Goal: Information Seeking & Learning: Learn about a topic

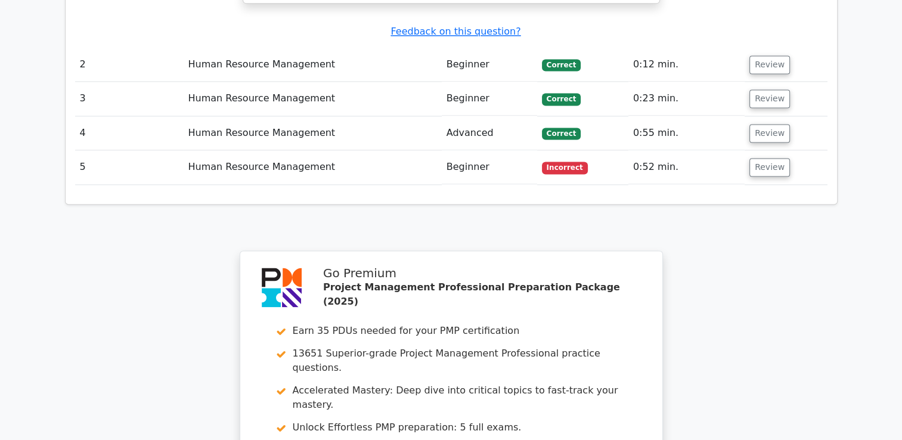
scroll to position [1897, 0]
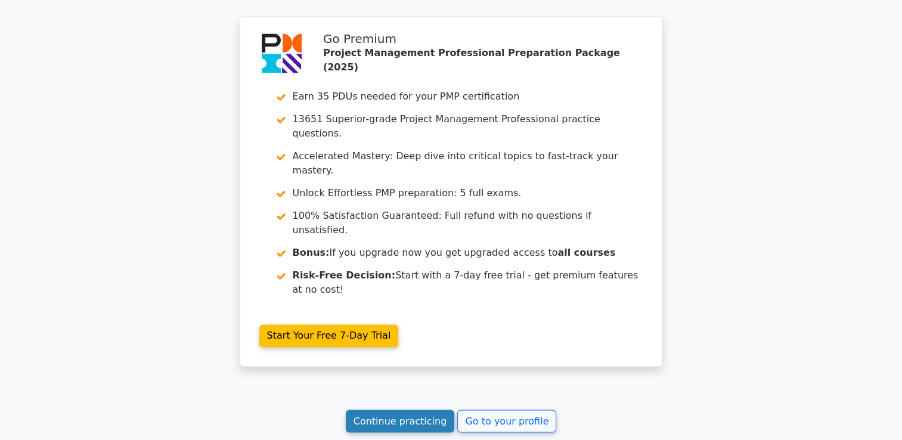
drag, startPoint x: 404, startPoint y: 253, endPoint x: 397, endPoint y: 252, distance: 7.3
click at [404, 410] on link "Continue practicing" at bounding box center [400, 421] width 109 height 23
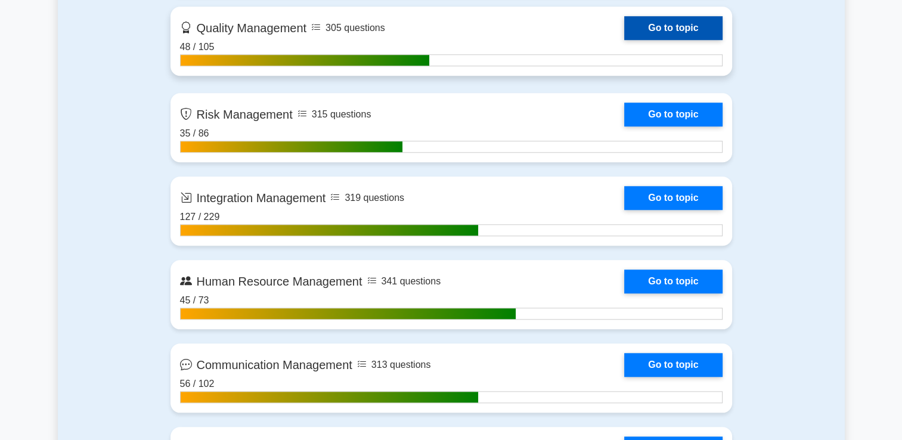
scroll to position [1133, 0]
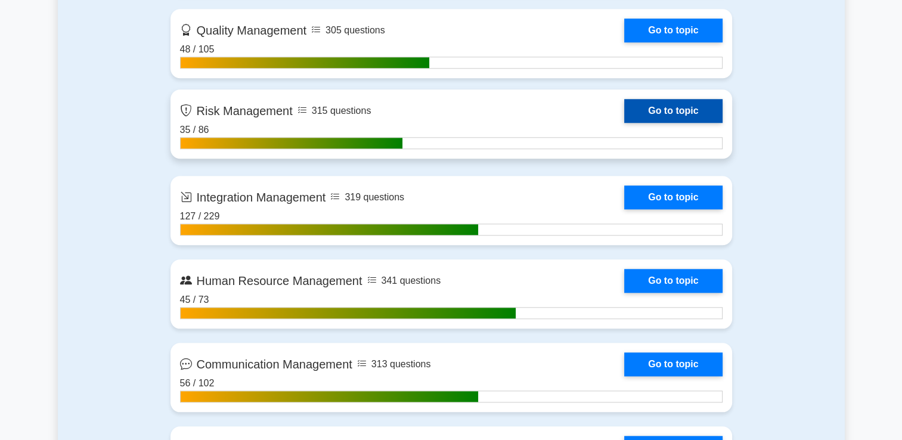
click at [639, 111] on link "Go to topic" at bounding box center [673, 111] width 98 height 24
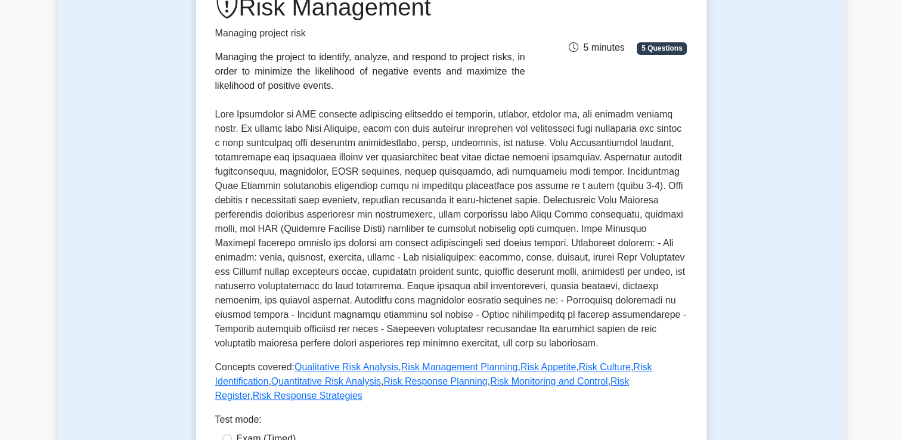
scroll to position [477, 0]
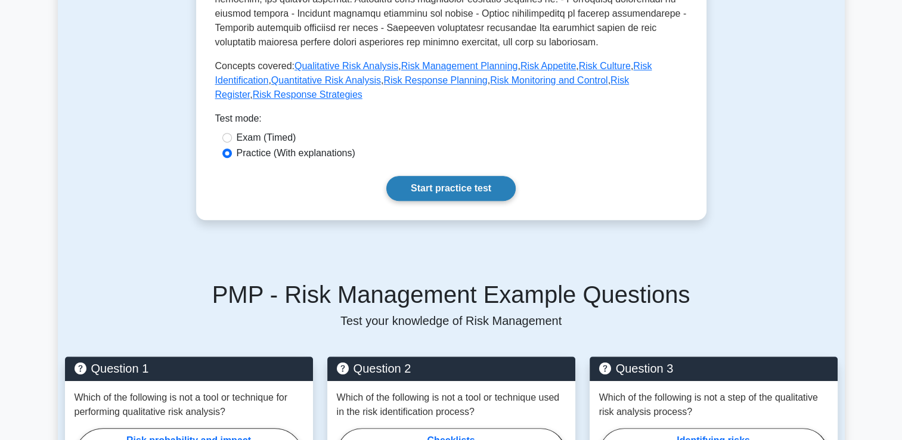
click at [458, 176] on link "Start practice test" at bounding box center [450, 188] width 129 height 25
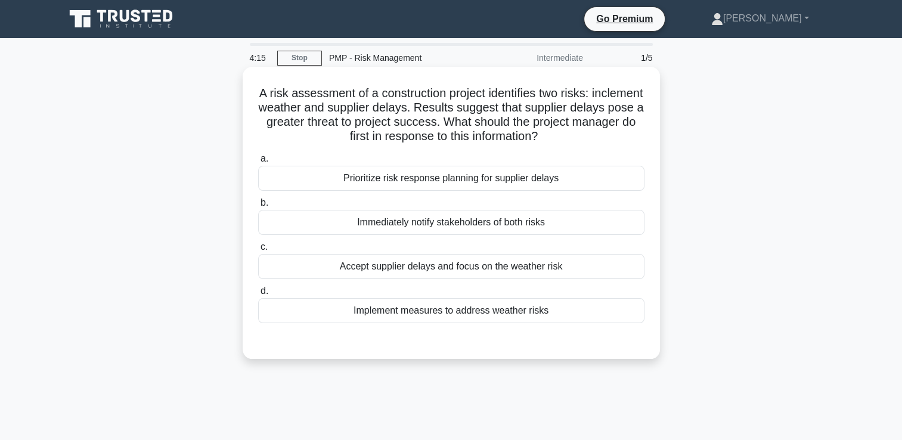
click at [504, 187] on div "Prioritize risk response planning for supplier delays" at bounding box center [451, 178] width 386 height 25
click at [258, 163] on input "a. Prioritize risk response planning for supplier delays" at bounding box center [258, 159] width 0 height 8
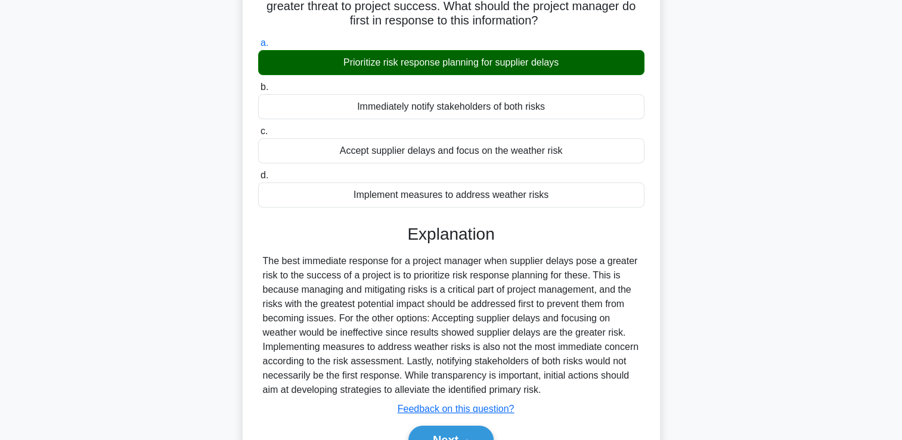
scroll to position [204, 0]
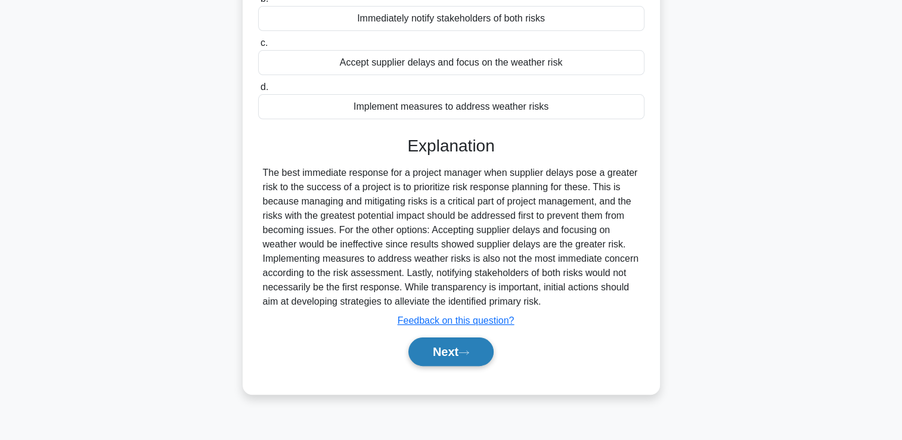
click at [458, 361] on button "Next" at bounding box center [450, 351] width 85 height 29
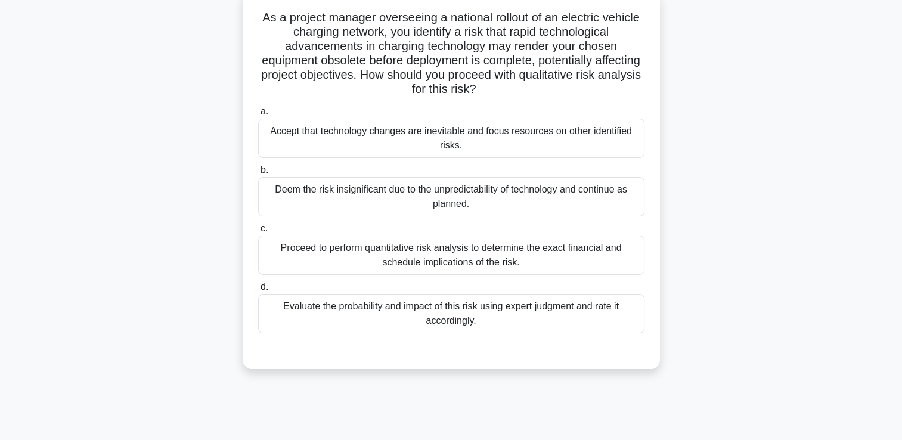
scroll to position [0, 0]
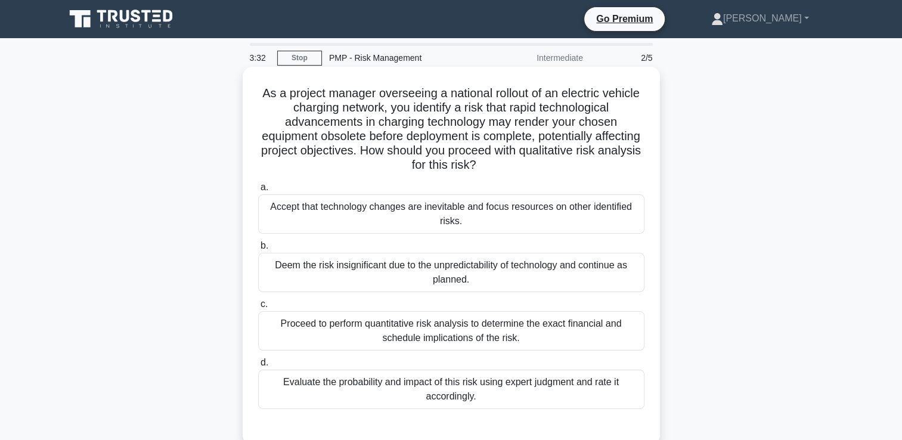
click at [348, 390] on div "Evaluate the probability and impact of this risk using expert judgment and rate…" at bounding box center [451, 389] width 386 height 39
click at [258, 367] on input "d. Evaluate the probability and impact of this risk using expert judgment and r…" at bounding box center [258, 363] width 0 height 8
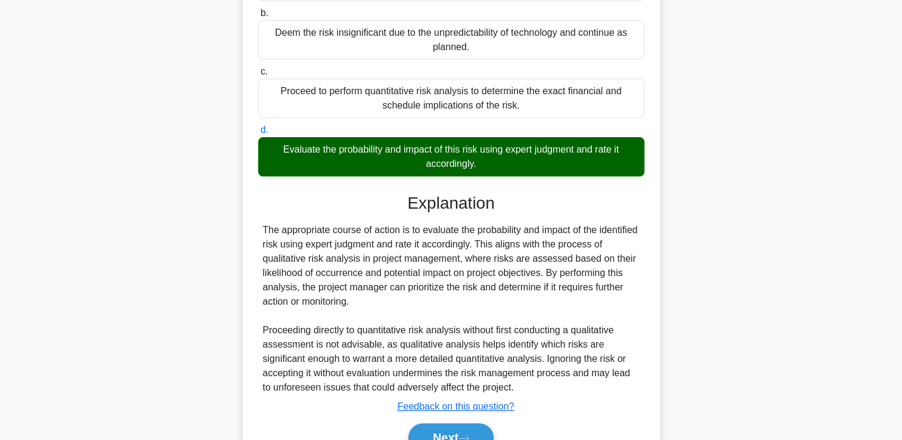
scroll to position [294, 0]
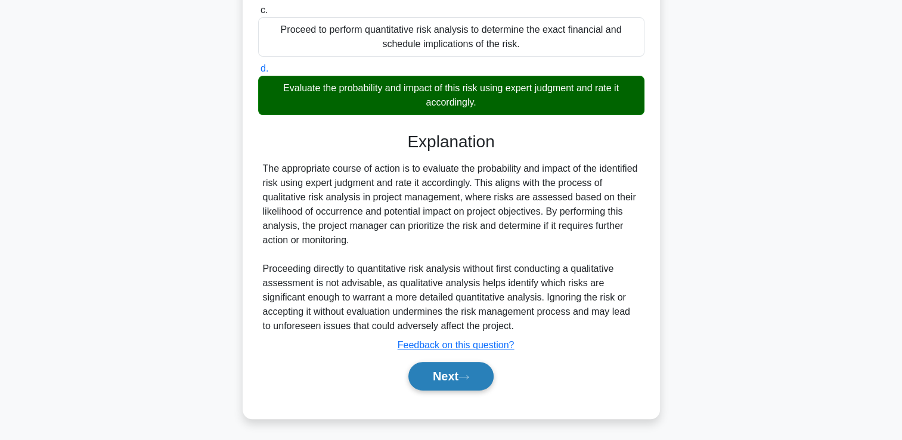
click at [438, 365] on button "Next" at bounding box center [450, 376] width 85 height 29
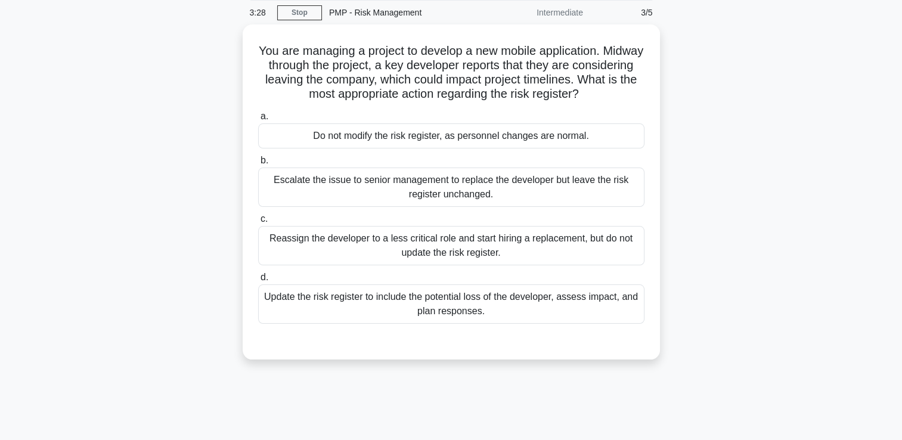
scroll to position [25, 0]
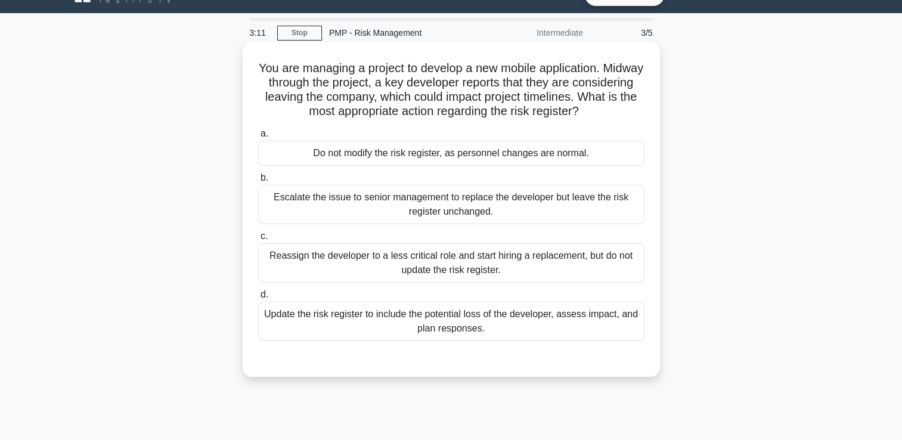
click at [602, 212] on div "Escalate the issue to senior management to replace the developer but leave the …" at bounding box center [451, 204] width 386 height 39
click at [258, 182] on input "b. Escalate the issue to senior management to replace the developer but leave t…" at bounding box center [258, 178] width 0 height 8
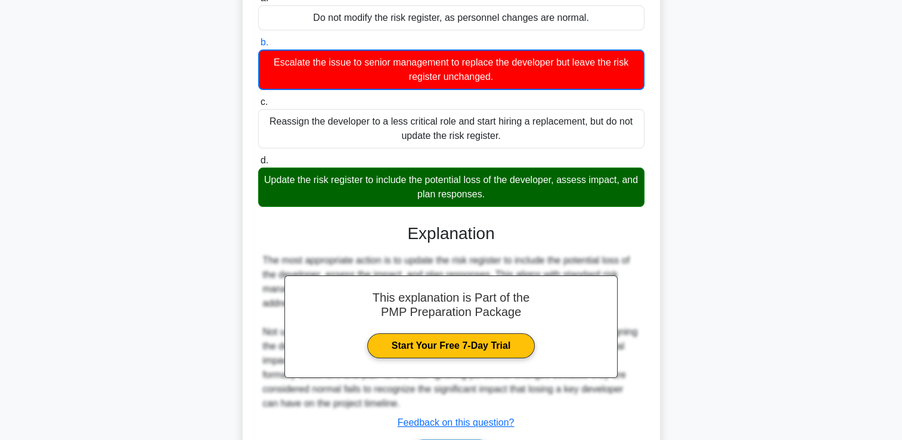
scroll to position [238, 0]
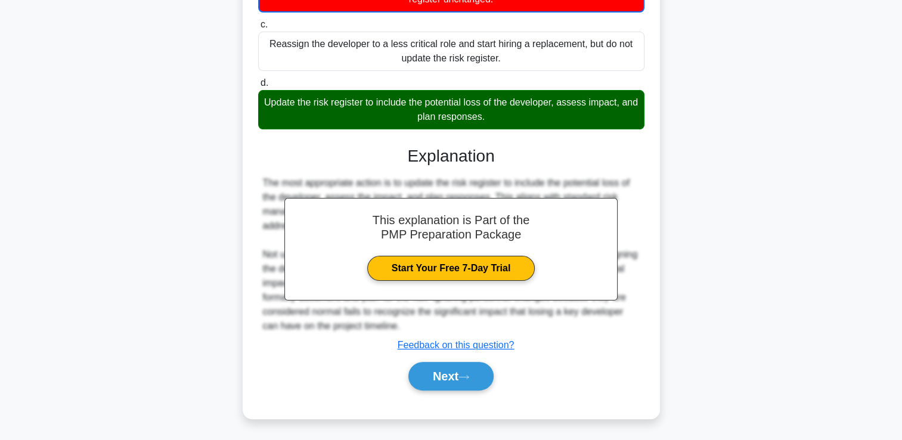
click at [454, 394] on div "a. Do not modify the risk register, as personnel changes are normal. b. c. d." at bounding box center [451, 158] width 389 height 494
click at [469, 374] on icon at bounding box center [463, 377] width 11 height 7
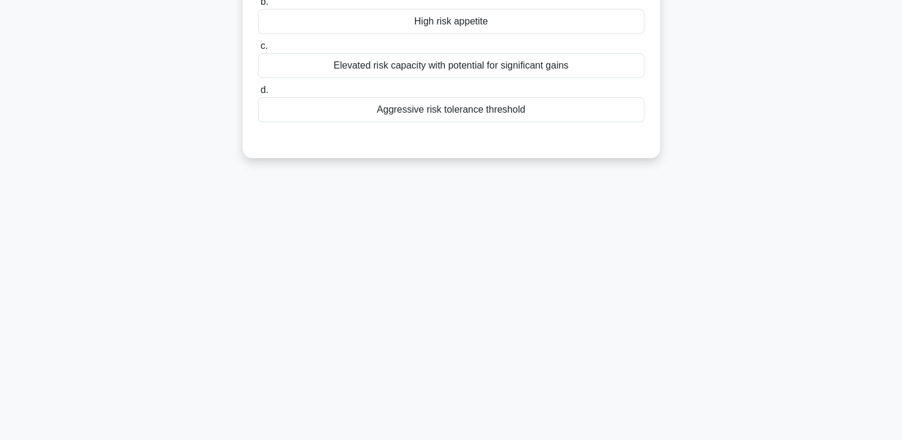
scroll to position [25, 0]
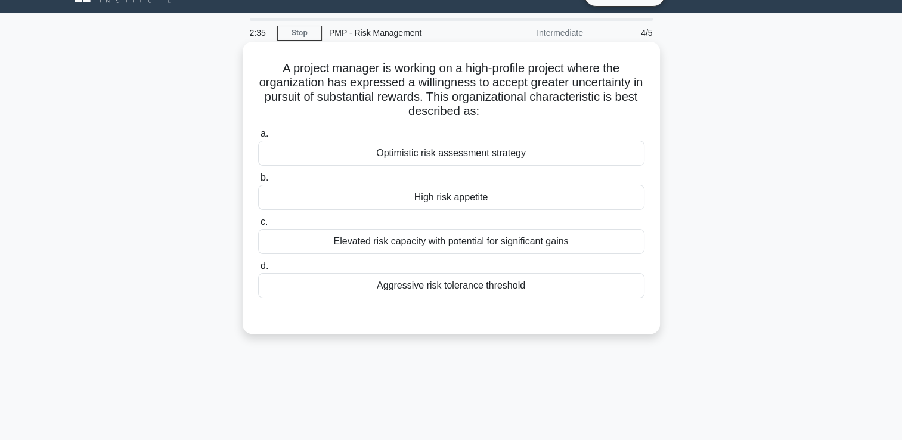
click at [453, 241] on div "Elevated risk capacity with potential for significant gains" at bounding box center [451, 241] width 386 height 25
click at [258, 226] on input "c. Elevated risk capacity with potential for significant gains" at bounding box center [258, 222] width 0 height 8
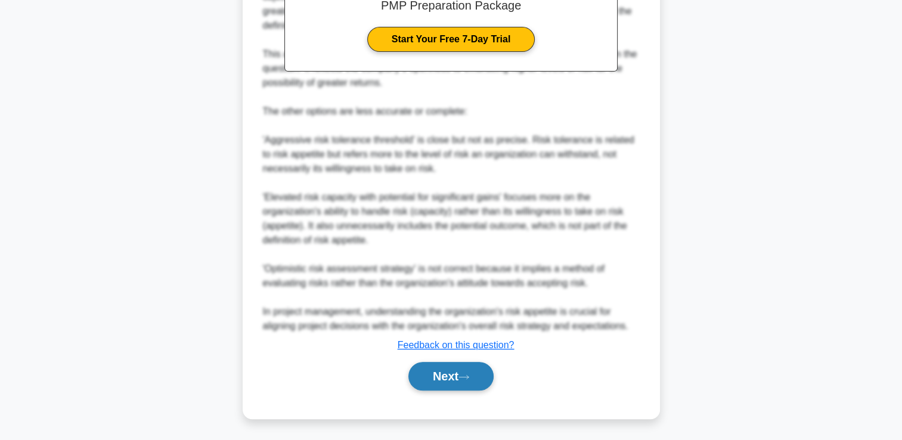
click at [448, 363] on button "Next" at bounding box center [450, 376] width 85 height 29
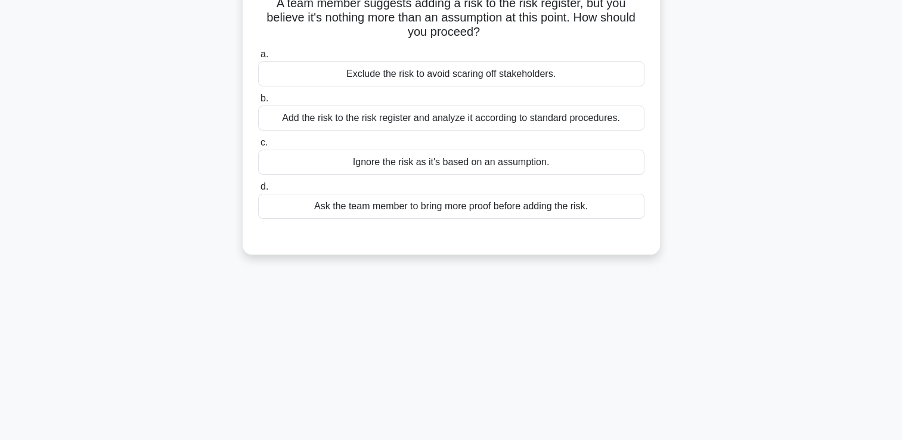
scroll to position [0, 0]
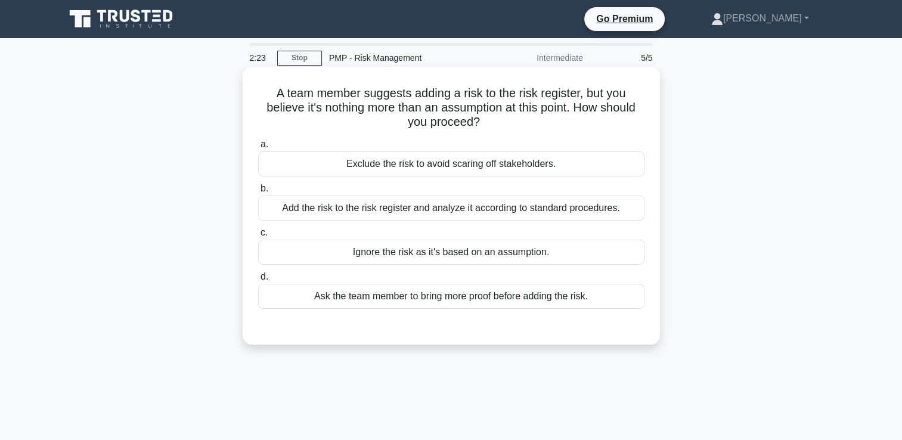
click at [473, 216] on div "Add the risk to the risk register and analyze it according to standard procedur…" at bounding box center [451, 208] width 386 height 25
click at [258, 193] on input "b. Add the risk to the risk register and analyze it according to standard proce…" at bounding box center [258, 189] width 0 height 8
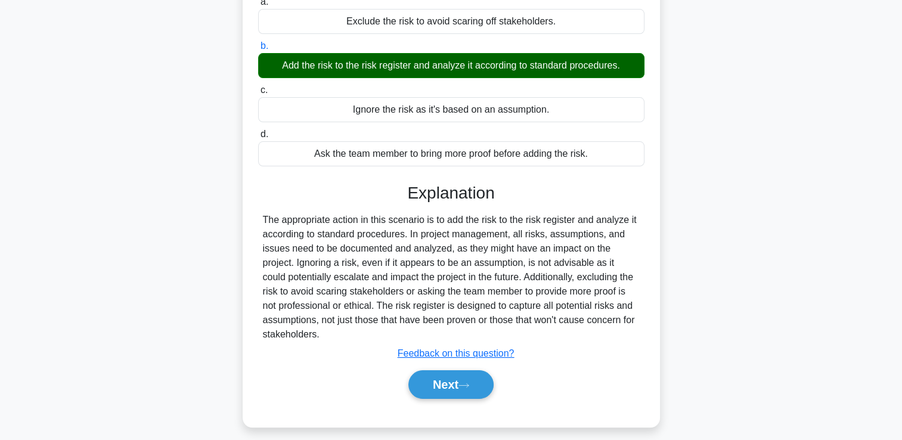
scroll to position [204, 0]
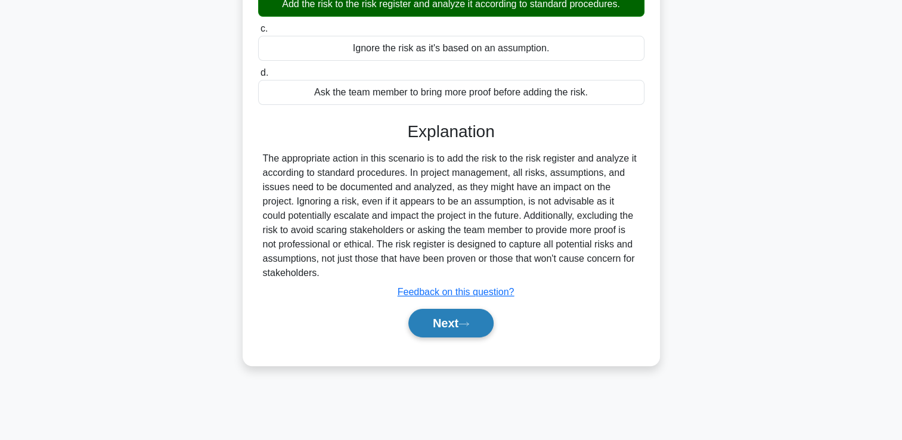
click at [447, 318] on button "Next" at bounding box center [450, 323] width 85 height 29
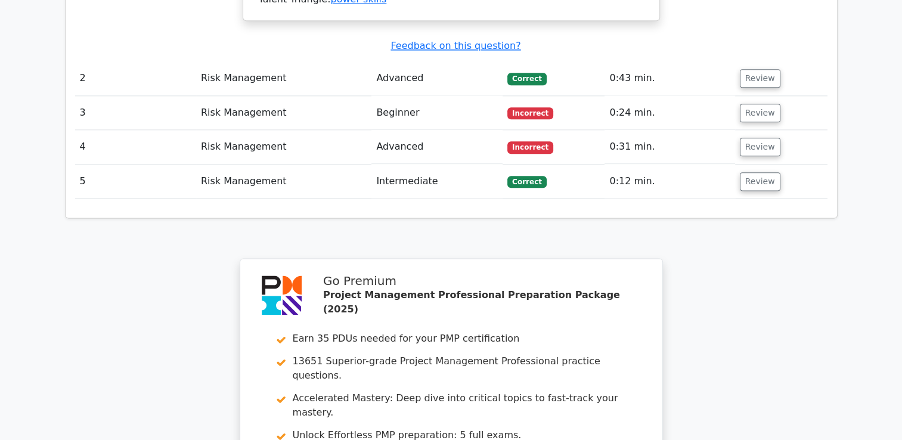
scroll to position [1669, 0]
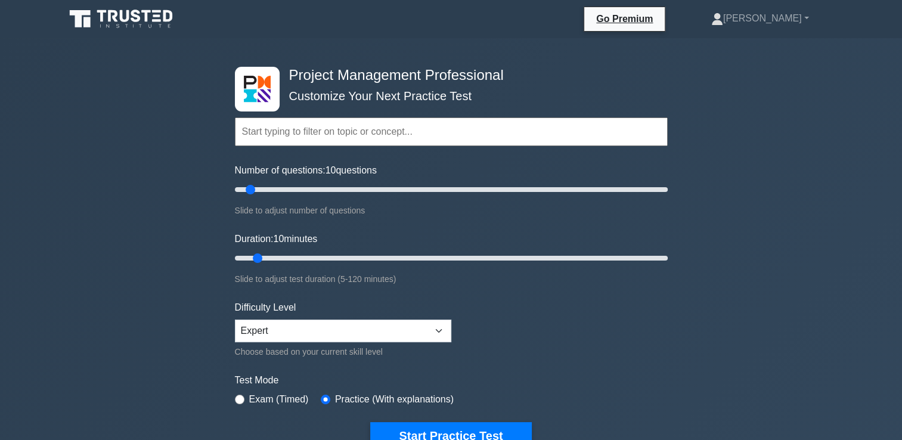
click at [446, 49] on div "Project Management Professional Customize Your Next Practice Test Topics Scope …" at bounding box center [451, 258] width 447 height 440
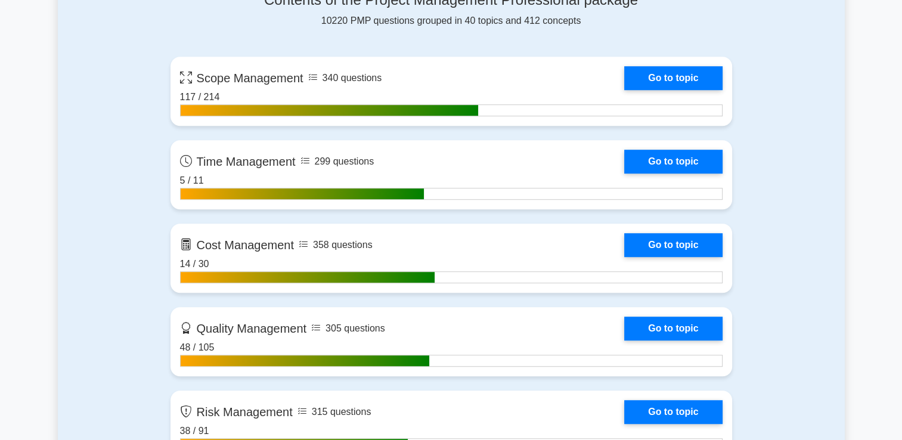
scroll to position [1014, 0]
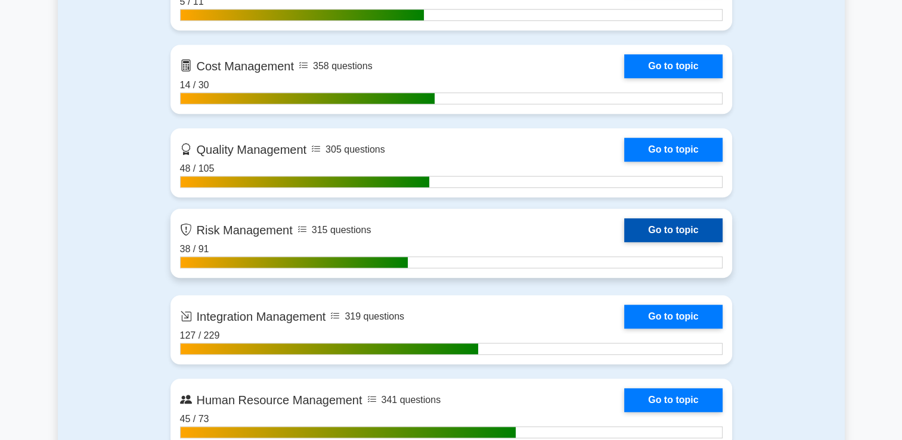
click at [647, 235] on link "Go to topic" at bounding box center [673, 230] width 98 height 24
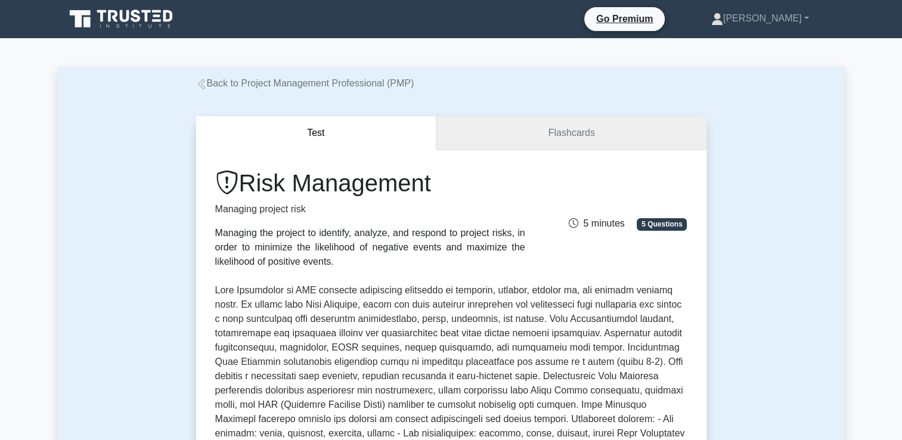
click at [550, 144] on link "Flashcards" at bounding box center [570, 133] width 269 height 34
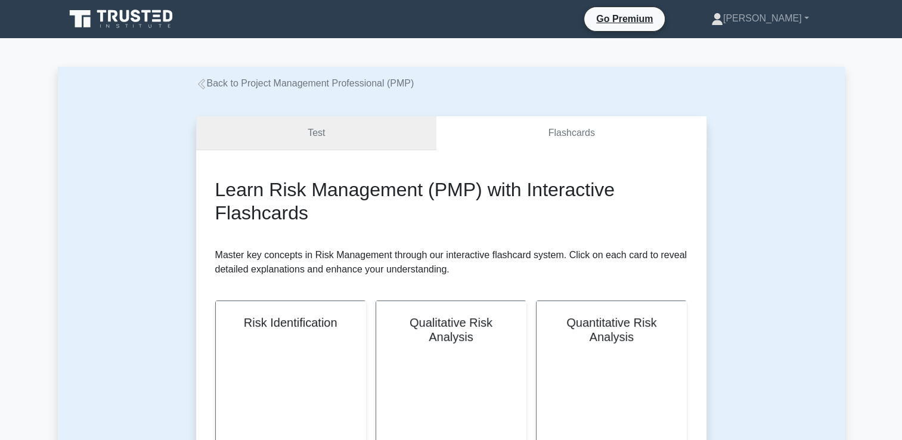
click at [407, 139] on link "Test" at bounding box center [316, 133] width 241 height 34
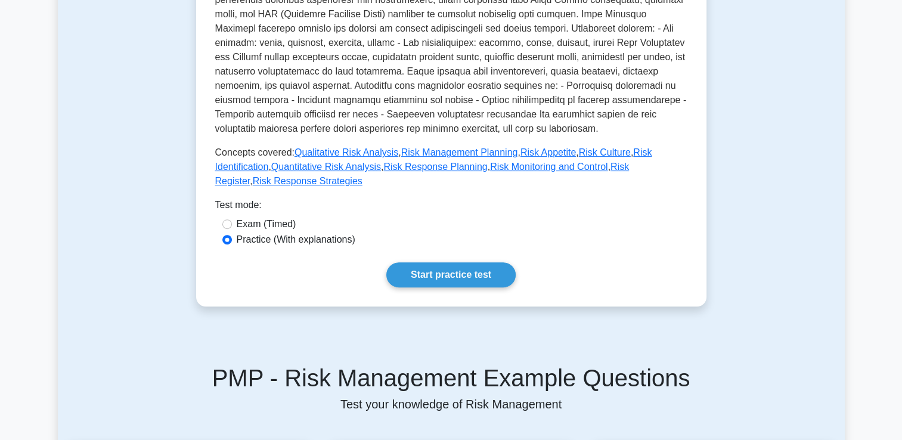
scroll to position [477, 0]
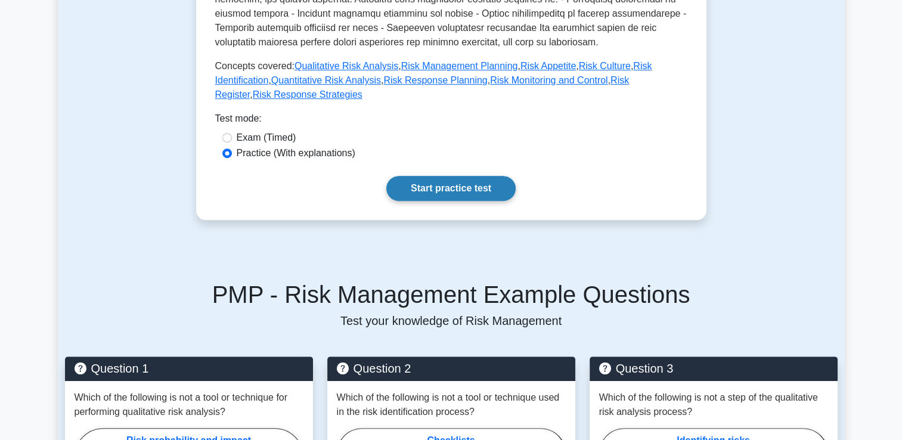
click at [468, 176] on link "Start practice test" at bounding box center [450, 188] width 129 height 25
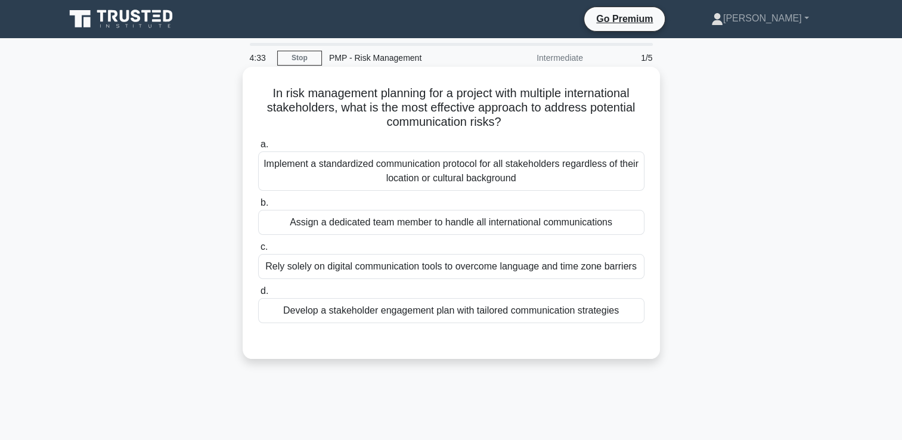
click at [540, 266] on div "Rely solely on digital communication tools to overcome language and time zone b…" at bounding box center [451, 266] width 386 height 25
click at [258, 251] on input "c. Rely solely on digital communication tools to overcome language and time zon…" at bounding box center [258, 247] width 0 height 8
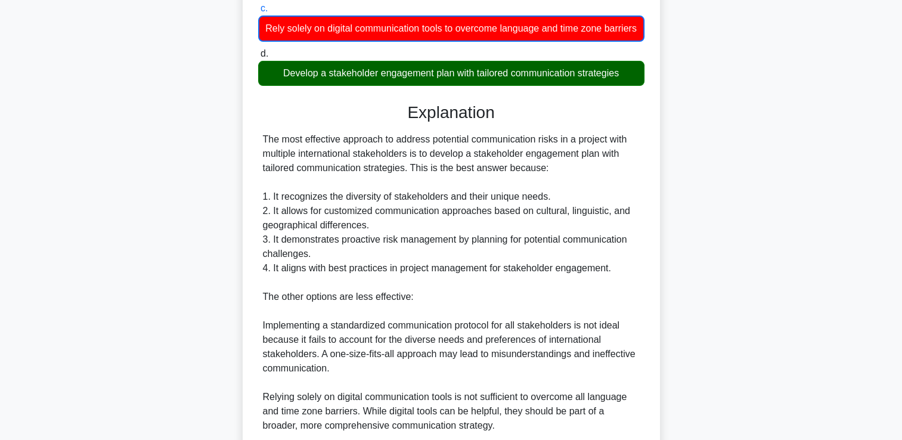
scroll to position [481, 0]
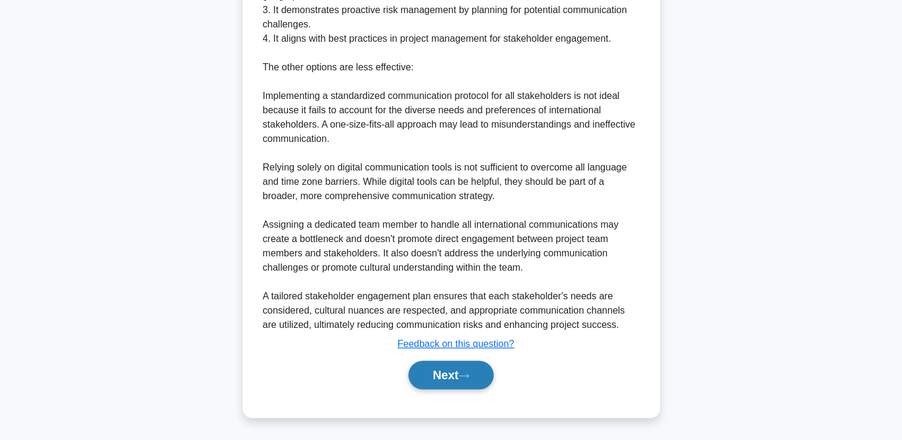
click at [456, 374] on button "Next" at bounding box center [450, 375] width 85 height 29
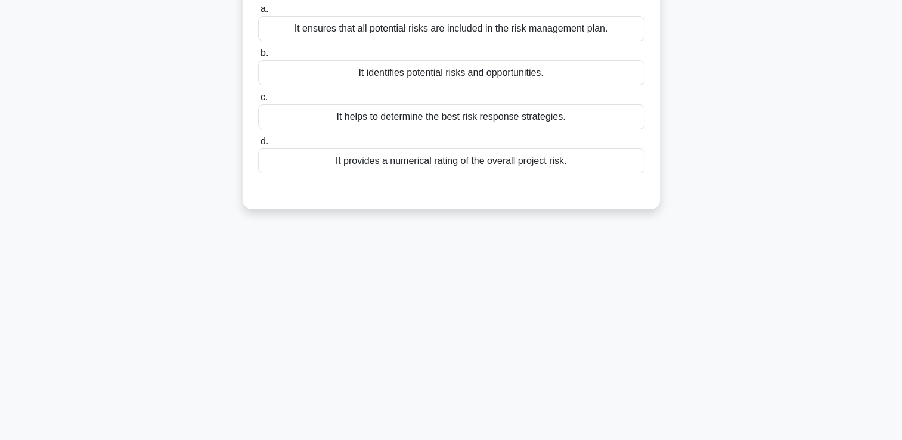
scroll to position [25, 0]
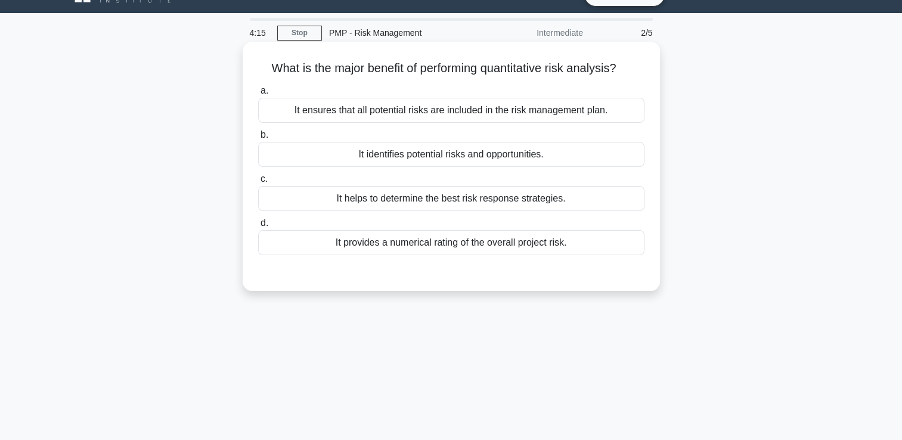
click at [541, 158] on div "It identifies potential risks and opportunities." at bounding box center [451, 154] width 386 height 25
click at [258, 139] on input "b. It identifies potential risks and opportunities." at bounding box center [258, 135] width 0 height 8
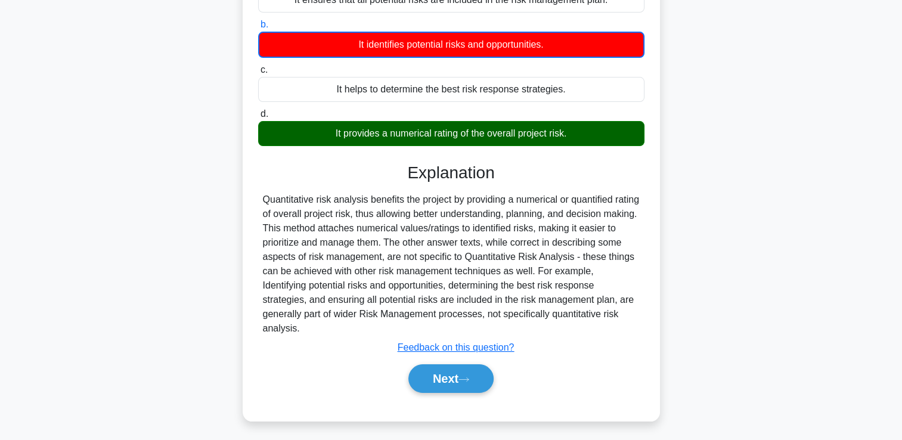
scroll to position [204, 0]
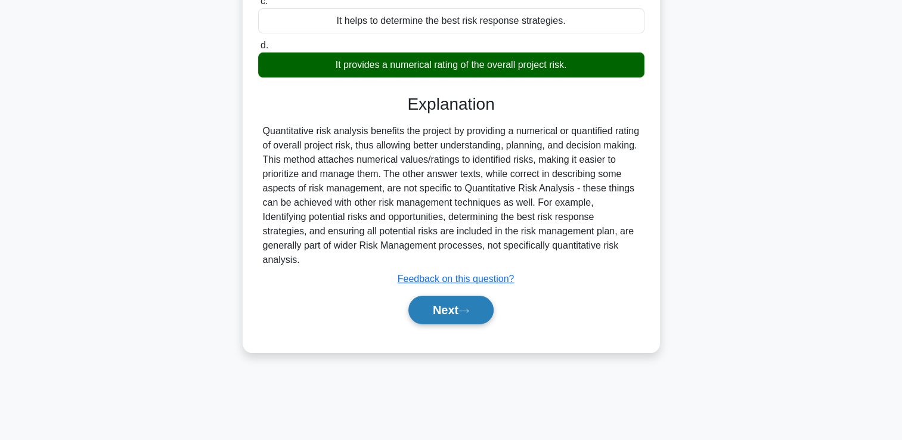
click at [447, 314] on button "Next" at bounding box center [450, 310] width 85 height 29
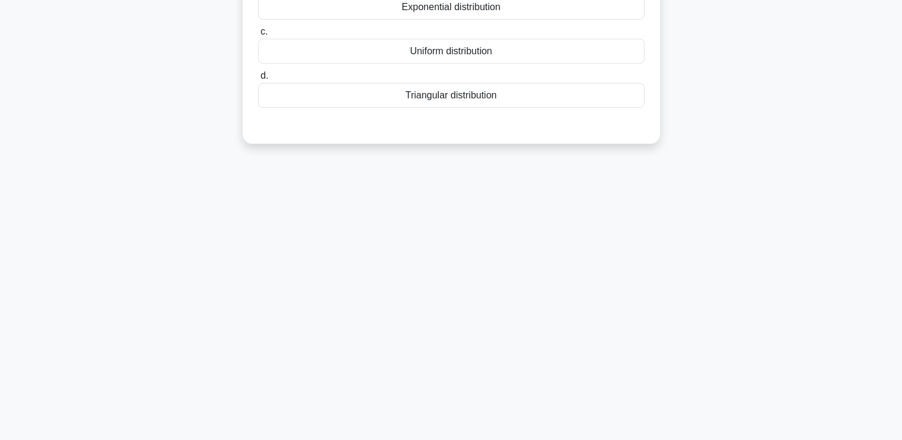
scroll to position [25, 0]
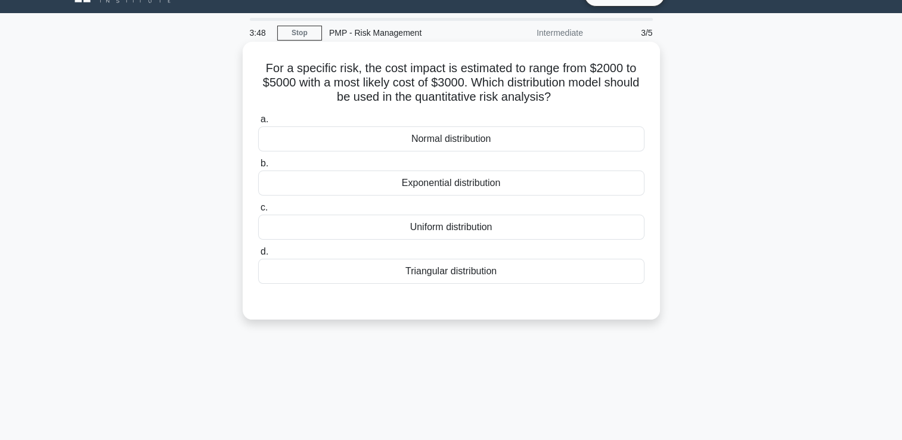
click at [546, 197] on div "a. Normal distribution b. Exponential distribution" at bounding box center [451, 198] width 401 height 176
click at [549, 193] on div "Exponential distribution" at bounding box center [451, 183] width 386 height 25
click at [258, 168] on input "b. Exponential distribution" at bounding box center [258, 164] width 0 height 8
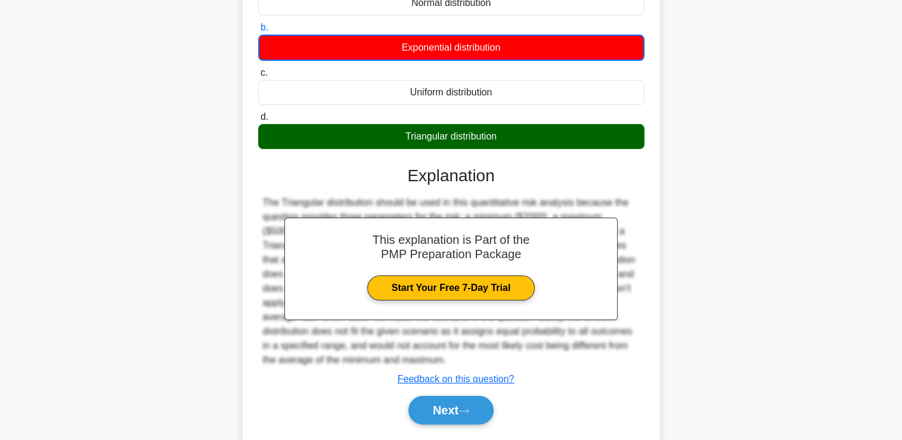
scroll to position [204, 0]
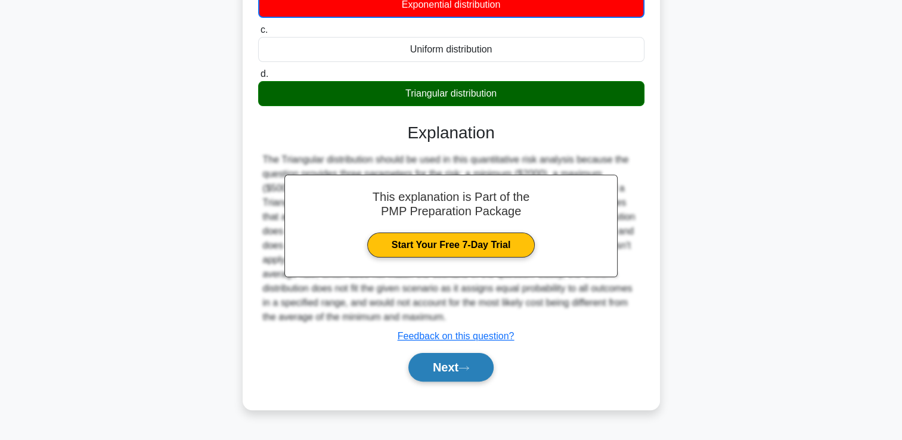
click at [458, 354] on button "Next" at bounding box center [450, 367] width 85 height 29
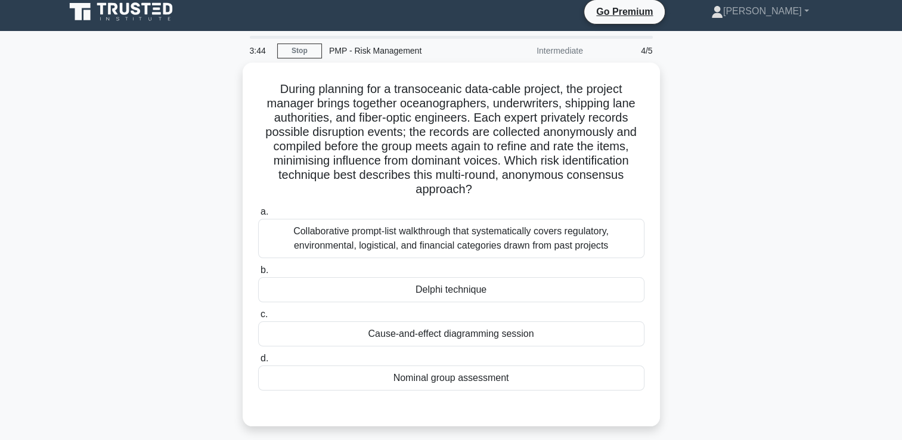
scroll to position [60, 0]
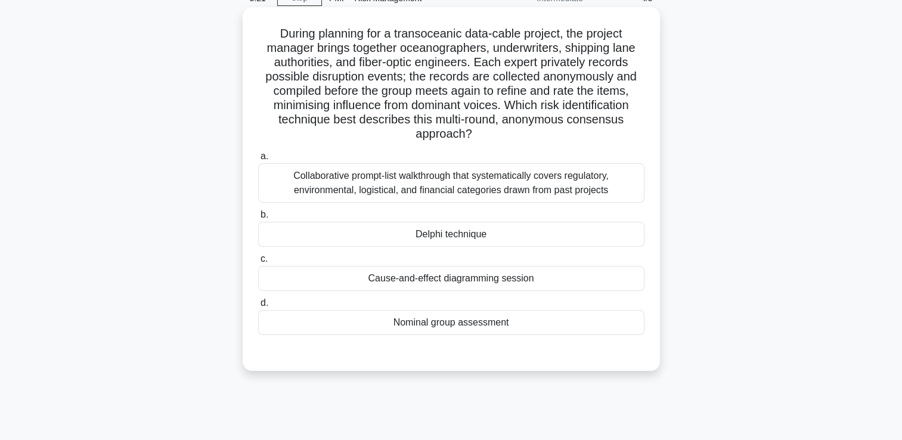
click at [517, 191] on div "Collaborative prompt-list walkthrough that systematically covers regulatory, en…" at bounding box center [451, 182] width 386 height 39
click at [258, 160] on input "a. Collaborative prompt-list walkthrough that systematically covers regulatory,…" at bounding box center [258, 157] width 0 height 8
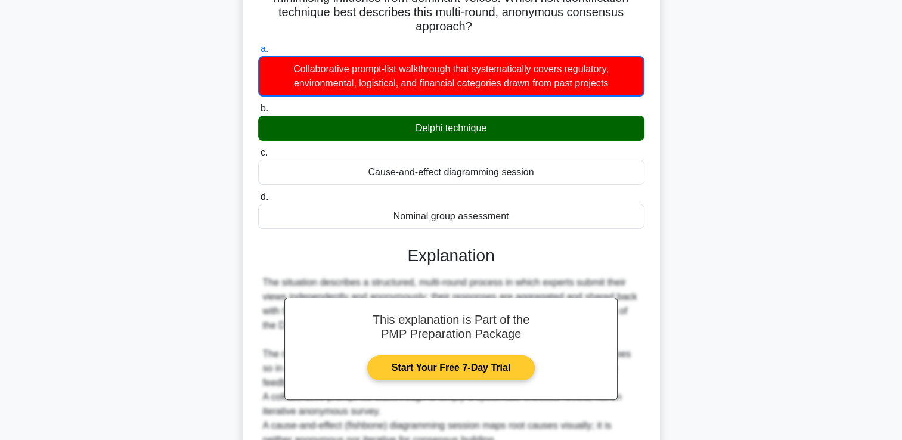
scroll to position [281, 0]
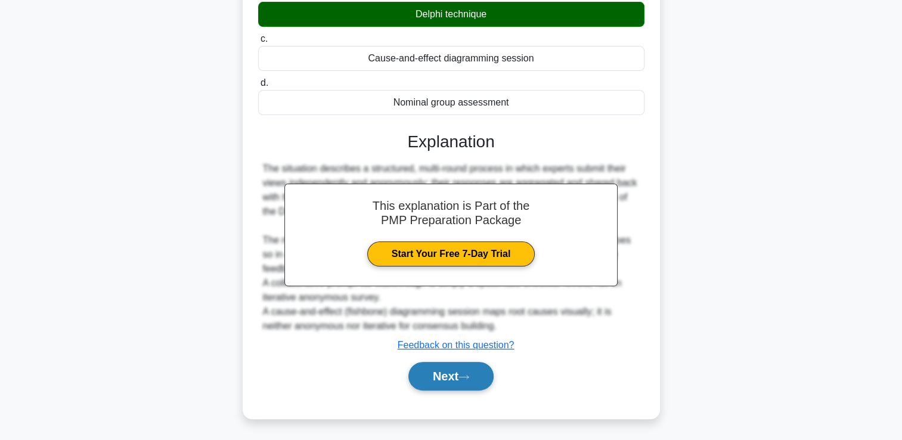
click at [432, 385] on button "Next" at bounding box center [450, 376] width 85 height 29
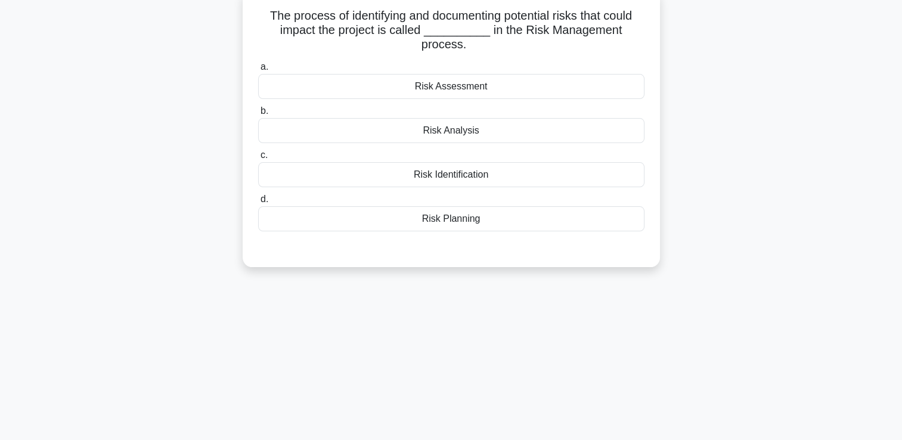
scroll to position [25, 0]
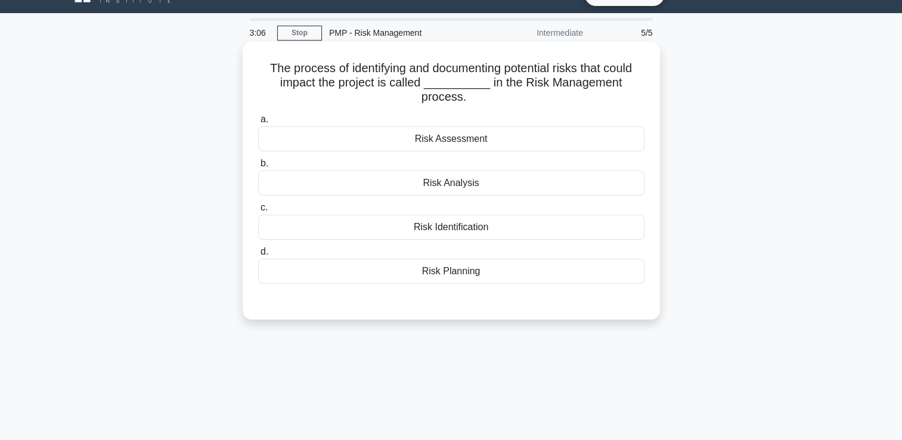
click at [615, 223] on div "Risk Identification" at bounding box center [451, 227] width 386 height 25
click at [258, 212] on input "c. Risk Identification" at bounding box center [258, 208] width 0 height 8
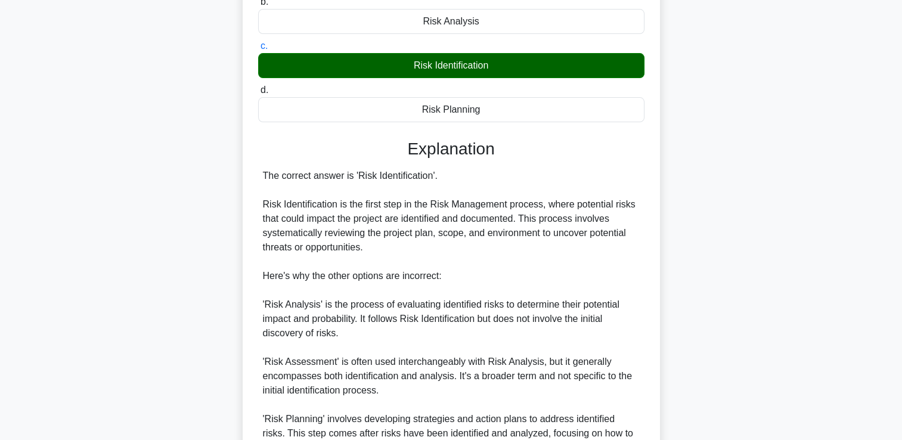
scroll to position [308, 0]
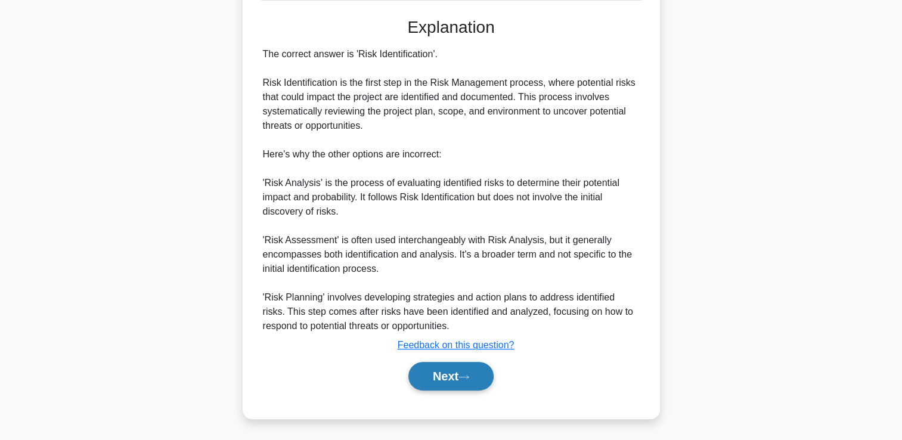
click at [458, 376] on button "Next" at bounding box center [450, 376] width 85 height 29
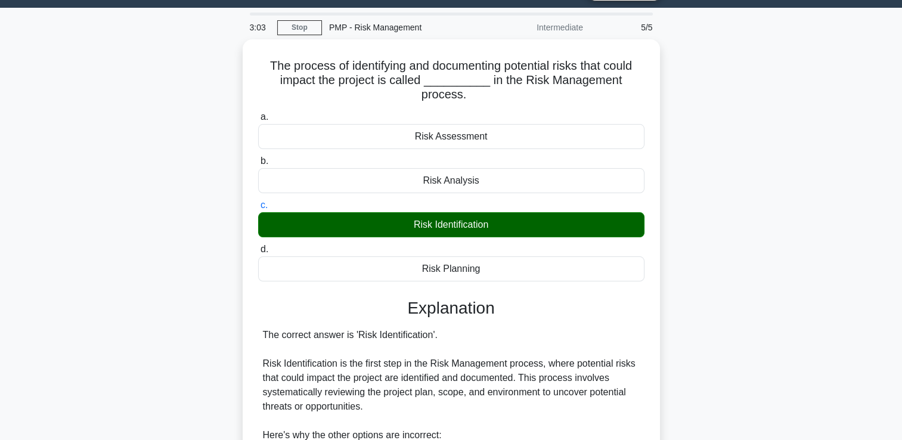
scroll to position [10, 0]
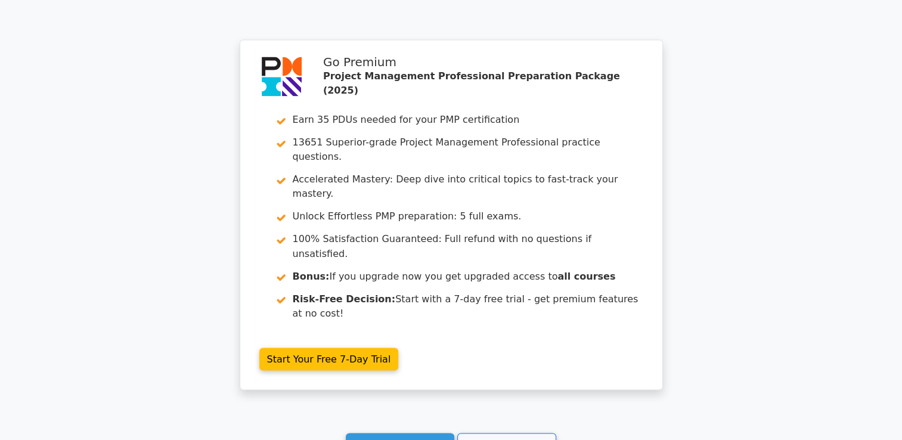
scroll to position [2019, 0]
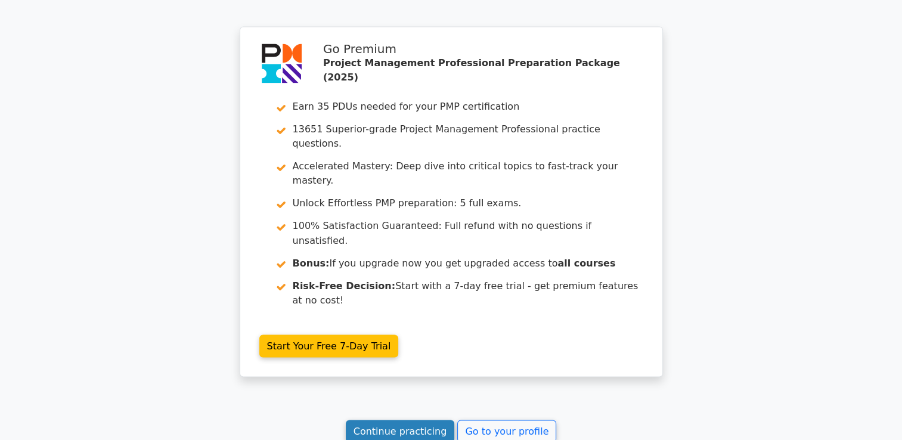
click at [438, 420] on link "Continue practicing" at bounding box center [400, 431] width 109 height 23
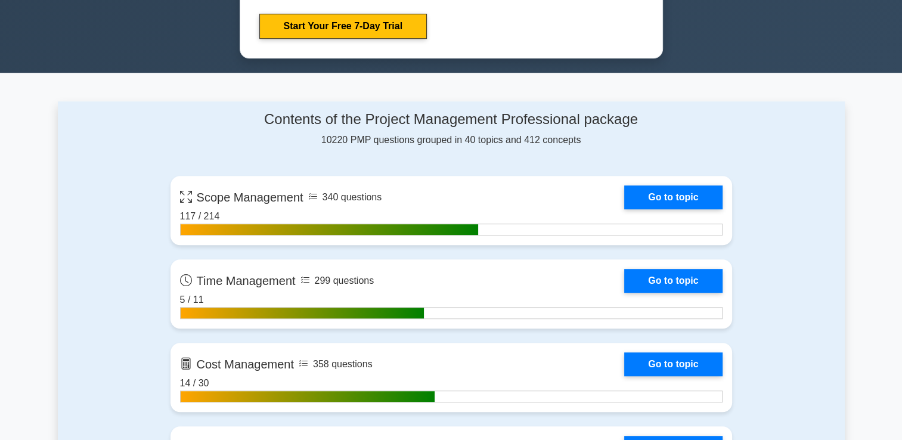
scroll to position [954, 0]
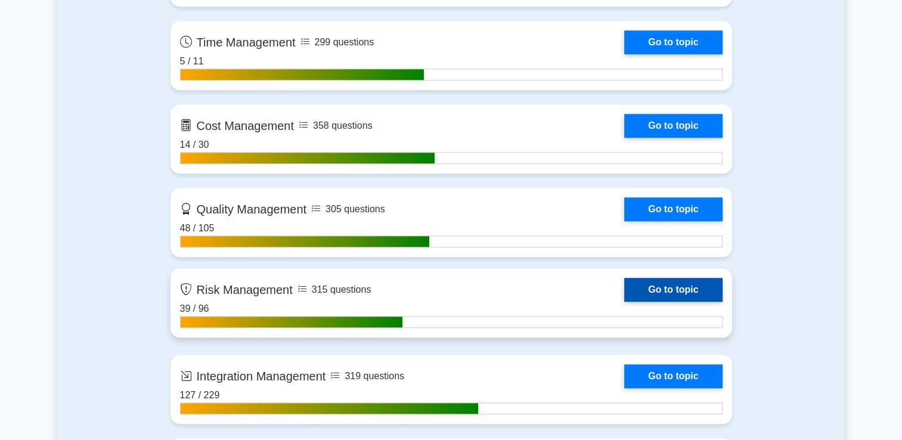
click at [652, 289] on link "Go to topic" at bounding box center [673, 290] width 98 height 24
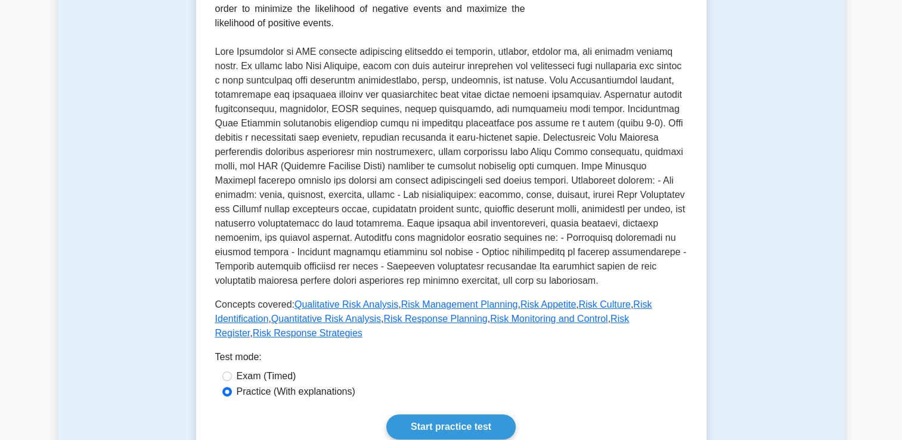
scroll to position [477, 0]
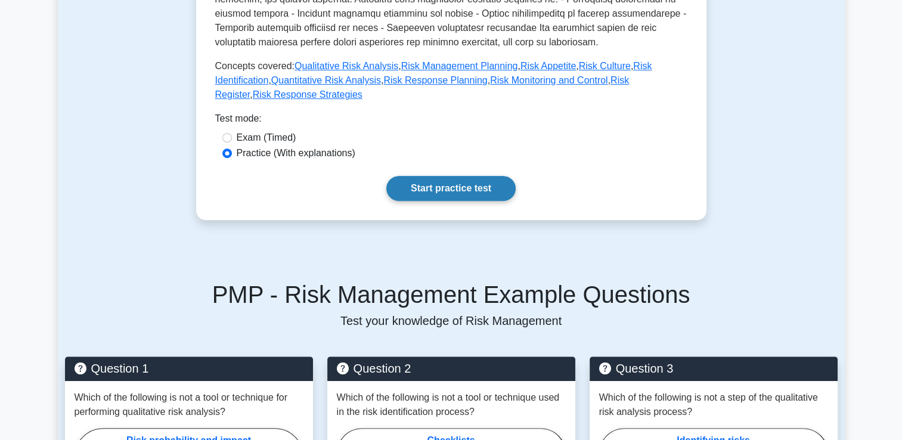
click at [491, 178] on link "Start practice test" at bounding box center [450, 188] width 129 height 25
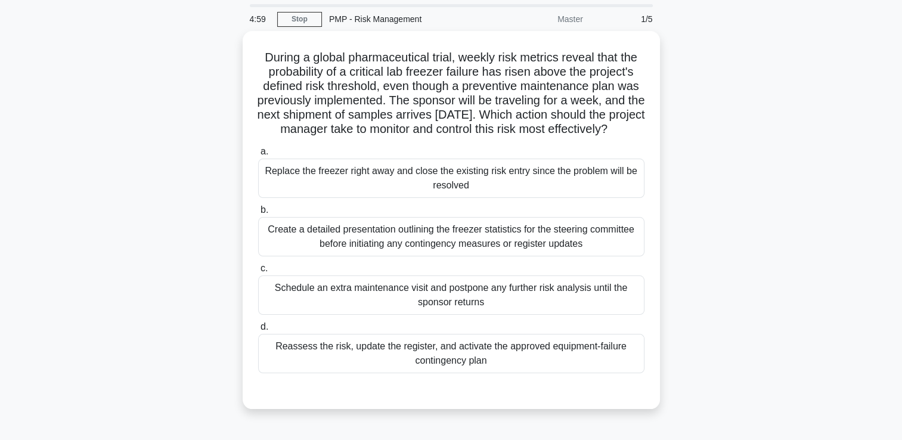
scroll to position [60, 0]
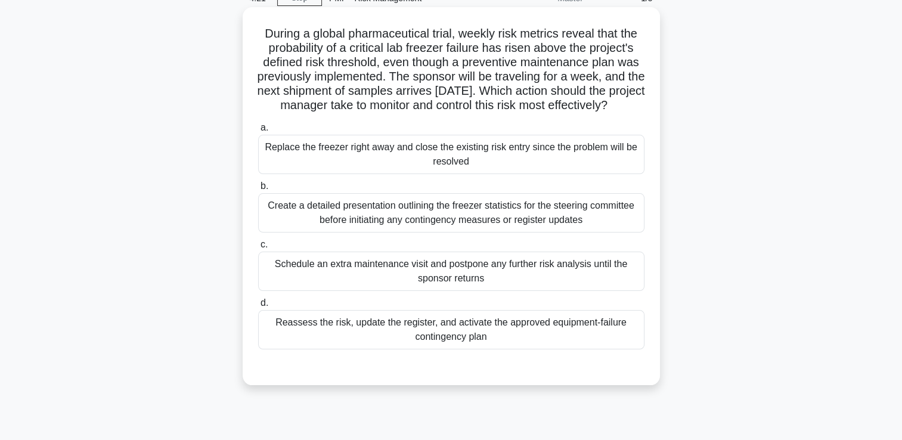
click at [591, 230] on div "Create a detailed presentation outlining the freezer statistics for the steerin…" at bounding box center [451, 212] width 386 height 39
click at [590, 231] on div "Create a detailed presentation outlining the freezer statistics for the steerin…" at bounding box center [451, 212] width 386 height 39
click at [258, 190] on input "b. Create a detailed presentation outlining the freezer statistics for the stee…" at bounding box center [258, 186] width 0 height 8
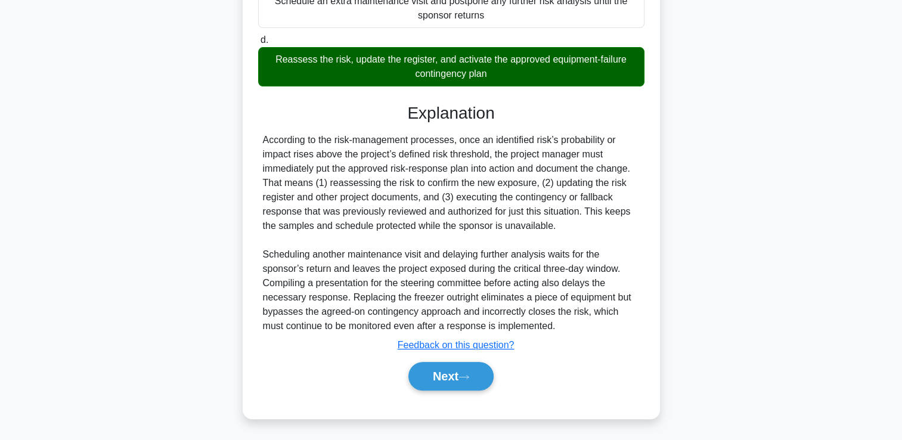
scroll to position [338, 0]
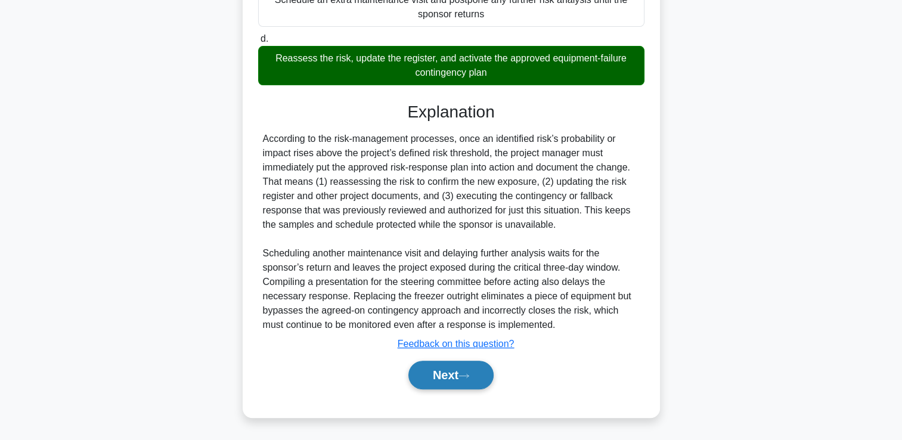
click at [469, 371] on button "Next" at bounding box center [450, 375] width 85 height 29
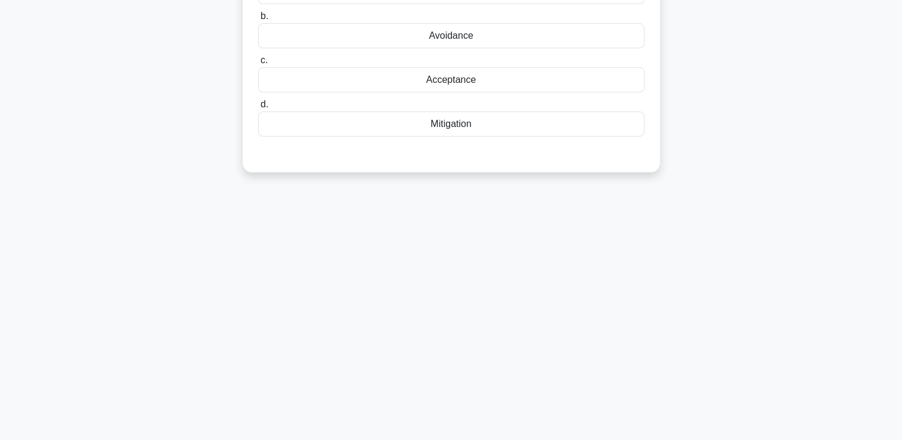
scroll to position [25, 0]
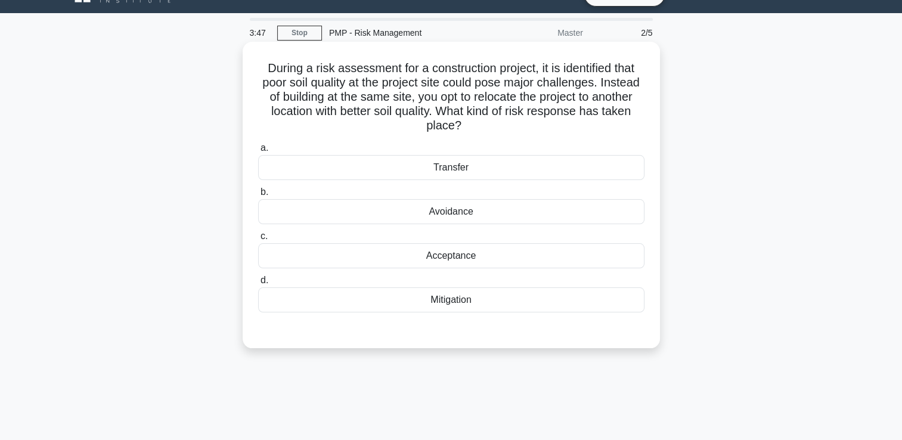
click at [525, 253] on div "Acceptance" at bounding box center [451, 255] width 386 height 25
click at [258, 240] on input "c. Acceptance" at bounding box center [258, 237] width 0 height 8
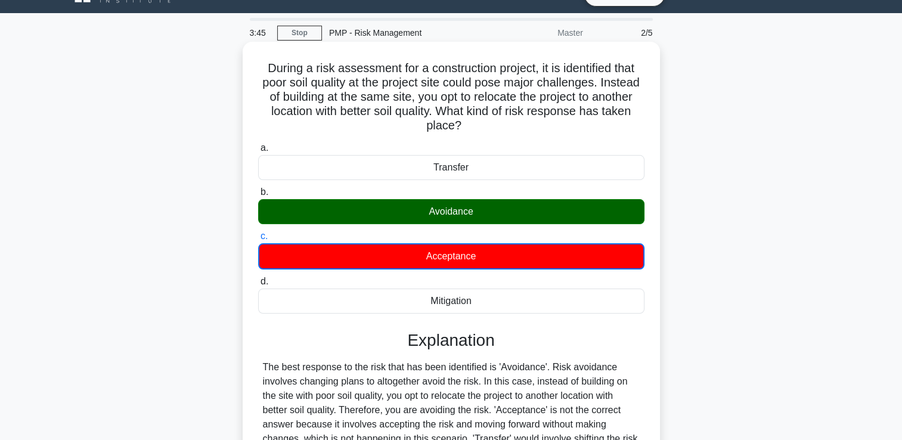
scroll to position [204, 0]
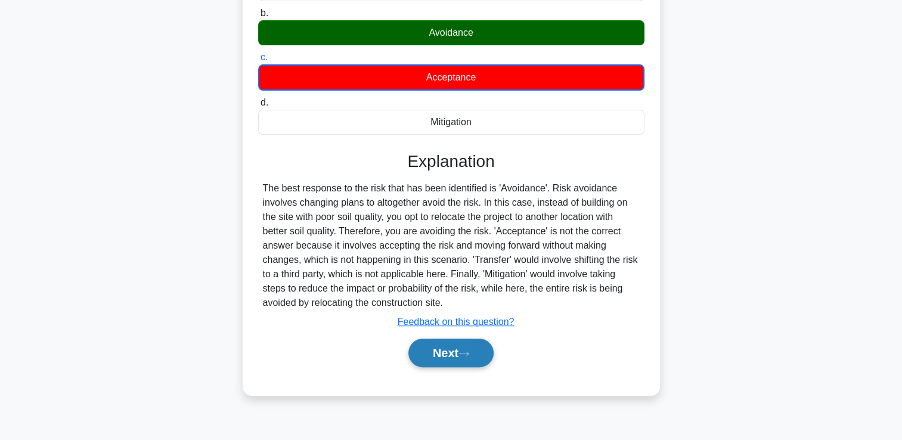
click at [451, 367] on div "Next" at bounding box center [451, 353] width 386 height 38
click at [461, 356] on button "Next" at bounding box center [450, 353] width 85 height 29
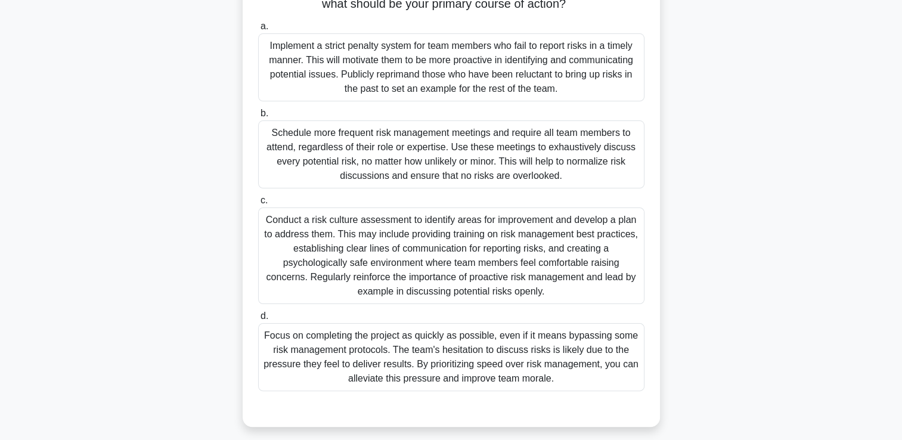
click at [599, 263] on div "Conduct a risk culture assessment to identify areas for improvement and develop…" at bounding box center [451, 255] width 386 height 97
click at [258, 204] on input "c. Conduct a risk culture assessment to identify areas for improvement and deve…" at bounding box center [258, 201] width 0 height 8
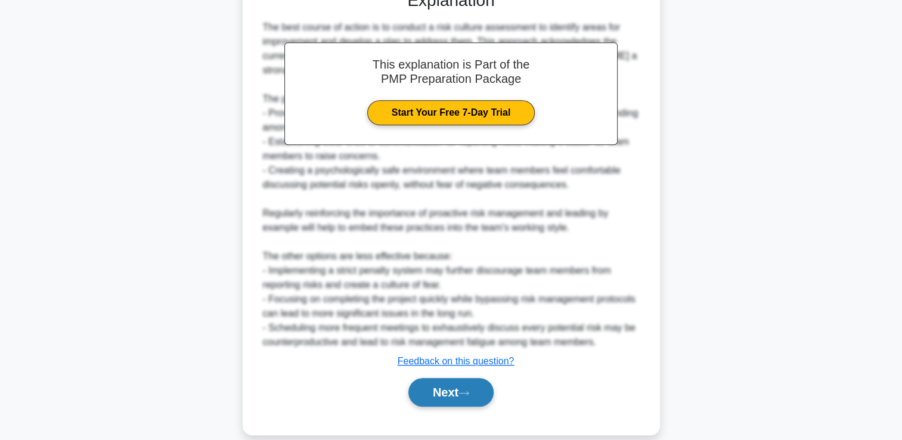
click at [462, 385] on button "Next" at bounding box center [450, 392] width 85 height 29
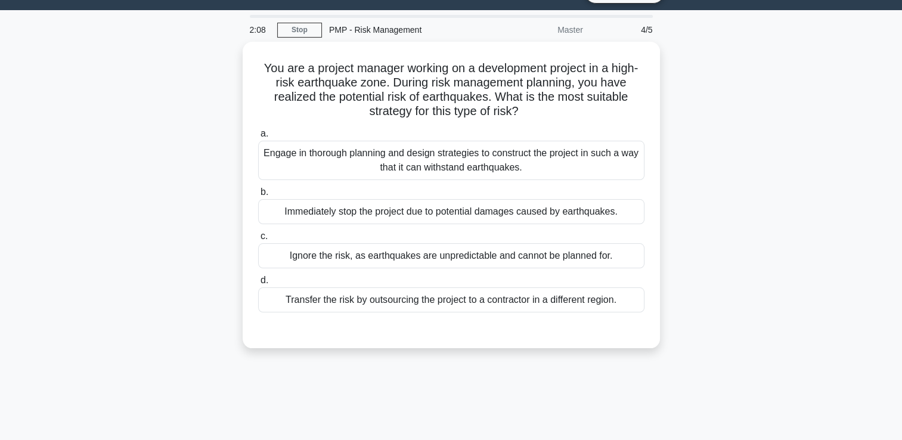
scroll to position [25, 0]
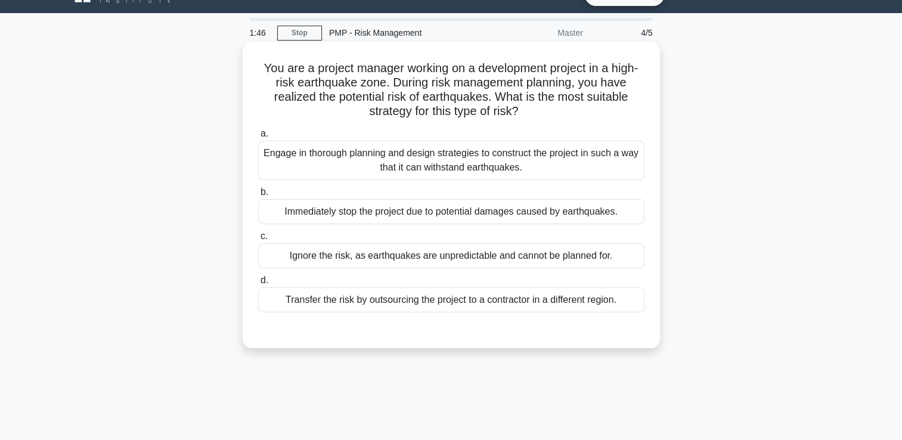
click at [564, 141] on div "Engage in thorough planning and design strategies to construct the project in s…" at bounding box center [451, 160] width 386 height 39
click at [258, 138] on input "a. Engage in thorough planning and design strategies to construct the project i…" at bounding box center [258, 134] width 0 height 8
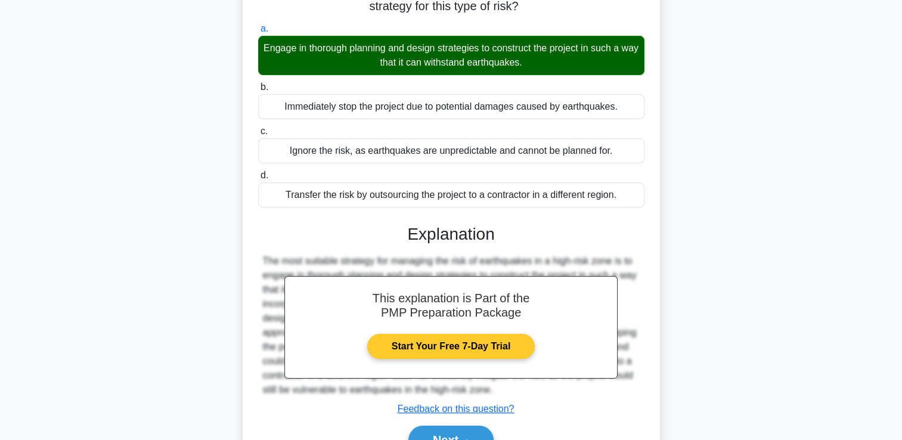
scroll to position [204, 0]
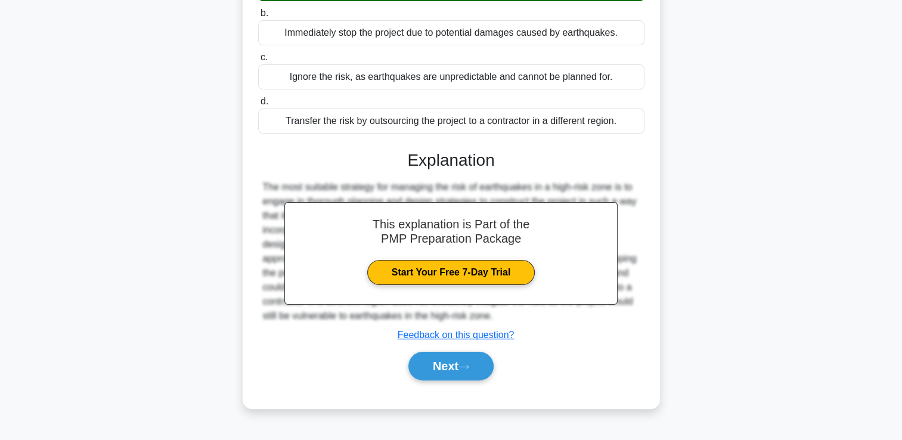
click at [456, 349] on div "Next" at bounding box center [451, 366] width 386 height 38
click at [454, 354] on button "Next" at bounding box center [450, 366] width 85 height 29
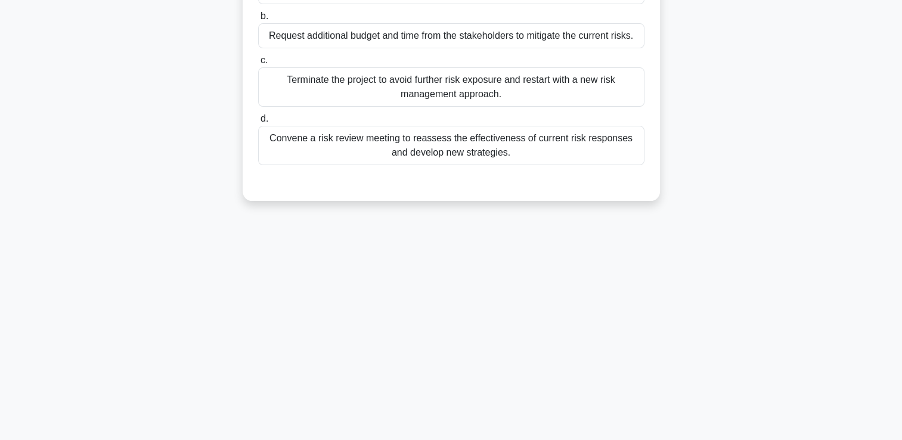
scroll to position [25, 0]
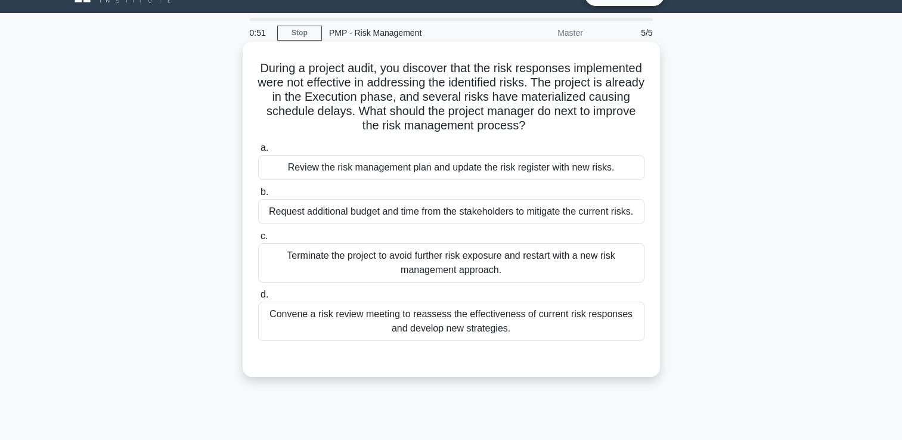
click at [622, 216] on div "Request additional budget and time from the stakeholders to mitigate the curren…" at bounding box center [451, 211] width 386 height 25
click at [258, 196] on input "b. Request additional budget and time from the stakeholders to mitigate the cur…" at bounding box center [258, 192] width 0 height 8
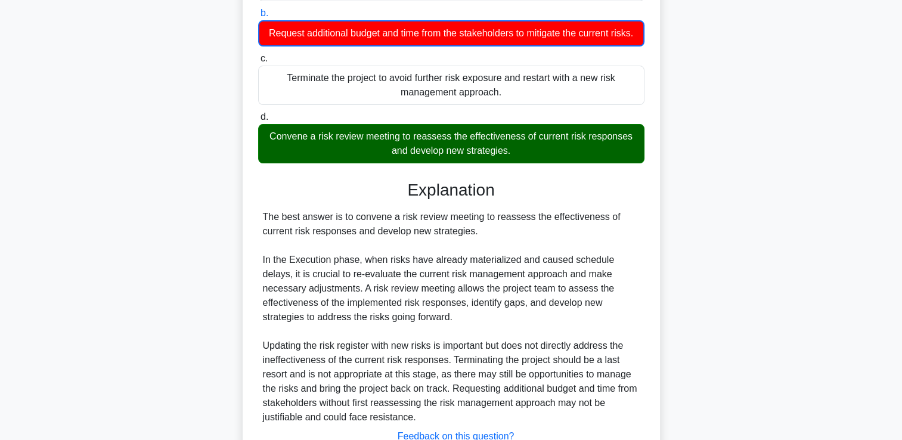
scroll to position [309, 0]
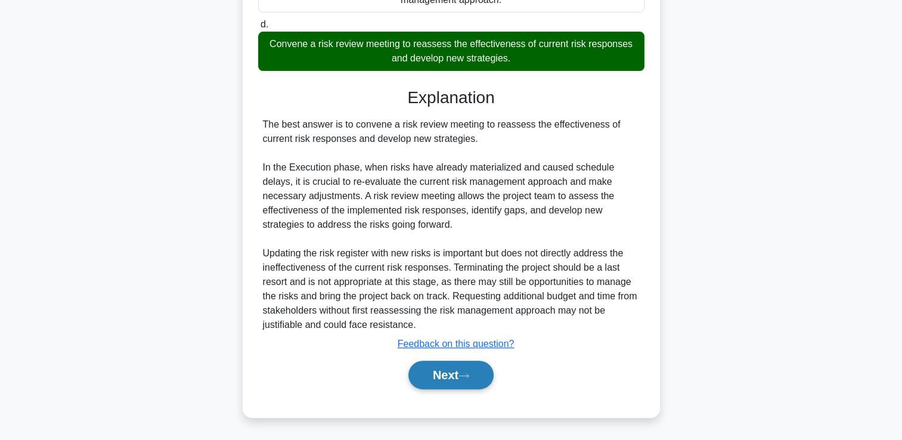
click at [467, 370] on button "Next" at bounding box center [450, 375] width 85 height 29
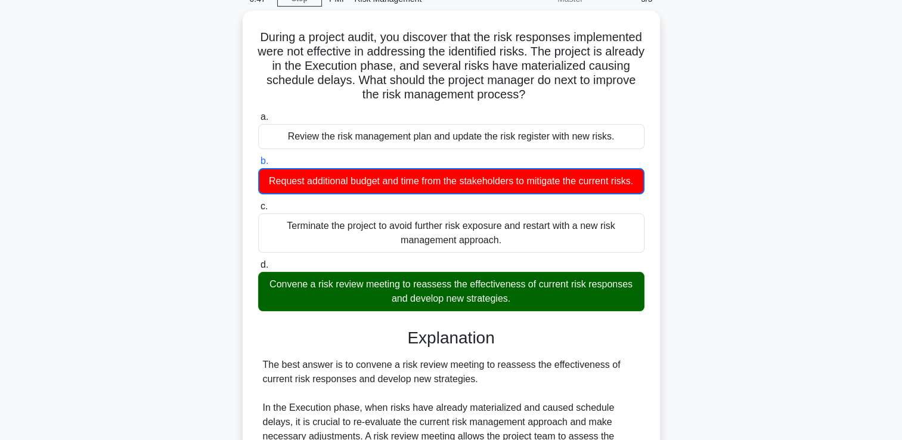
scroll to position [0, 0]
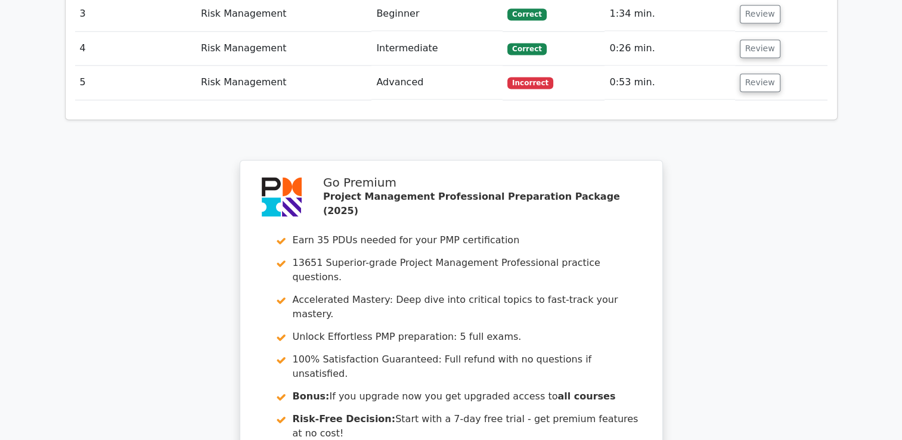
scroll to position [1902, 0]
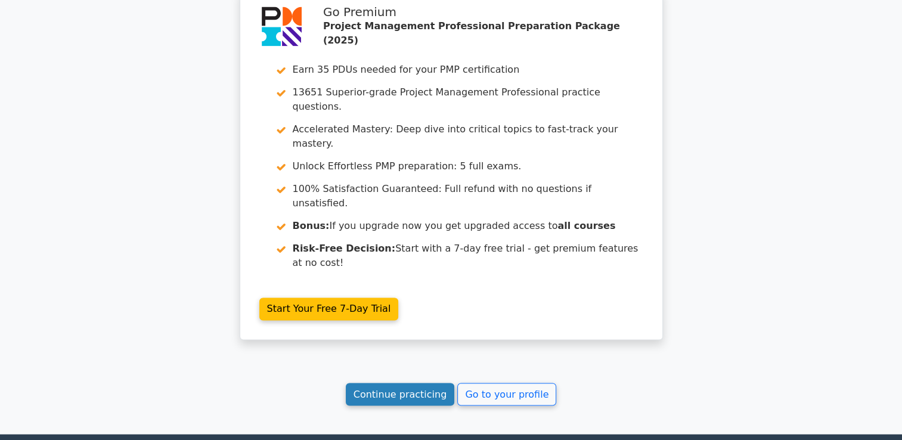
click at [436, 383] on link "Continue practicing" at bounding box center [400, 394] width 109 height 23
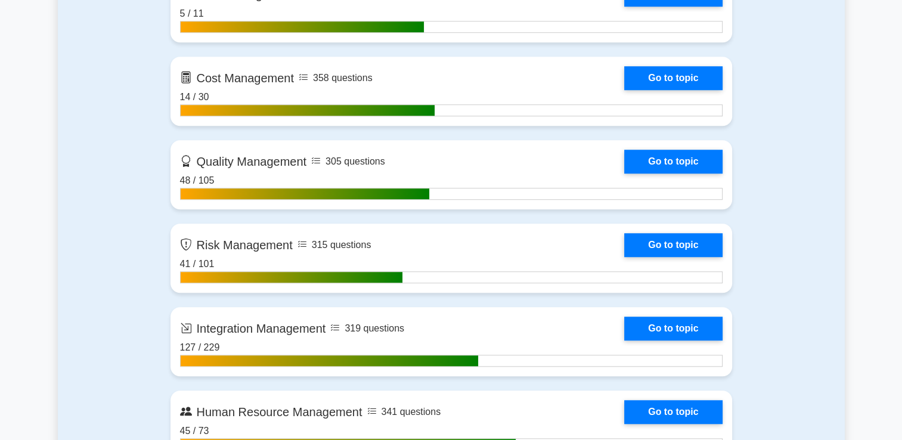
scroll to position [1014, 0]
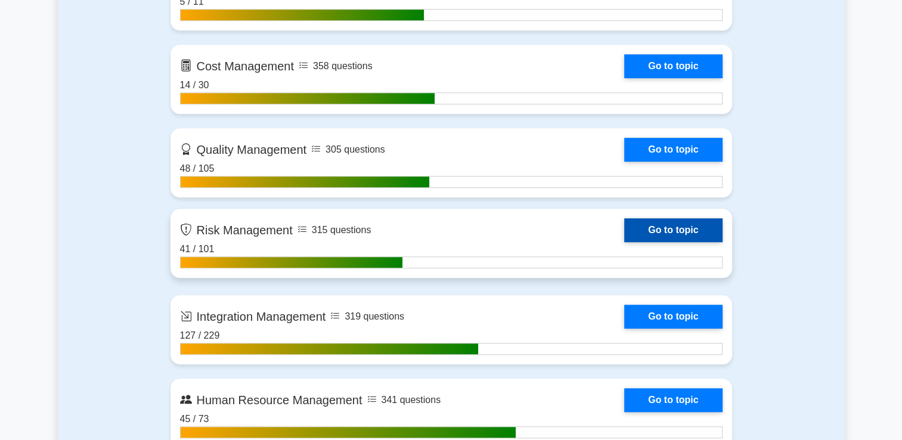
click at [706, 223] on link "Go to topic" at bounding box center [673, 230] width 98 height 24
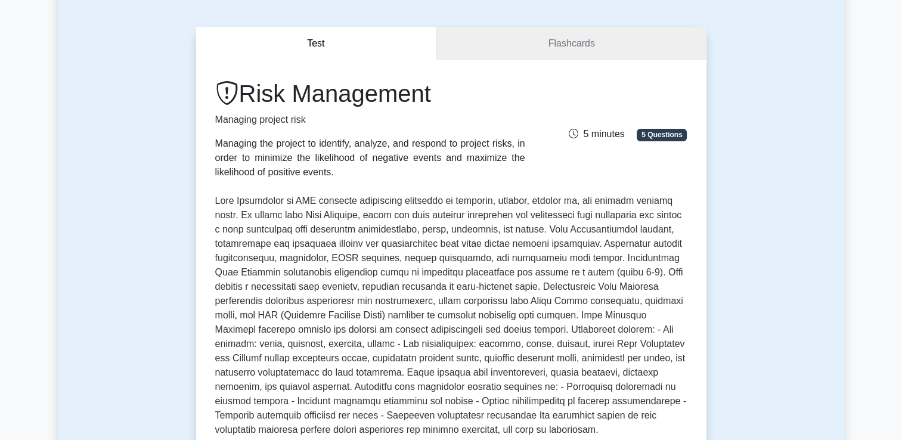
scroll to position [268, 0]
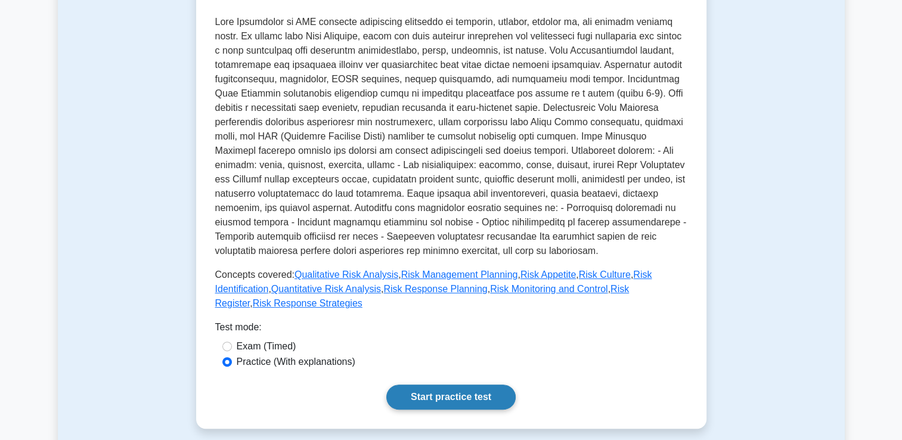
click at [470, 385] on link "Start practice test" at bounding box center [450, 397] width 129 height 25
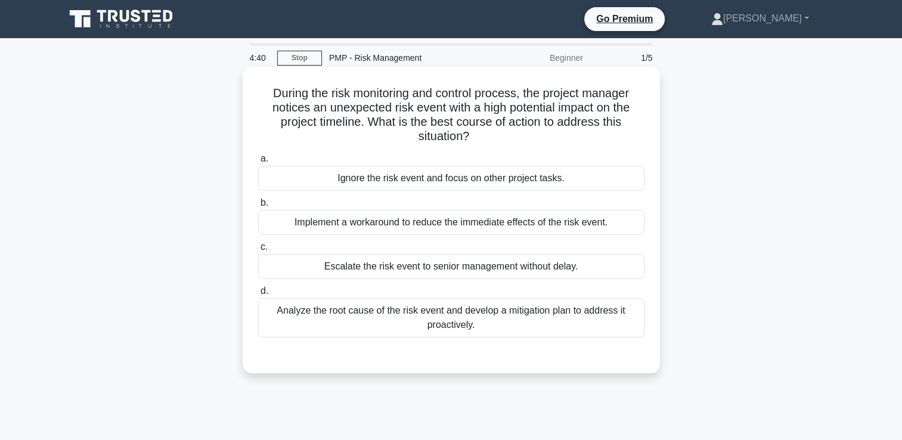
click at [541, 326] on div "Analyze the root cause of the risk event and develop a mitigation plan to addre…" at bounding box center [451, 317] width 386 height 39
click at [258, 295] on input "d. Analyze the root cause of the risk event and develop a mitigation plan to ad…" at bounding box center [258, 291] width 0 height 8
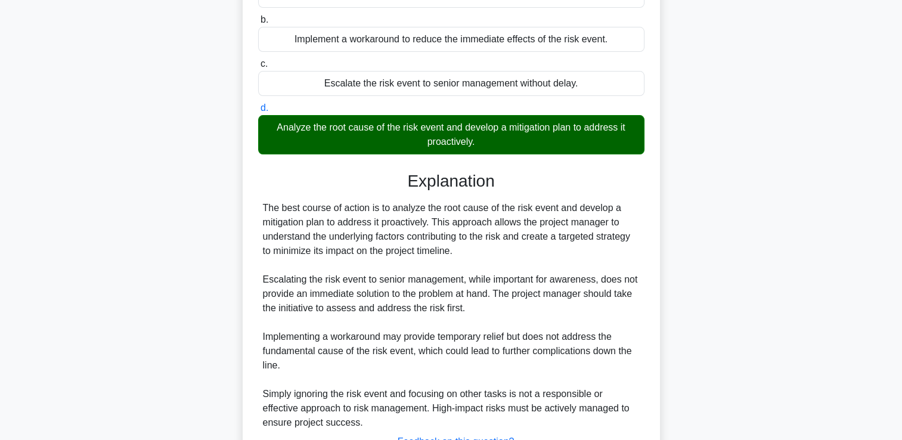
scroll to position [280, 0]
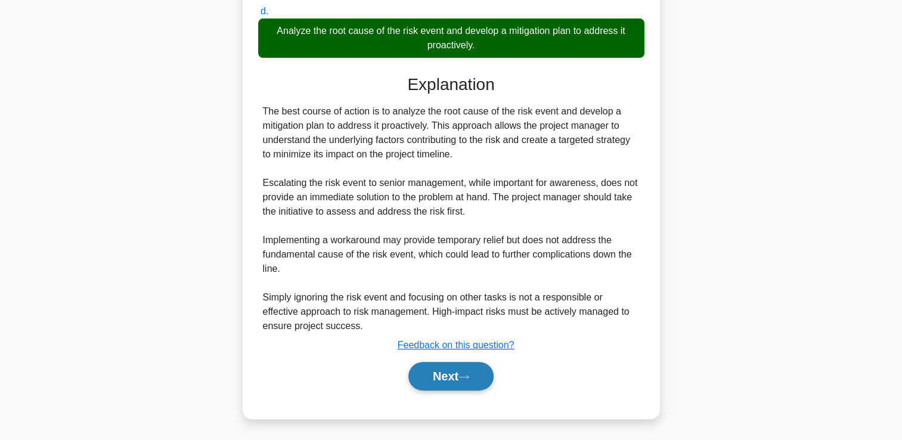
click at [485, 381] on button "Next" at bounding box center [450, 376] width 85 height 29
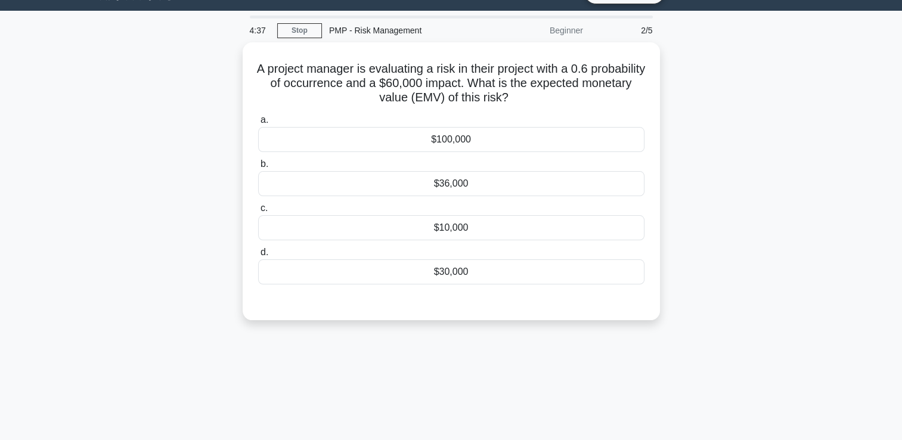
scroll to position [25, 0]
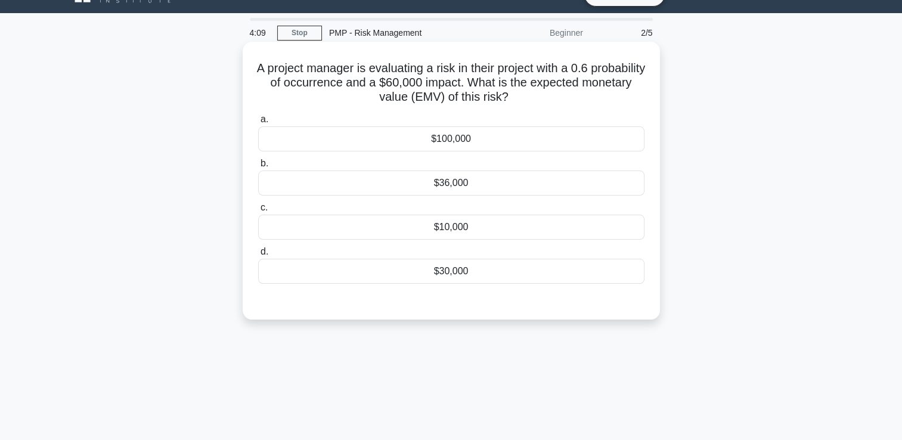
click at [606, 136] on div "$100,000" at bounding box center [451, 138] width 386 height 25
click at [258, 123] on input "a. $100,000" at bounding box center [258, 120] width 0 height 8
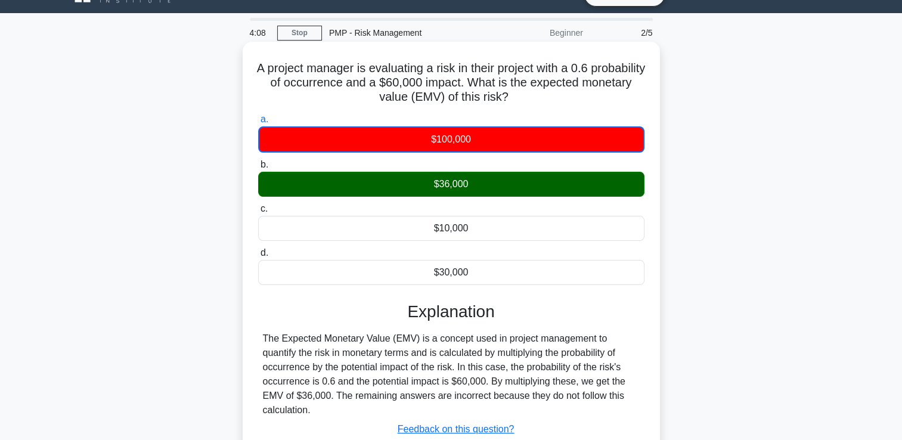
scroll to position [204, 0]
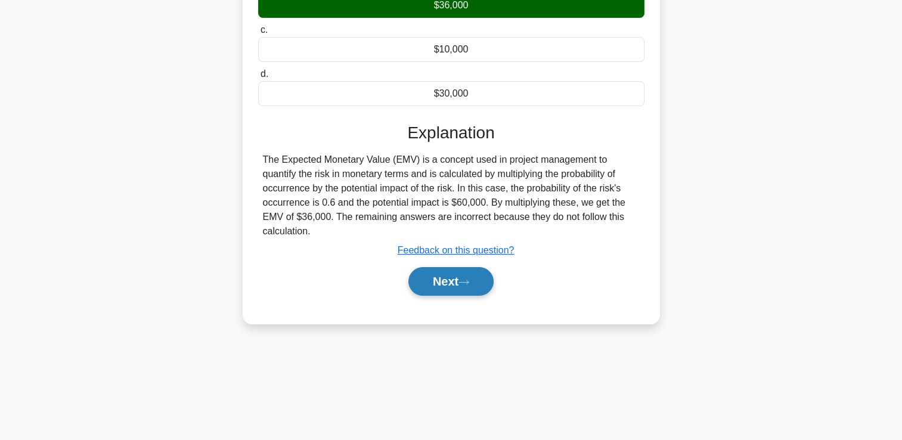
click at [489, 284] on button "Next" at bounding box center [450, 281] width 85 height 29
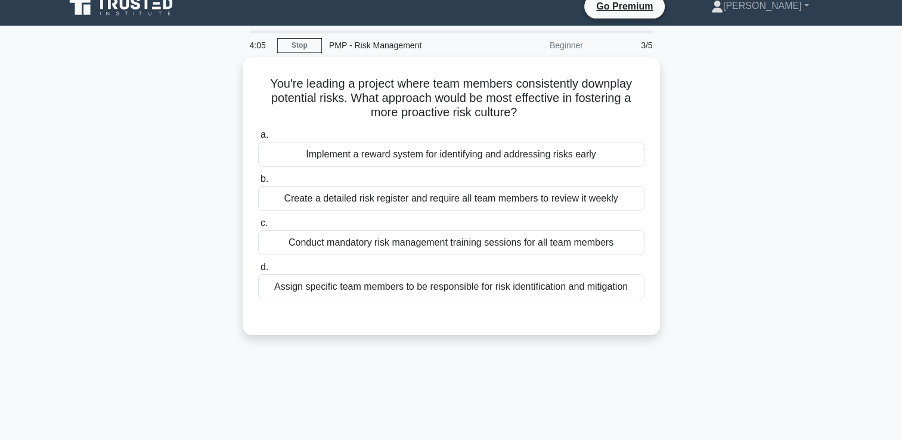
scroll to position [0, 0]
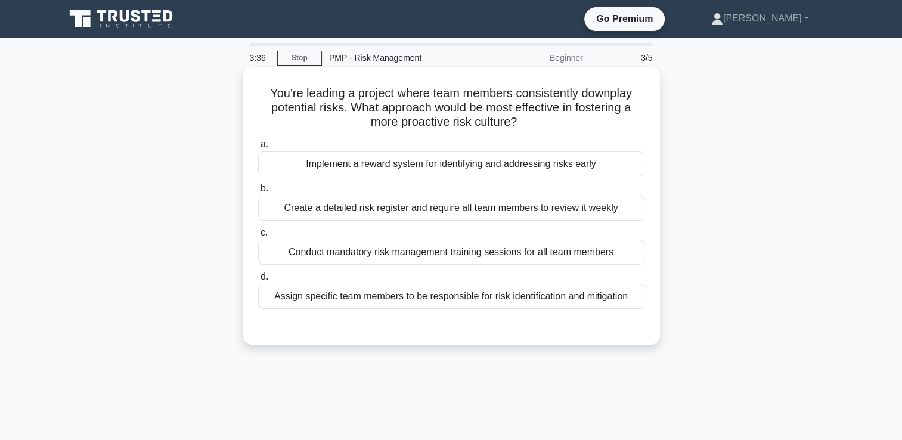
click at [484, 299] on div "Assign specific team members to be responsible for risk identification and miti…" at bounding box center [451, 296] width 386 height 25
click at [258, 281] on input "d. Assign specific team members to be responsible for risk identification and m…" at bounding box center [258, 277] width 0 height 8
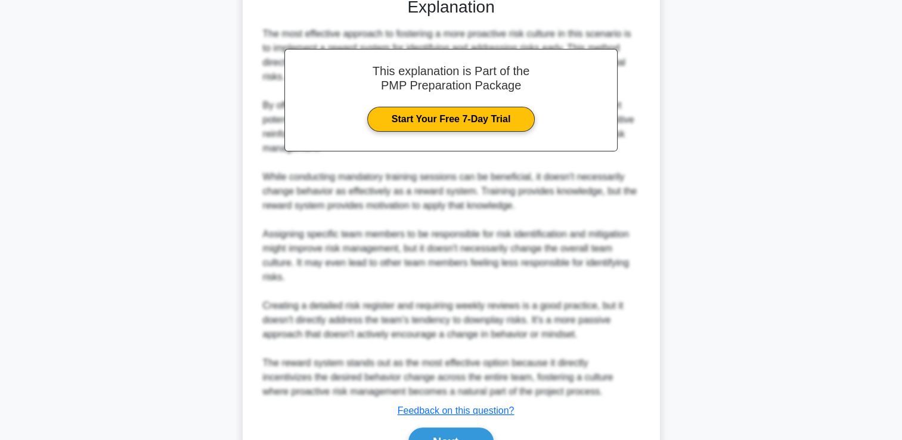
scroll to position [395, 0]
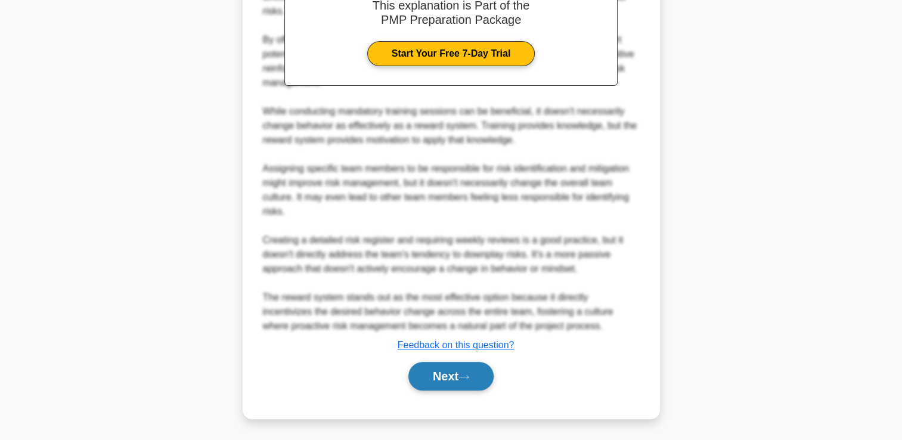
click at [482, 375] on button "Next" at bounding box center [450, 376] width 85 height 29
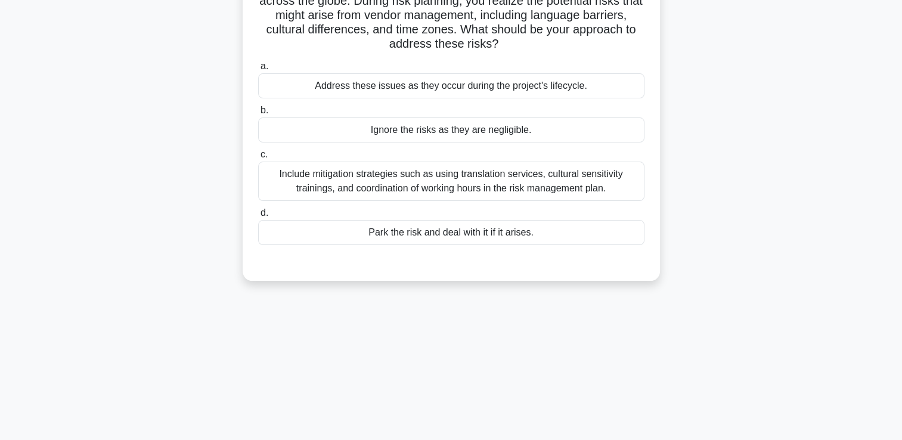
scroll to position [25, 0]
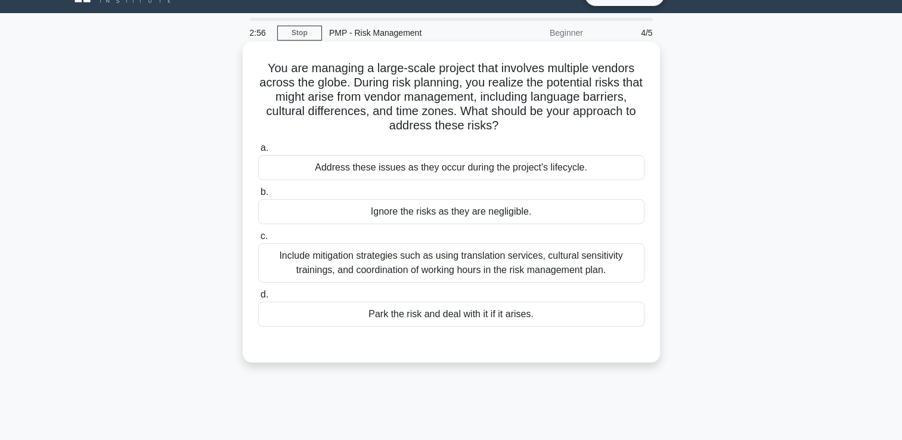
click at [556, 278] on div "Include mitigation strategies such as using translation services, cultural sens…" at bounding box center [451, 262] width 386 height 39
click at [258, 240] on input "c. Include mitigation strategies such as using translation services, cultural s…" at bounding box center [258, 237] width 0 height 8
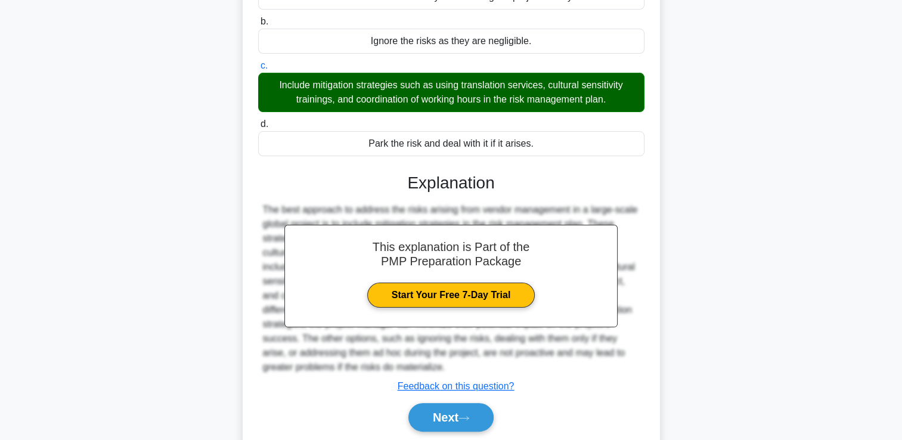
scroll to position [237, 0]
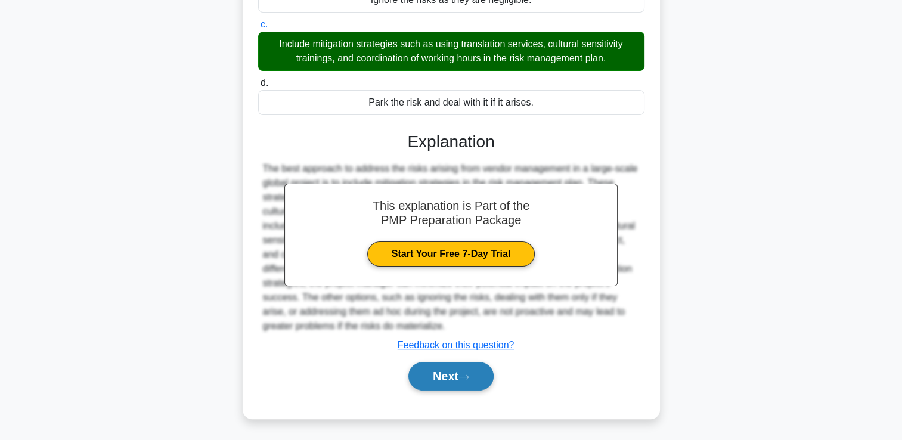
click at [465, 380] on button "Next" at bounding box center [450, 376] width 85 height 29
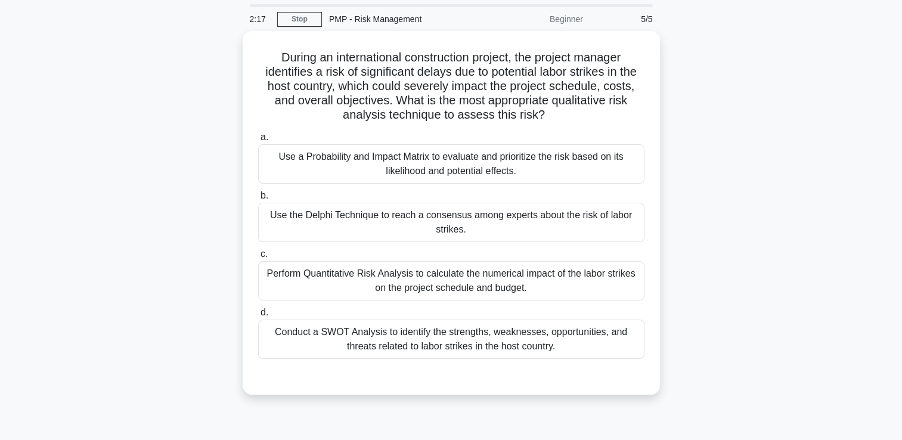
scroll to position [60, 0]
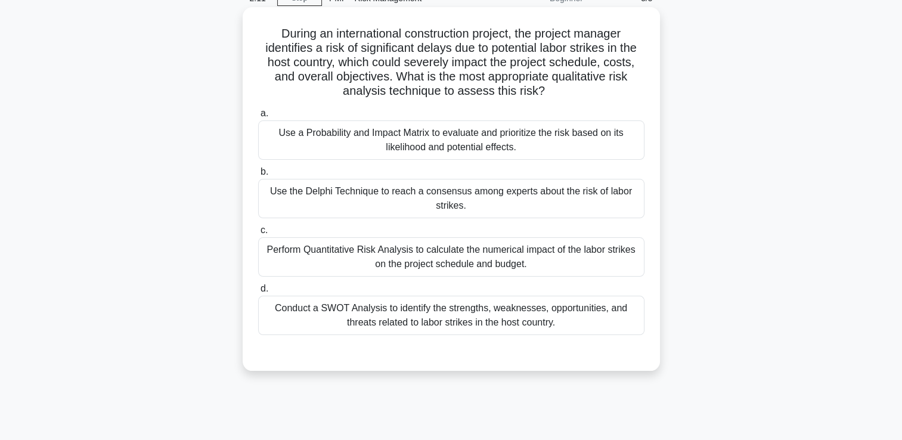
click at [627, 262] on div "Perform Quantitative Risk Analysis to calculate the numerical impact of the lab…" at bounding box center [451, 256] width 386 height 39
click at [258, 234] on input "c. Perform Quantitative Risk Analysis to calculate the numerical impact of the …" at bounding box center [258, 231] width 0 height 8
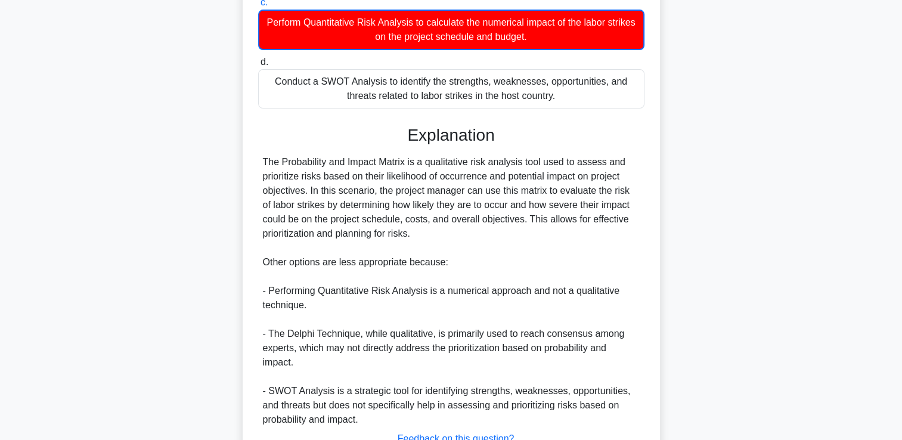
scroll to position [381, 0]
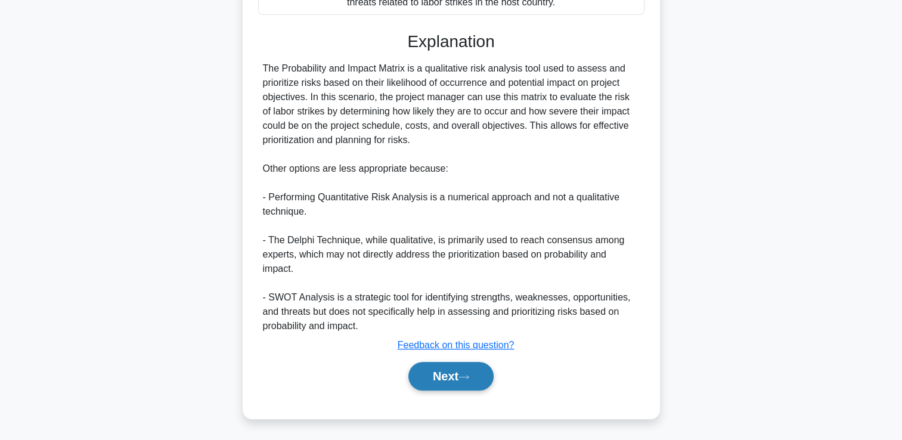
click at [477, 366] on button "Next" at bounding box center [450, 376] width 85 height 29
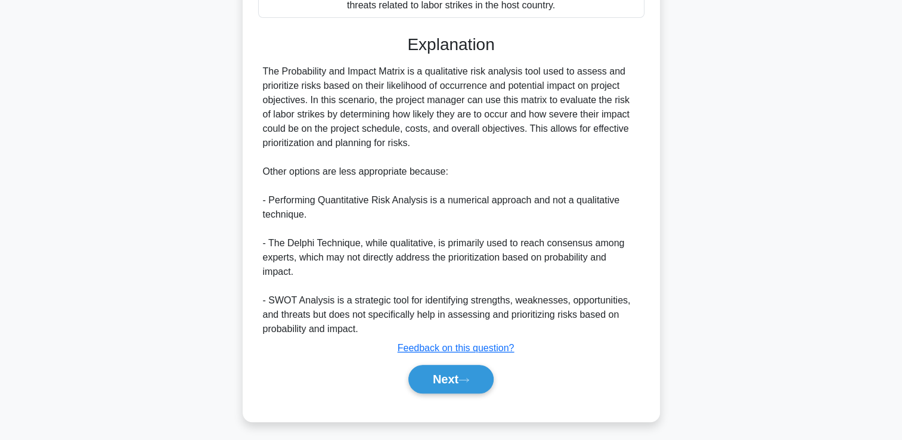
scroll to position [262, 0]
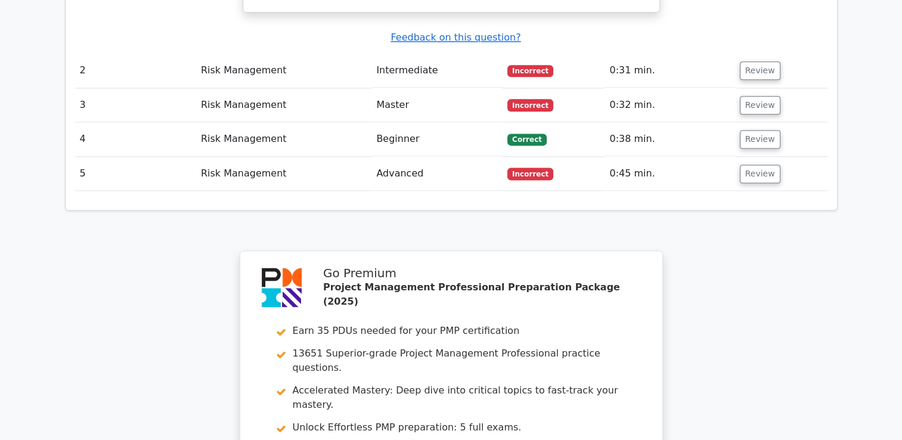
scroll to position [1669, 0]
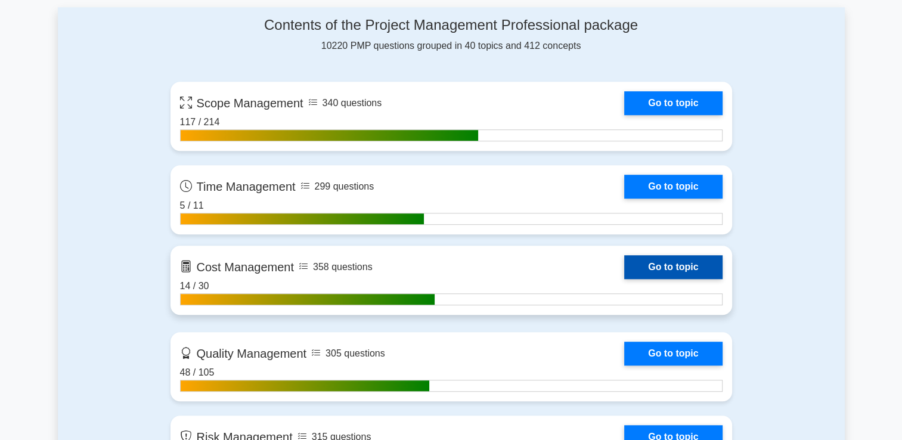
scroll to position [894, 0]
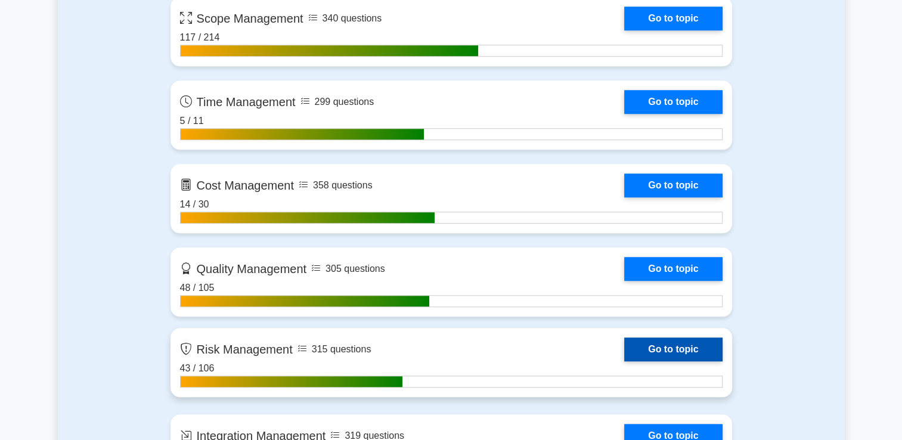
click at [646, 346] on link "Go to topic" at bounding box center [673, 349] width 98 height 24
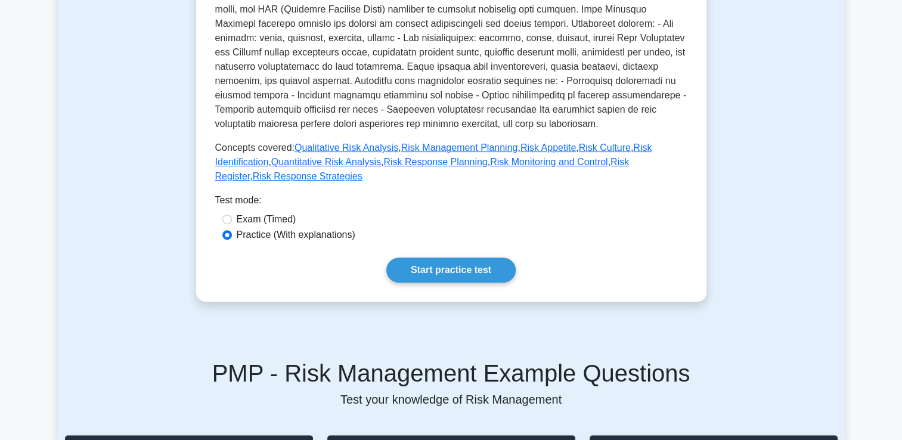
scroll to position [477, 0]
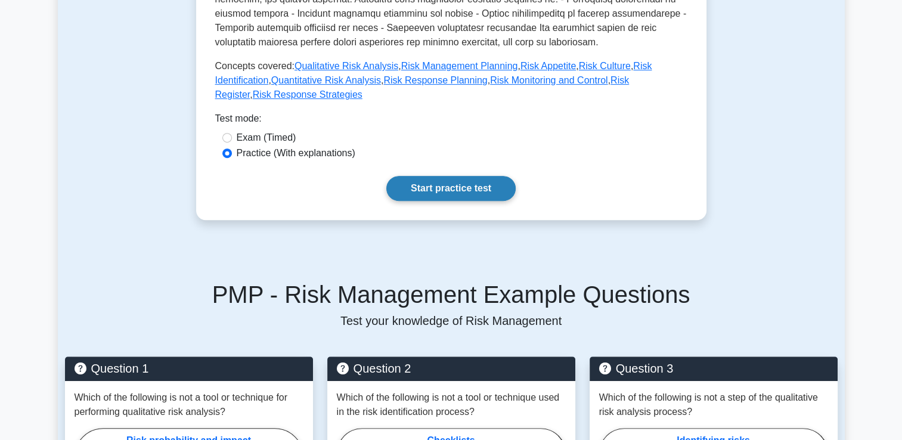
click at [447, 176] on link "Start practice test" at bounding box center [450, 188] width 129 height 25
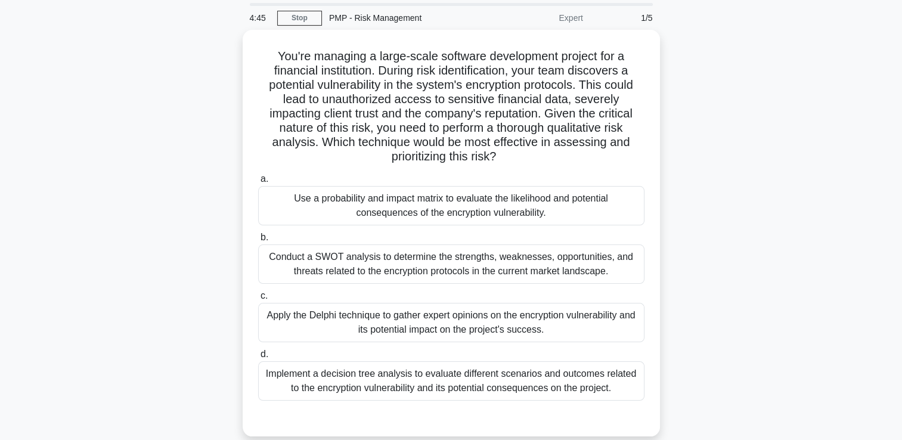
scroll to position [60, 0]
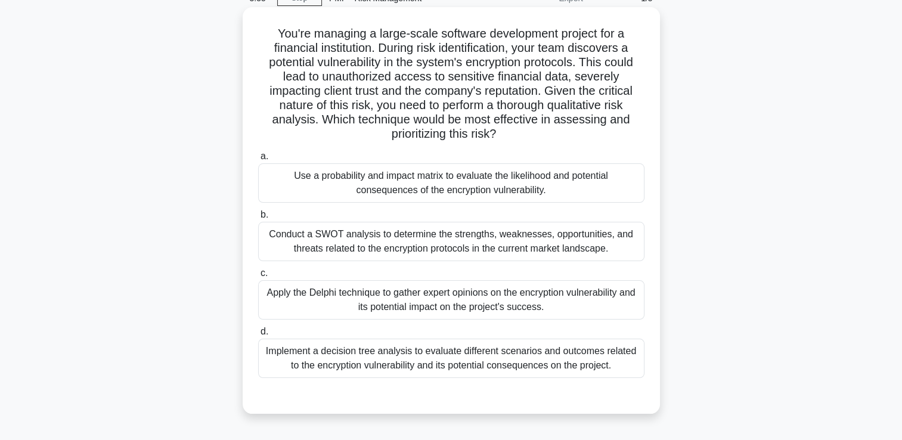
click at [553, 372] on div "Implement a decision tree analysis to evaluate different scenarios and outcomes…" at bounding box center [451, 358] width 386 height 39
click at [258, 336] on input "d. Implement a decision tree analysis to evaluate different scenarios and outco…" at bounding box center [258, 332] width 0 height 8
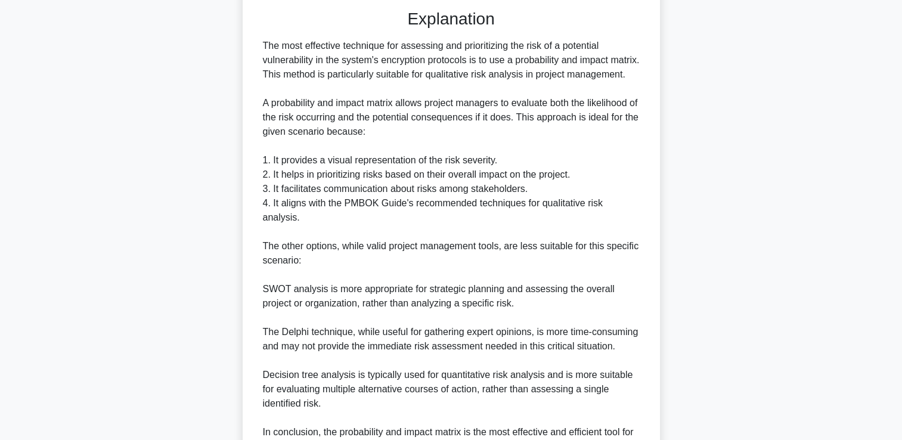
scroll to position [537, 0]
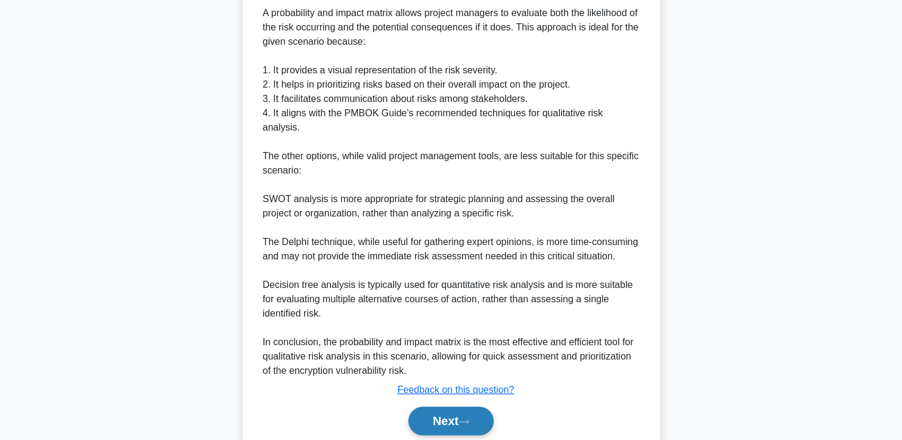
click at [460, 425] on button "Next" at bounding box center [450, 421] width 85 height 29
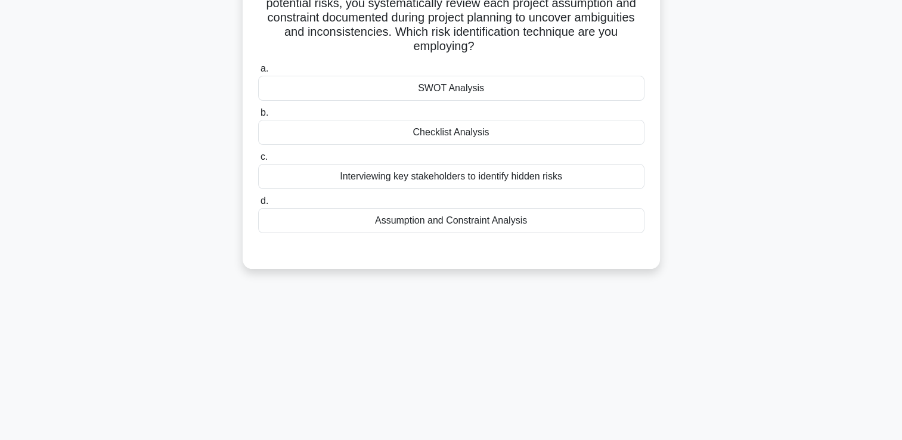
scroll to position [25, 0]
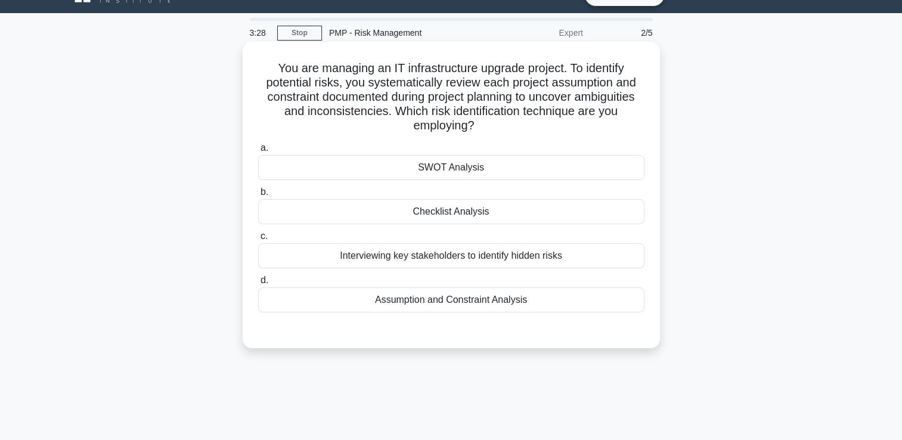
click at [623, 250] on div "Interviewing key stakeholders to identify hidden risks" at bounding box center [451, 255] width 386 height 25
click at [258, 240] on input "c. Interviewing key stakeholders to identify hidden risks" at bounding box center [258, 237] width 0 height 8
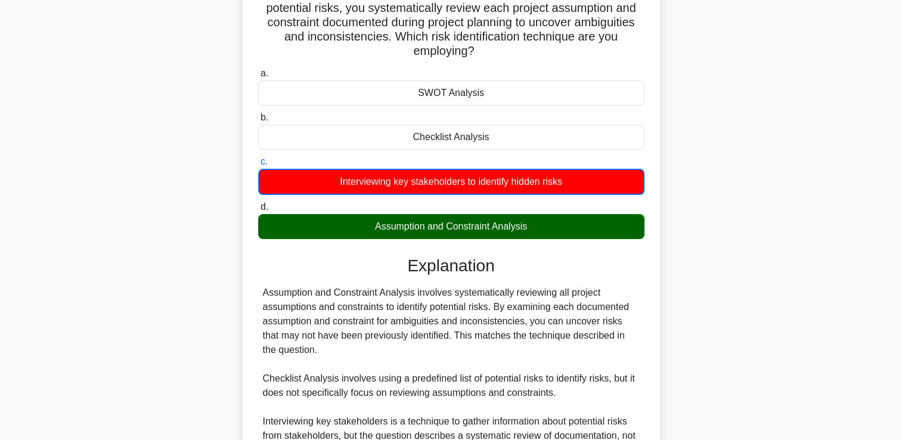
scroll to position [281, 0]
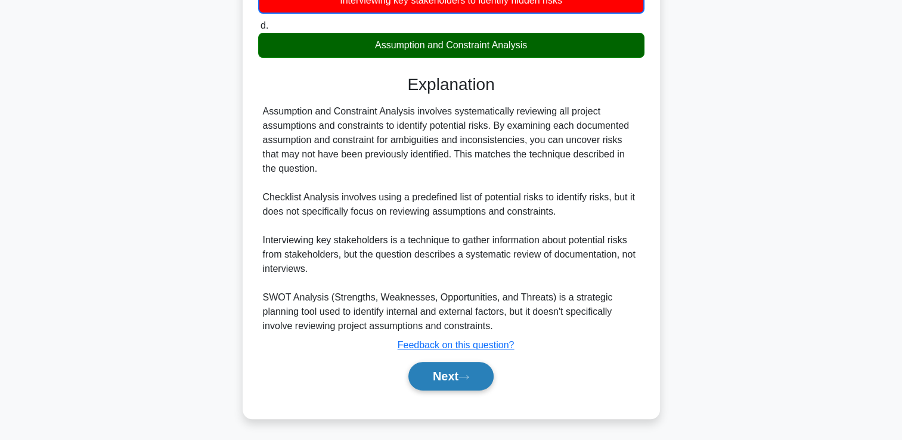
click at [485, 371] on button "Next" at bounding box center [450, 376] width 85 height 29
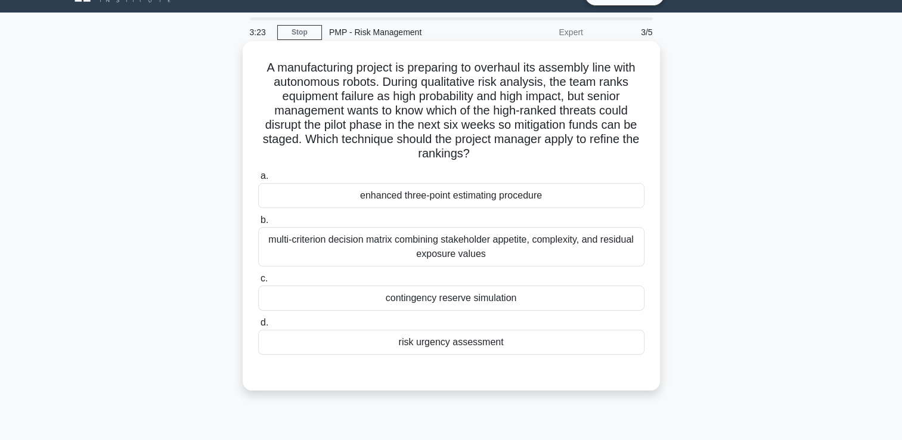
scroll to position [25, 0]
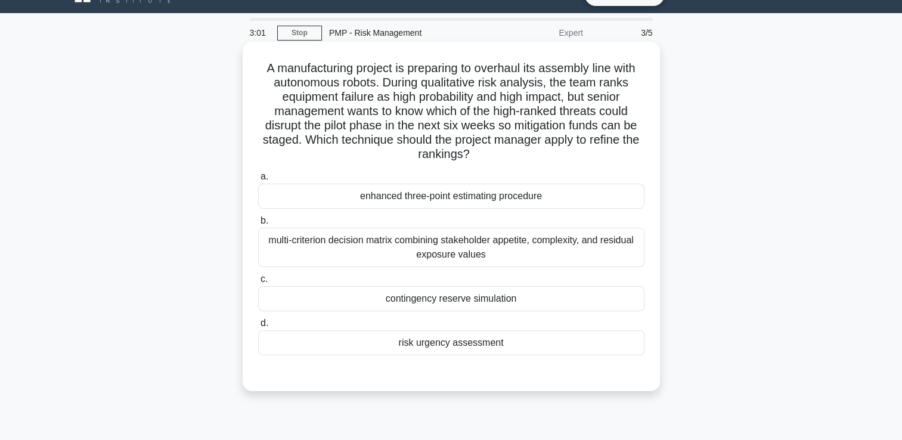
click at [531, 247] on div "multi-criterion decision matrix combining stakeholder appetite, complexity, and…" at bounding box center [451, 247] width 386 height 39
click at [258, 225] on input "b. multi-criterion decision matrix combining stakeholder appetite, complexity, …" at bounding box center [258, 221] width 0 height 8
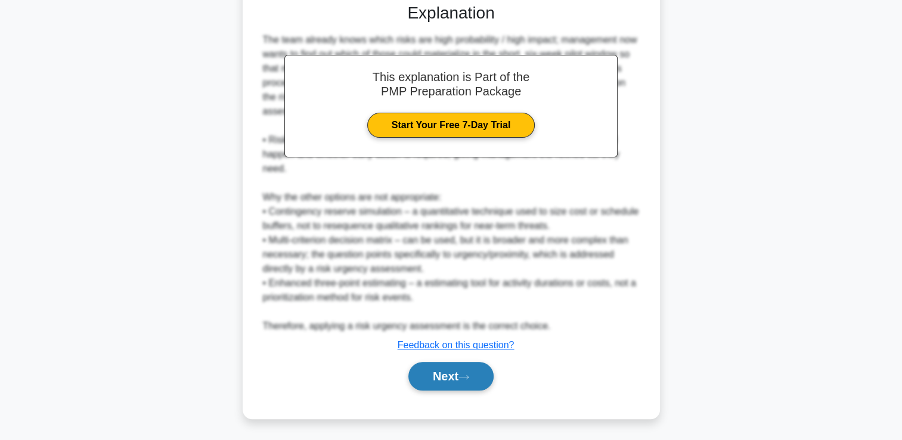
click at [469, 368] on button "Next" at bounding box center [450, 376] width 85 height 29
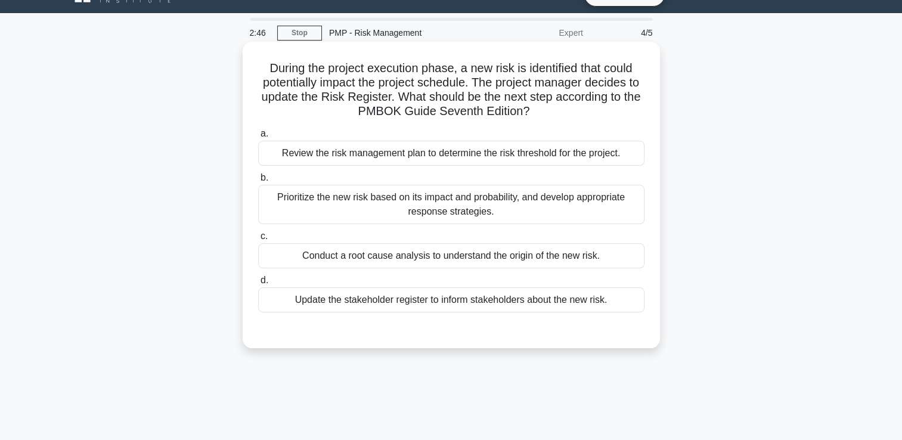
click at [453, 210] on div "Prioritize the new risk based on its impact and probability, and develop approp…" at bounding box center [451, 204] width 386 height 39
click at [258, 182] on input "b. Prioritize the new risk based on its impact and probability, and develop app…" at bounding box center [258, 178] width 0 height 8
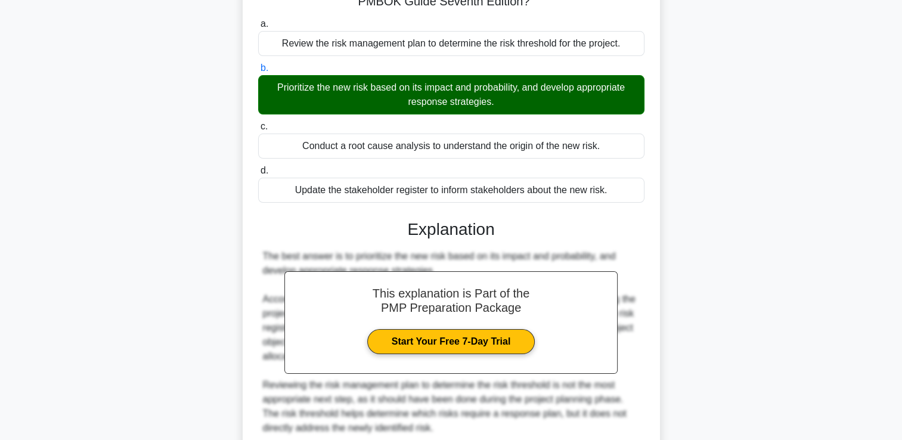
scroll to position [323, 0]
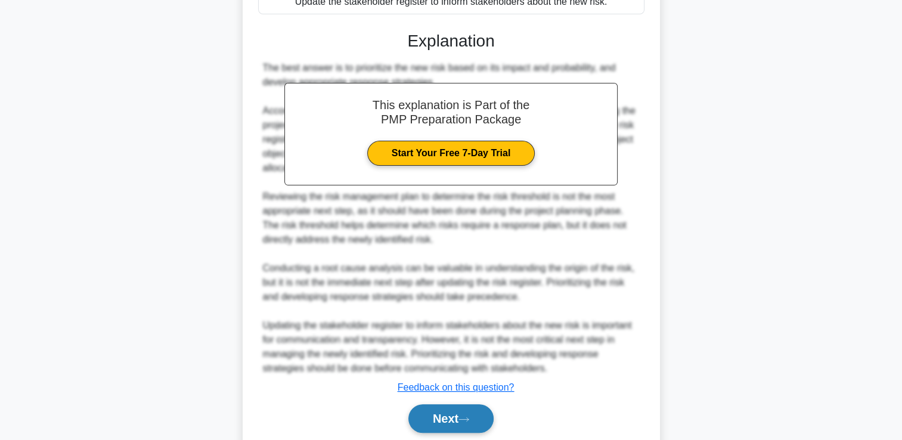
click at [446, 427] on button "Next" at bounding box center [450, 418] width 85 height 29
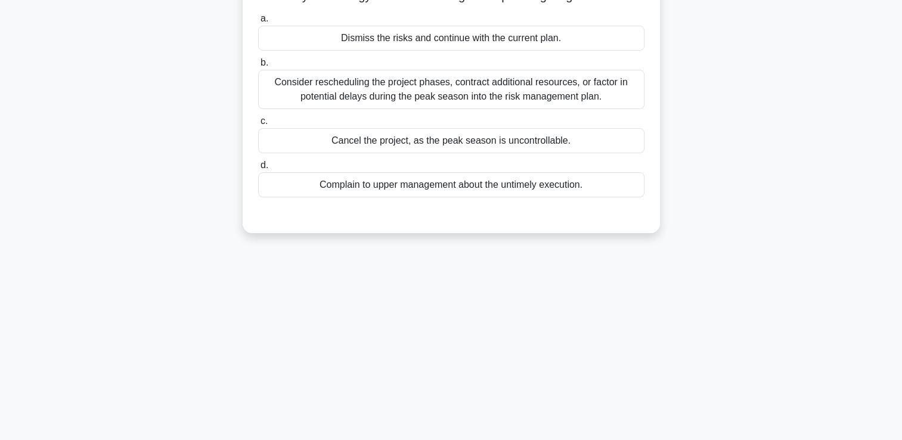
scroll to position [0, 0]
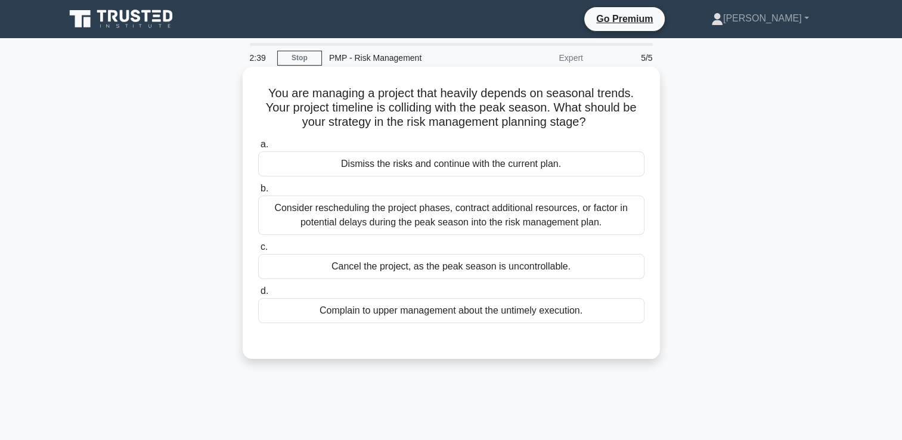
click at [475, 216] on div "Consider rescheduling the project phases, contract additional resources, or fac…" at bounding box center [451, 215] width 386 height 39
click at [258, 193] on input "b. Consider rescheduling the project phases, contract additional resources, or …" at bounding box center [258, 189] width 0 height 8
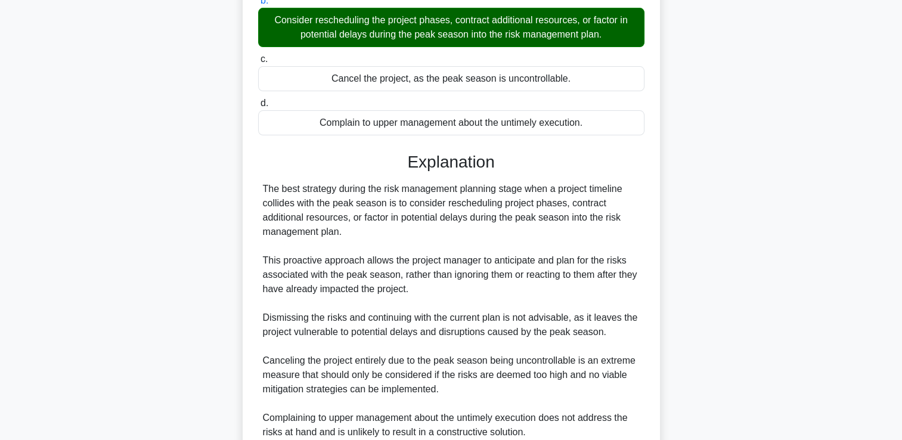
scroll to position [294, 0]
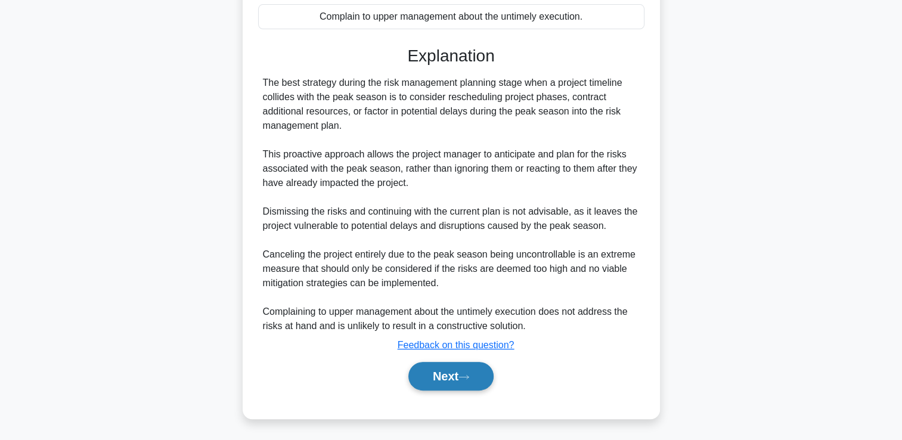
click at [439, 369] on button "Next" at bounding box center [450, 376] width 85 height 29
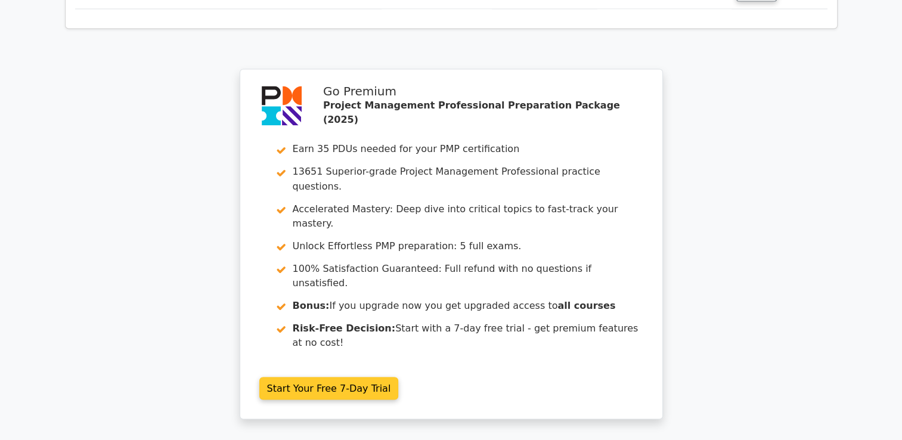
scroll to position [2140, 0]
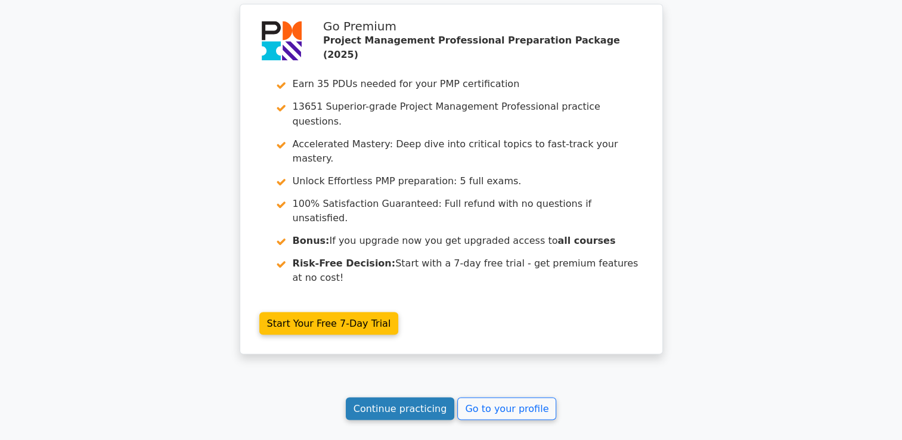
click at [400, 397] on link "Continue practicing" at bounding box center [400, 408] width 109 height 23
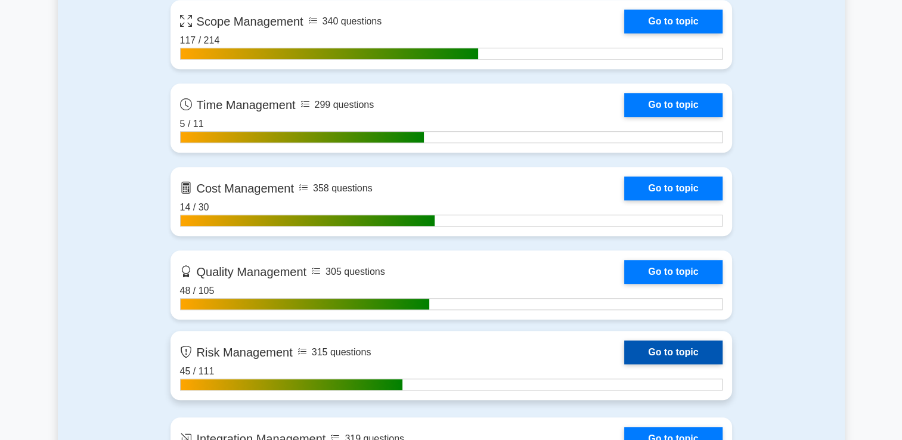
scroll to position [954, 0]
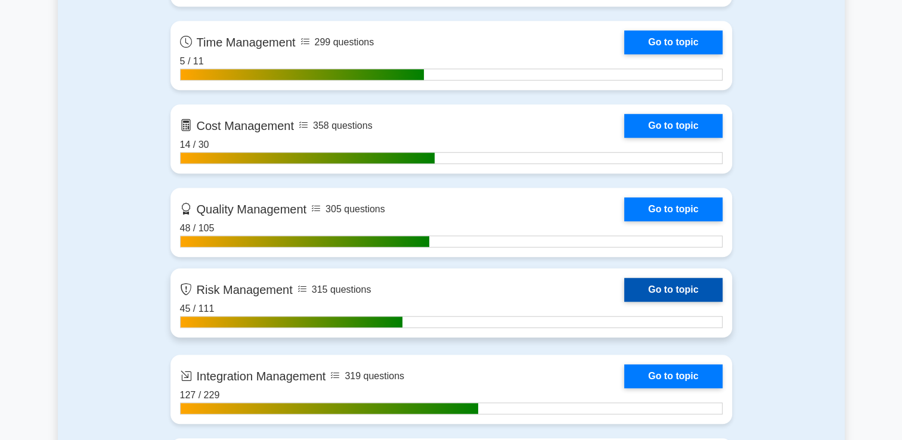
click at [684, 282] on link "Go to topic" at bounding box center [673, 290] width 98 height 24
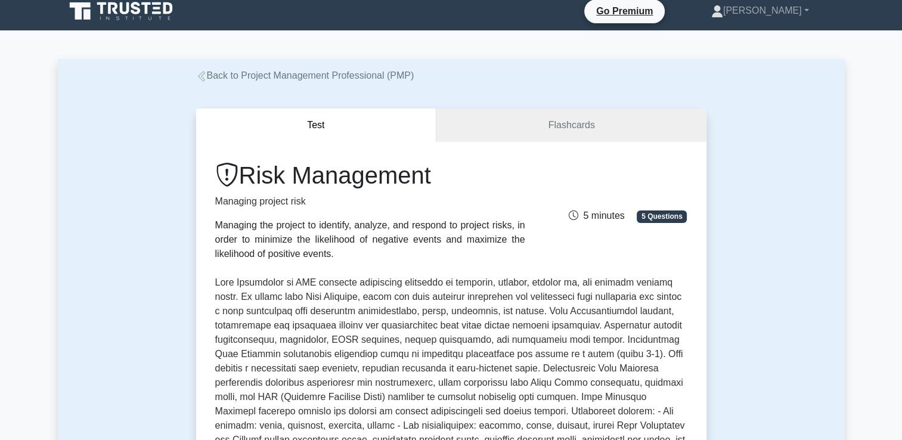
scroll to position [298, 0]
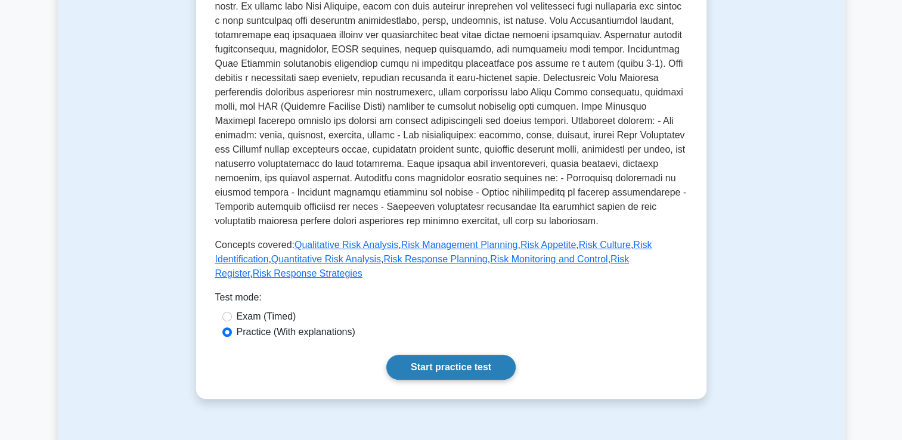
click at [417, 355] on link "Start practice test" at bounding box center [450, 367] width 129 height 25
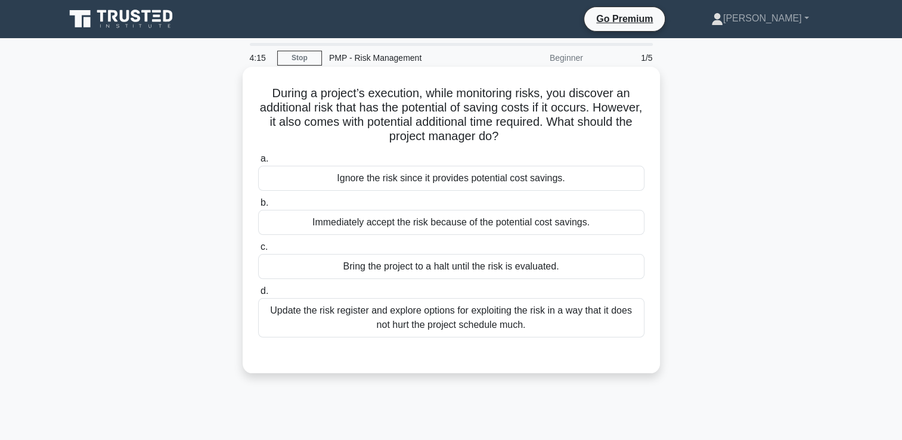
click at [444, 320] on div "Update the risk register and explore options for exploiting the risk in a way t…" at bounding box center [451, 317] width 386 height 39
click at [258, 295] on input "d. Update the risk register and explore options for exploiting the risk in a wa…" at bounding box center [258, 291] width 0 height 8
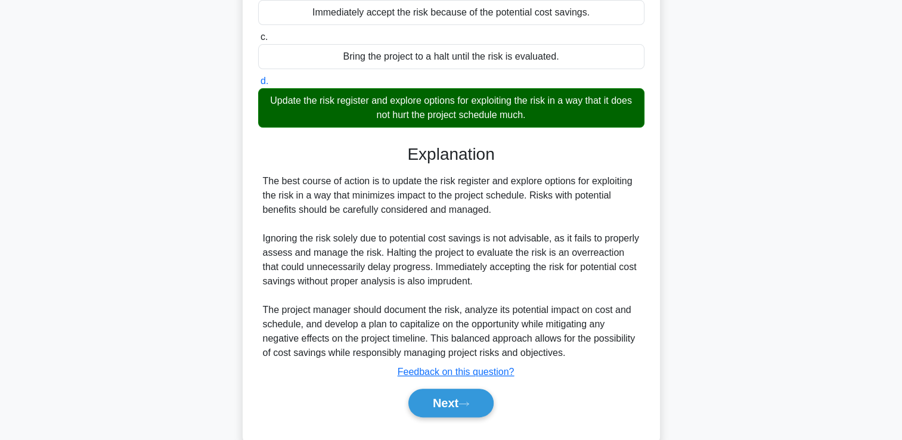
scroll to position [237, 0]
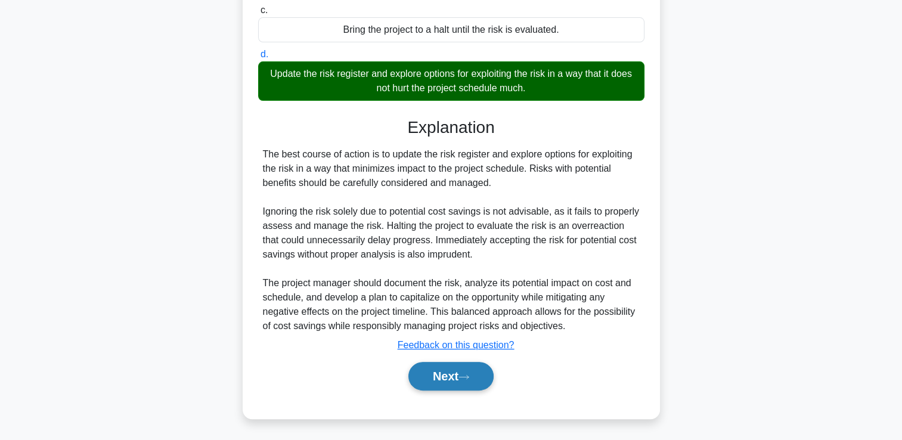
click at [447, 369] on button "Next" at bounding box center [450, 376] width 85 height 29
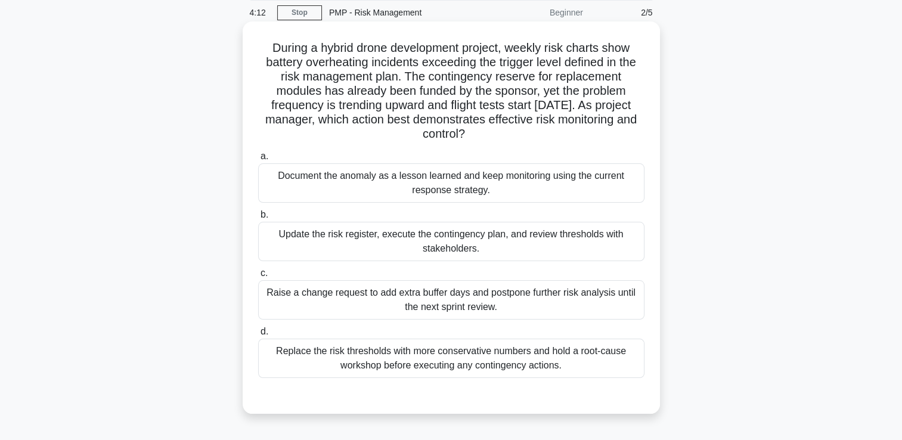
scroll to position [25, 0]
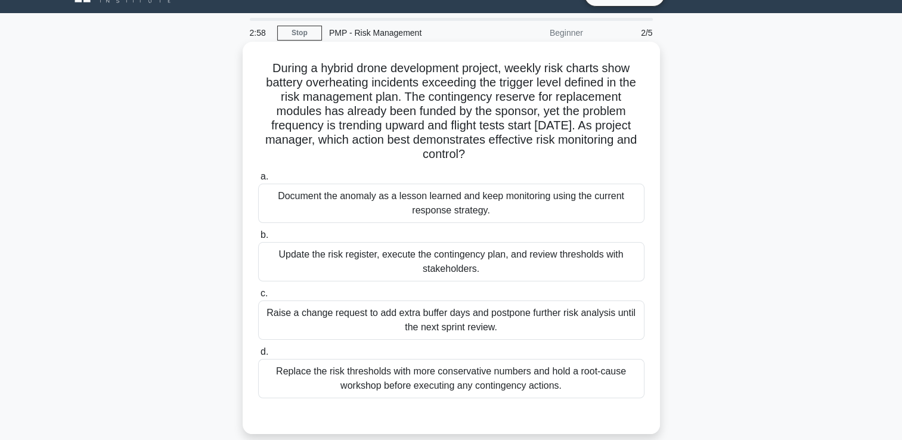
click at [615, 381] on div "Replace the risk thresholds with more conservative numbers and hold a root-caus…" at bounding box center [451, 378] width 386 height 39
click at [258, 356] on input "d. Replace the risk thresholds with more conservative numbers and hold a root-c…" at bounding box center [258, 352] width 0 height 8
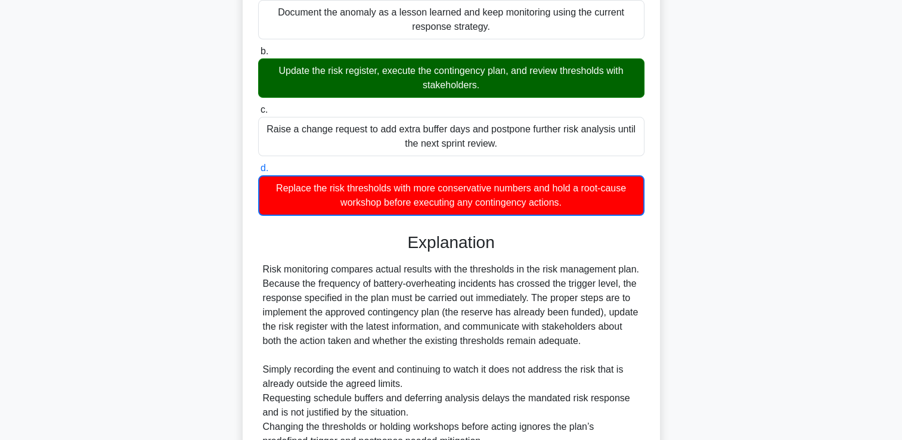
scroll to position [323, 0]
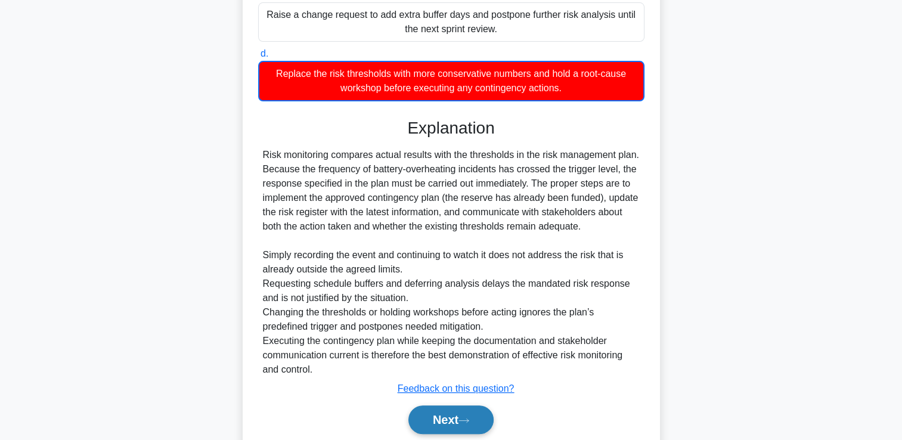
click at [458, 421] on button "Next" at bounding box center [450, 419] width 85 height 29
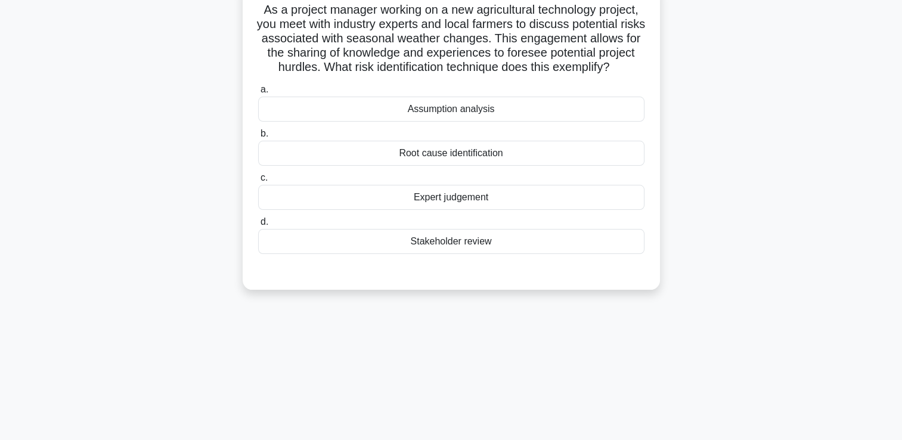
scroll to position [25, 0]
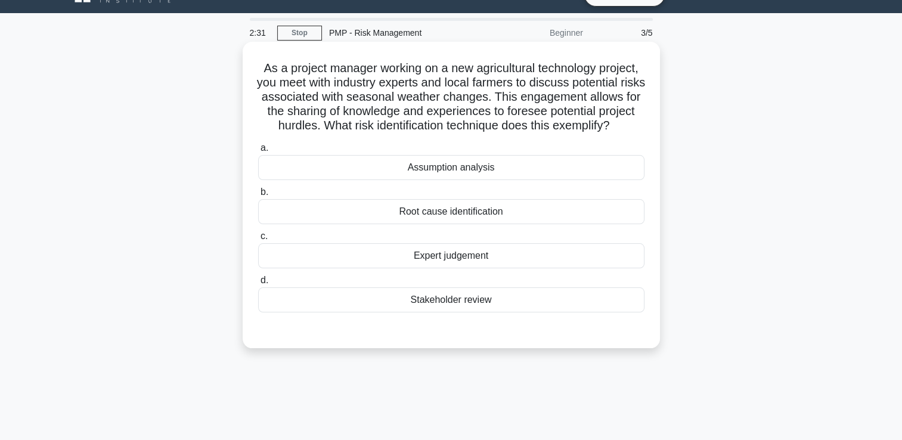
click at [491, 218] on div "Root cause identification" at bounding box center [451, 211] width 386 height 25
click at [258, 196] on input "b. Root cause identification" at bounding box center [258, 192] width 0 height 8
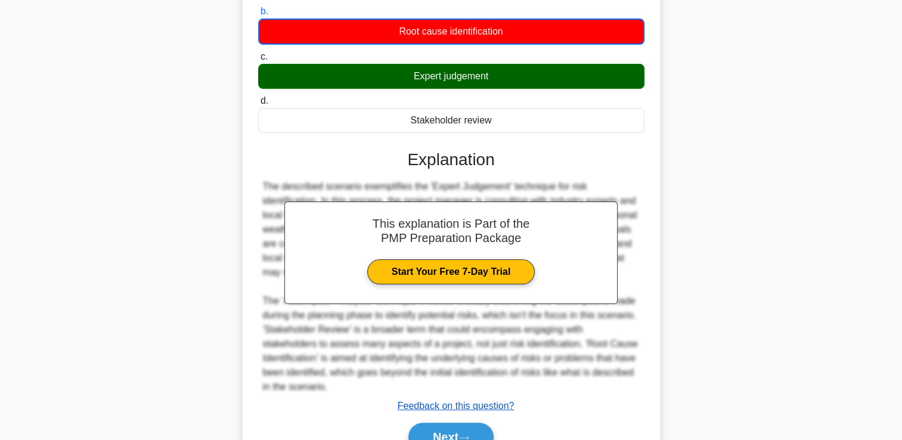
scroll to position [281, 0]
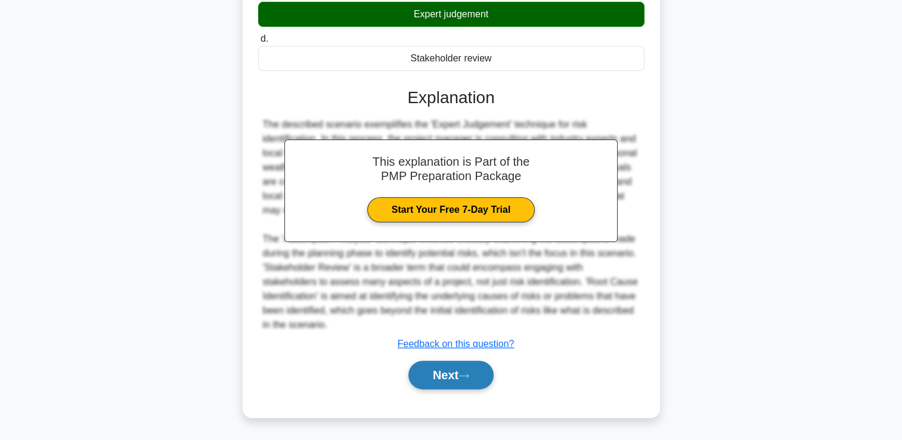
click at [452, 370] on button "Next" at bounding box center [450, 375] width 85 height 29
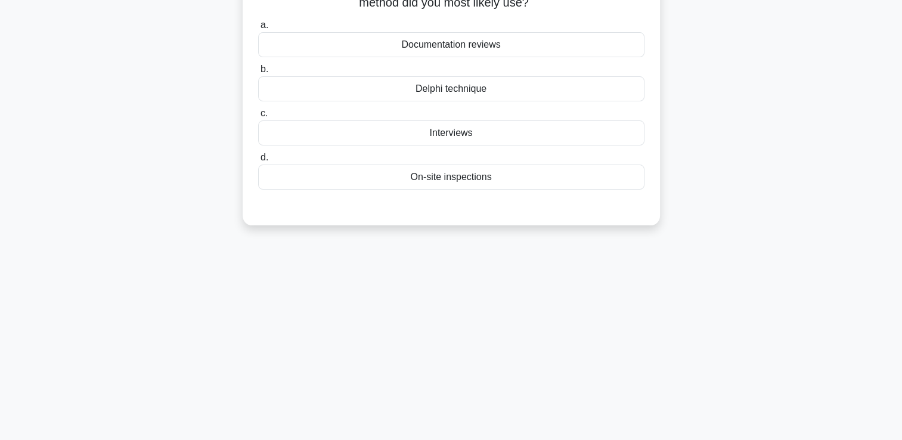
scroll to position [25, 0]
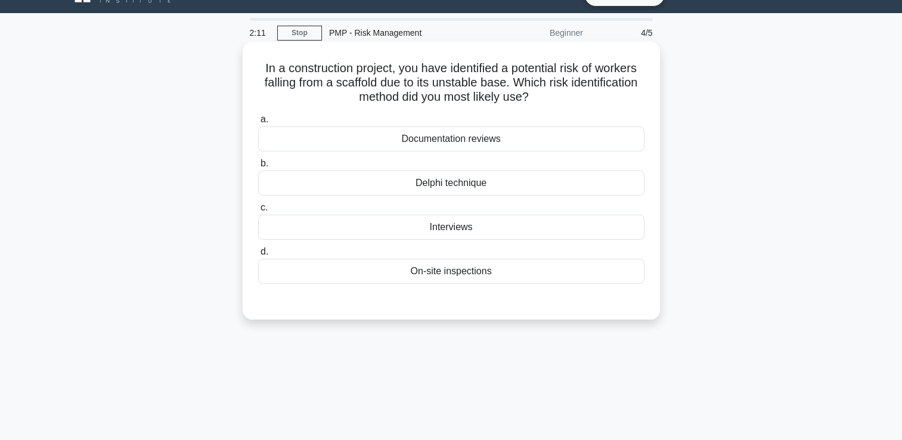
click at [615, 187] on div "Delphi technique" at bounding box center [451, 183] width 386 height 25
click at [258, 168] on input "b. Delphi technique" at bounding box center [258, 164] width 0 height 8
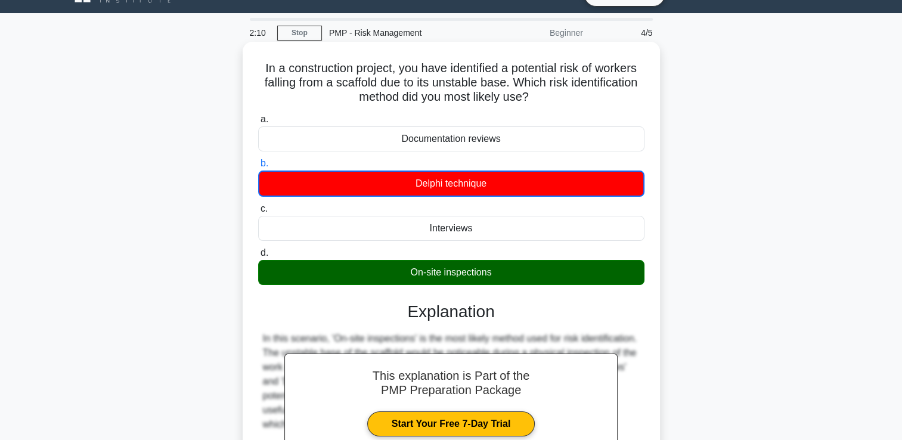
scroll to position [204, 0]
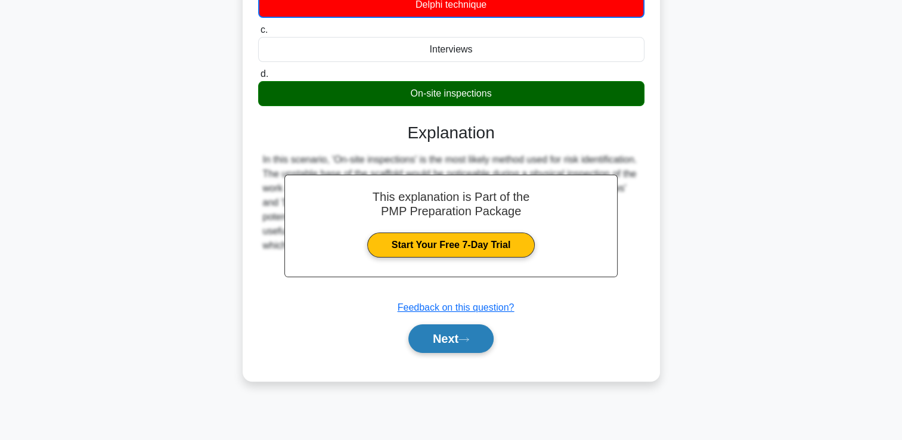
click at [436, 349] on button "Next" at bounding box center [450, 338] width 85 height 29
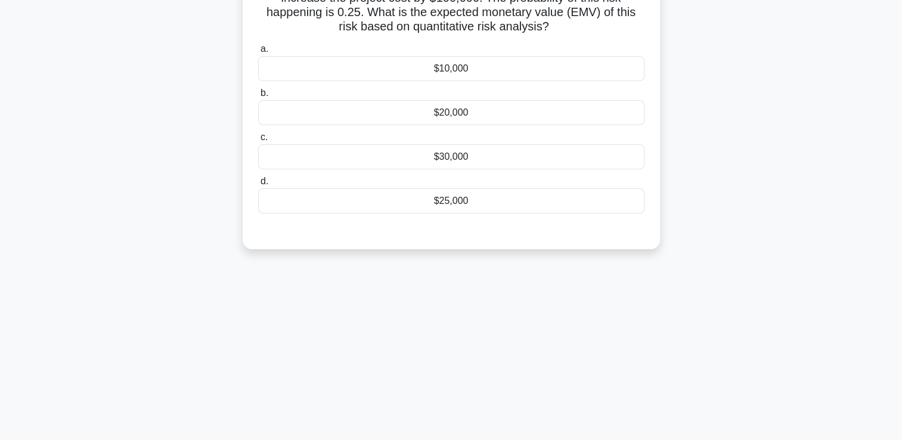
scroll to position [25, 0]
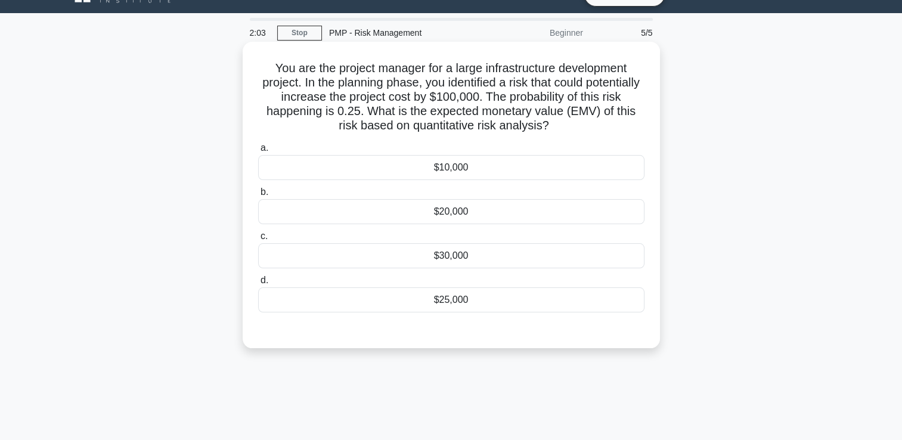
click at [503, 216] on div "$20,000" at bounding box center [451, 211] width 386 height 25
click at [258, 196] on input "b. $20,000" at bounding box center [258, 192] width 0 height 8
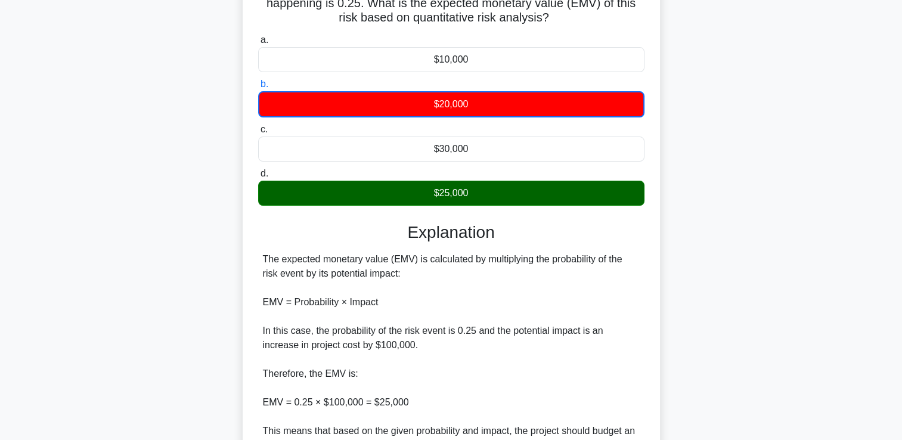
scroll to position [252, 0]
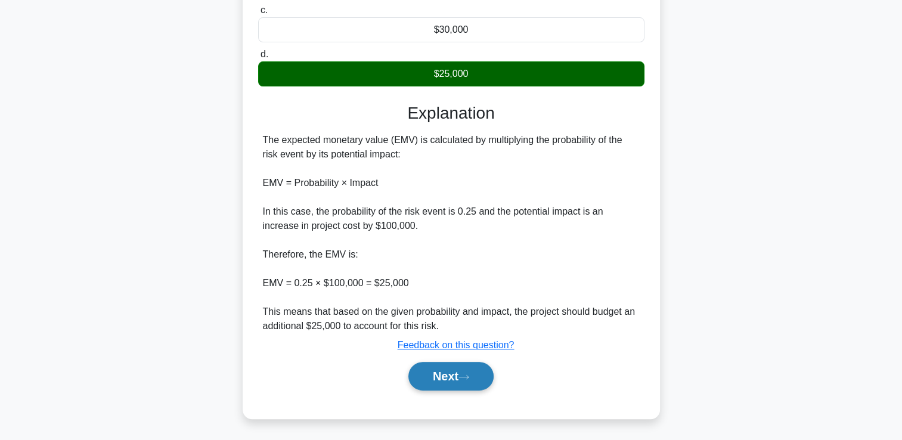
click at [475, 377] on button "Next" at bounding box center [450, 376] width 85 height 29
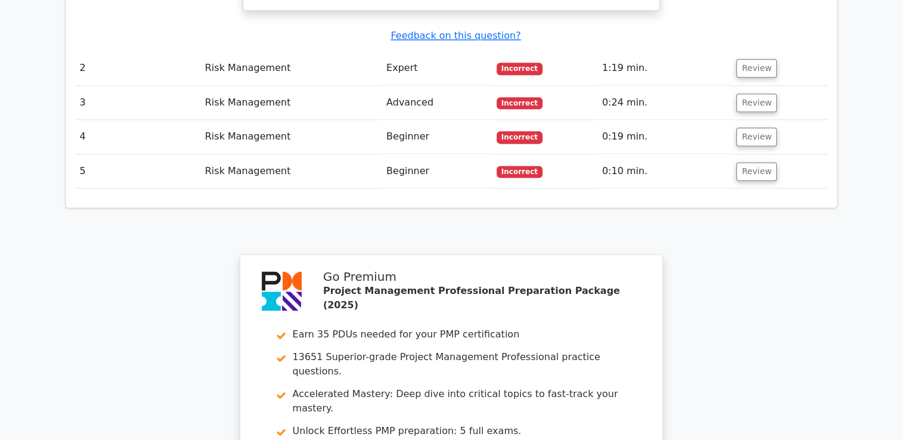
scroll to position [1452, 0]
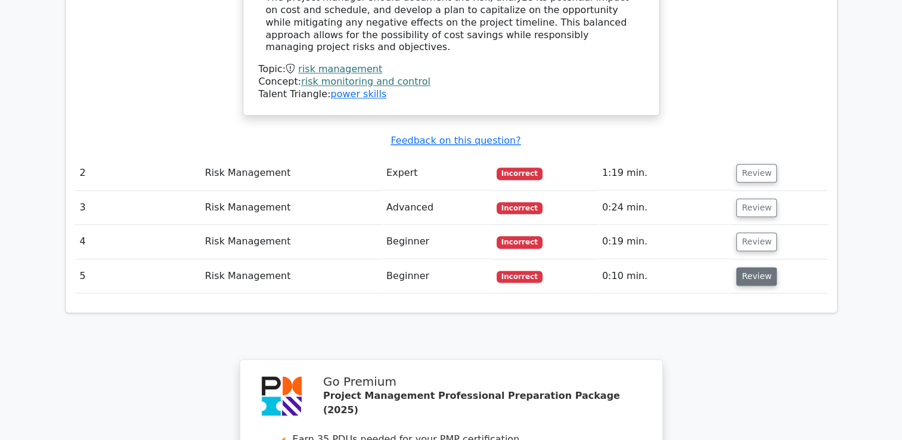
click at [749, 267] on button "Review" at bounding box center [756, 276] width 41 height 18
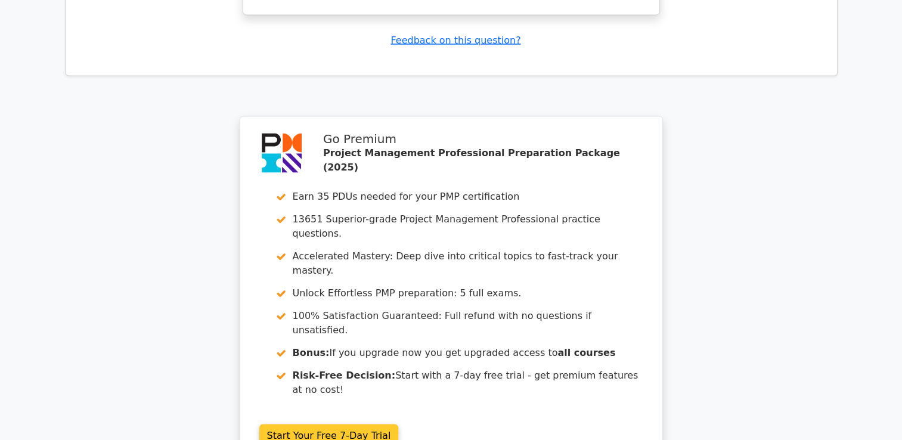
scroll to position [2386, 0]
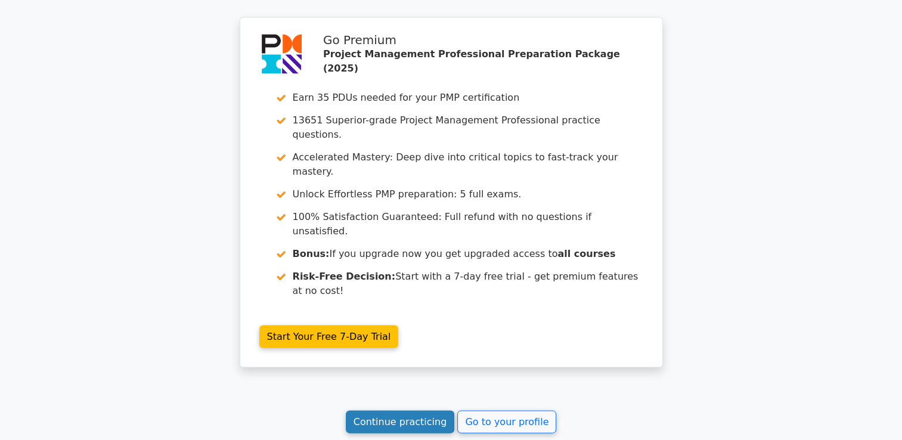
click at [433, 411] on link "Continue practicing" at bounding box center [400, 422] width 109 height 23
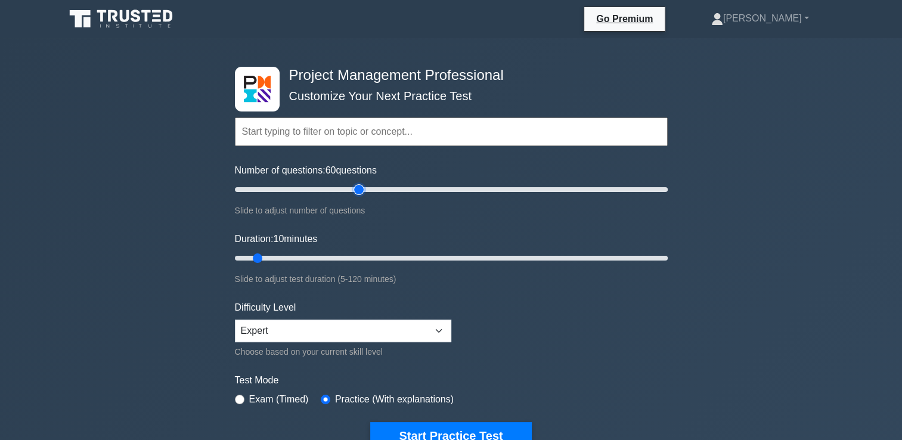
drag, startPoint x: 248, startPoint y: 191, endPoint x: 363, endPoint y: 206, distance: 116.1
type input "60"
click at [363, 197] on input "Number of questions: 60 questions" at bounding box center [451, 189] width 433 height 14
click at [362, 262] on input "Duration: 40 minutes" at bounding box center [451, 258] width 433 height 14
click at [402, 258] on input "Duration: 50 minutes" at bounding box center [451, 258] width 433 height 14
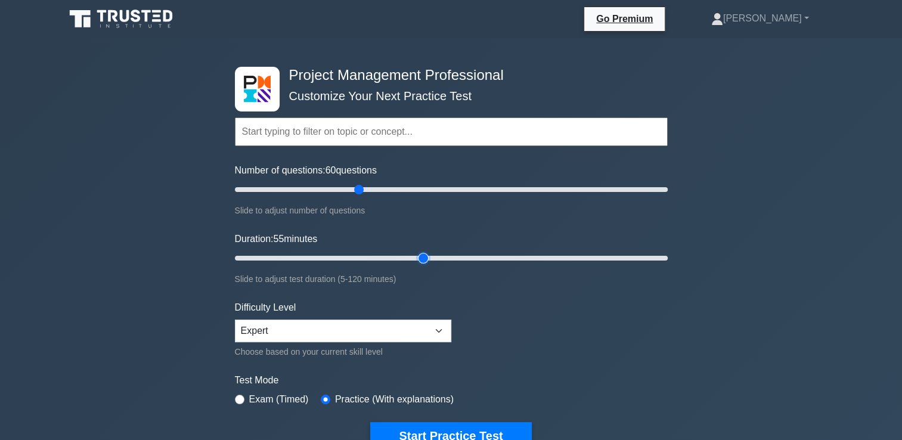
click at [423, 257] on input "Duration: 55 minutes" at bounding box center [451, 258] width 433 height 14
click at [430, 255] on input "Duration: 55 minutes" at bounding box center [451, 258] width 433 height 14
click at [436, 255] on input "Duration: 55 minutes" at bounding box center [451, 258] width 433 height 14
click at [664, 257] on input "Duration: 120 minutes" at bounding box center [451, 258] width 433 height 14
drag, startPoint x: 664, startPoint y: 257, endPoint x: 448, endPoint y: 262, distance: 215.9
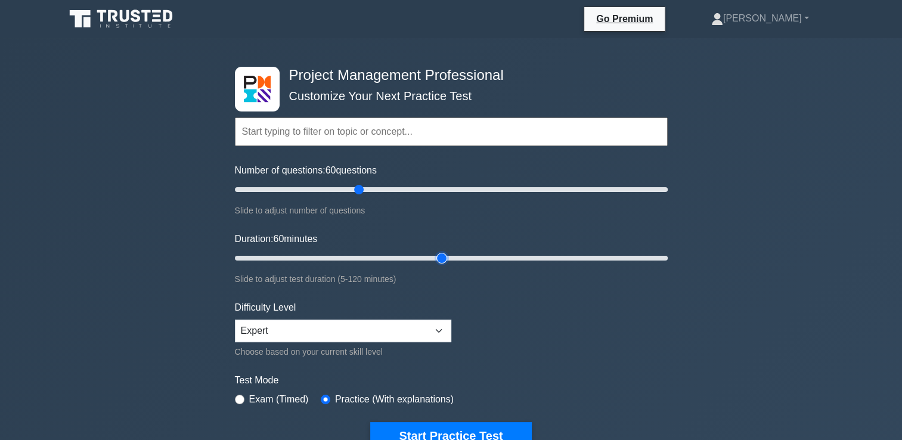
type input "60"
click at [448, 262] on input "Duration: 60 minutes" at bounding box center [451, 258] width 433 height 14
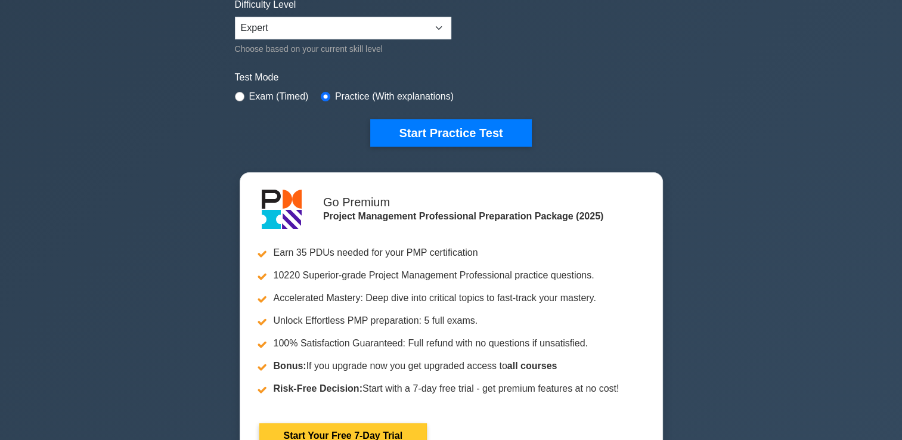
scroll to position [238, 0]
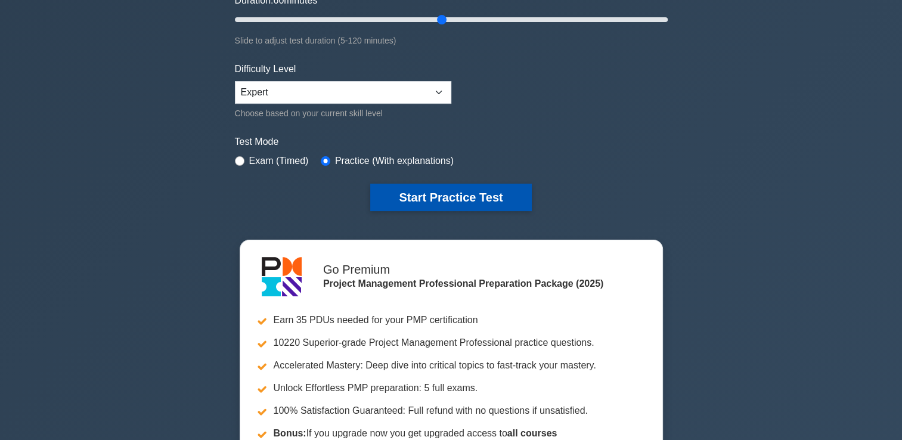
click at [463, 184] on button "Start Practice Test" at bounding box center [450, 197] width 161 height 27
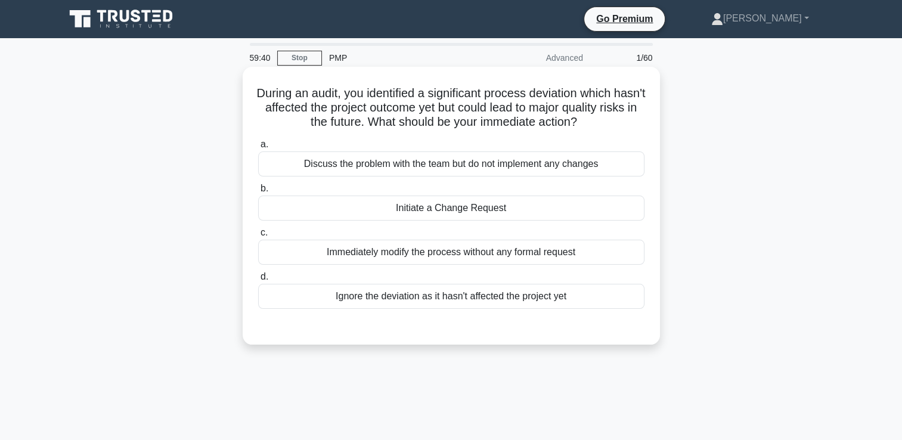
click at [535, 216] on div "Initiate a Change Request" at bounding box center [451, 208] width 386 height 25
click at [258, 193] on input "b. Initiate a Change Request" at bounding box center [258, 189] width 0 height 8
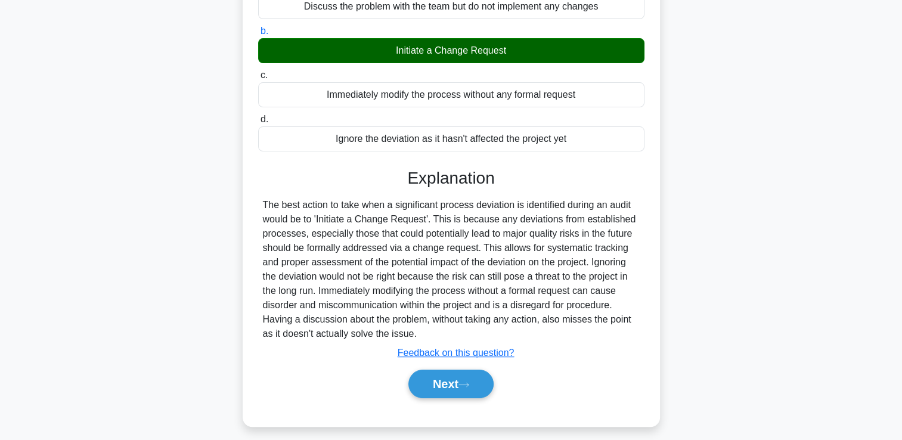
scroll to position [204, 0]
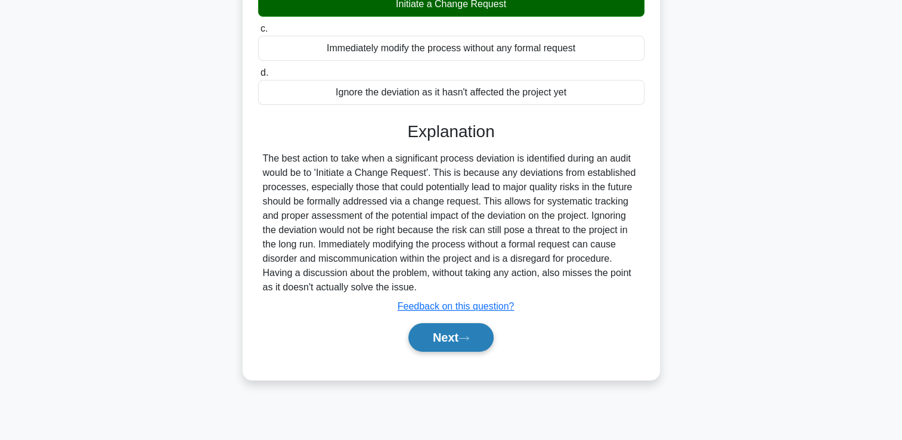
click at [434, 334] on button "Next" at bounding box center [450, 337] width 85 height 29
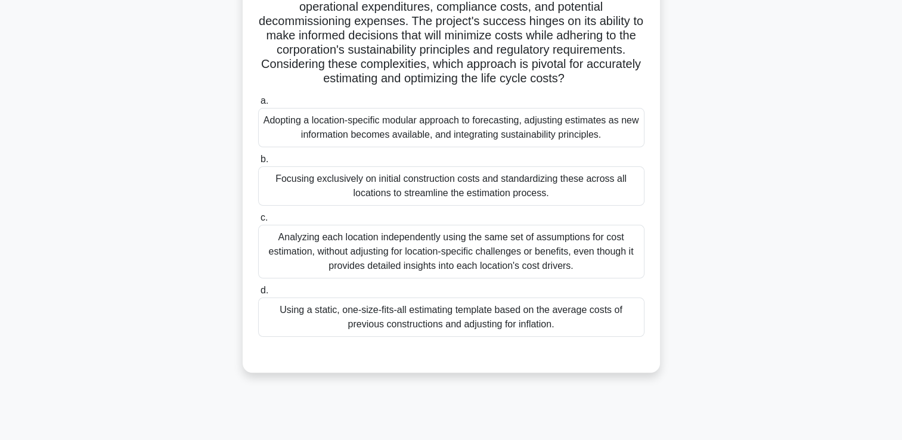
scroll to position [144, 0]
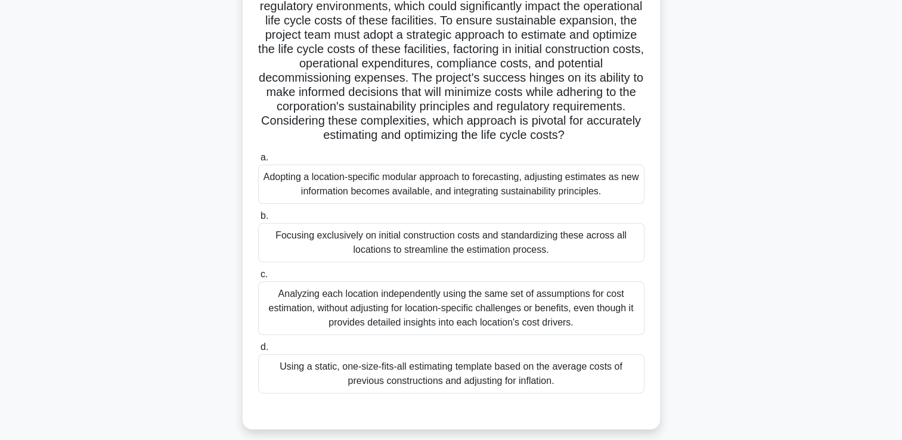
click at [581, 253] on div "Focusing exclusively on initial construction costs and standardizing these acro…" at bounding box center [451, 242] width 386 height 39
click at [258, 220] on input "b. Focusing exclusively on initial construction costs and standardizing these a…" at bounding box center [258, 216] width 0 height 8
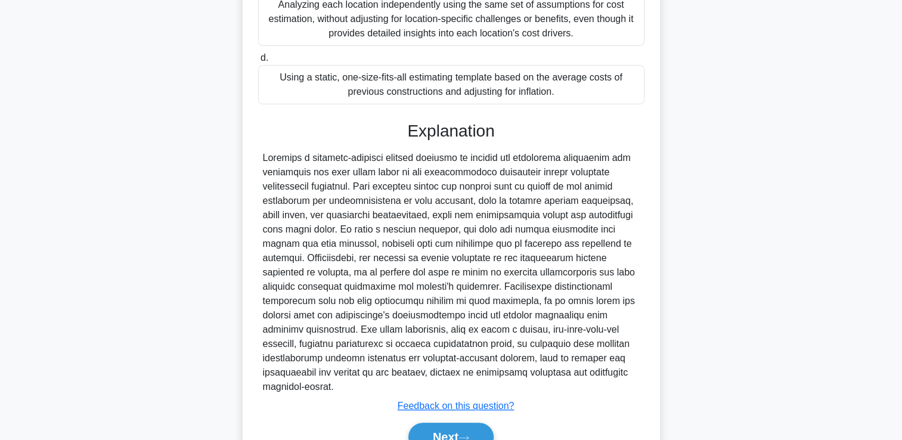
scroll to position [481, 0]
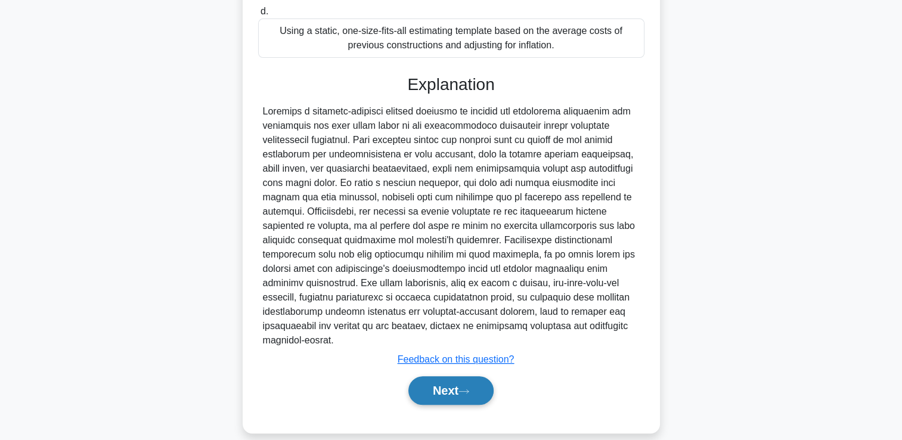
click at [451, 376] on button "Next" at bounding box center [450, 390] width 85 height 29
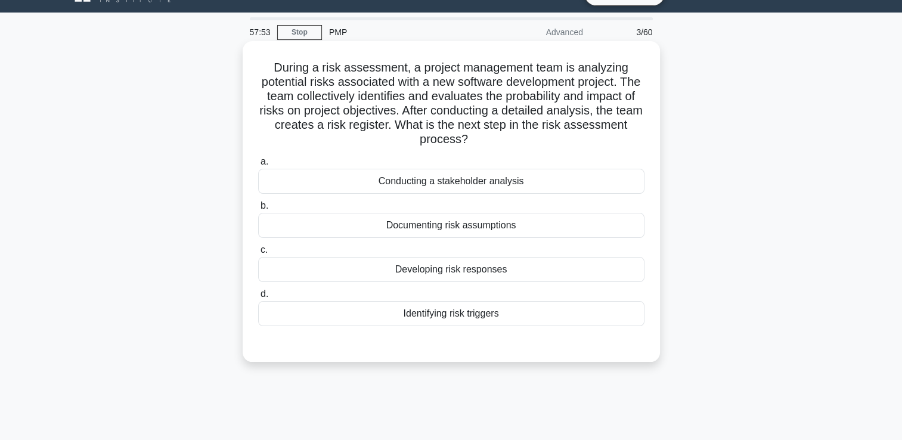
scroll to position [25, 0]
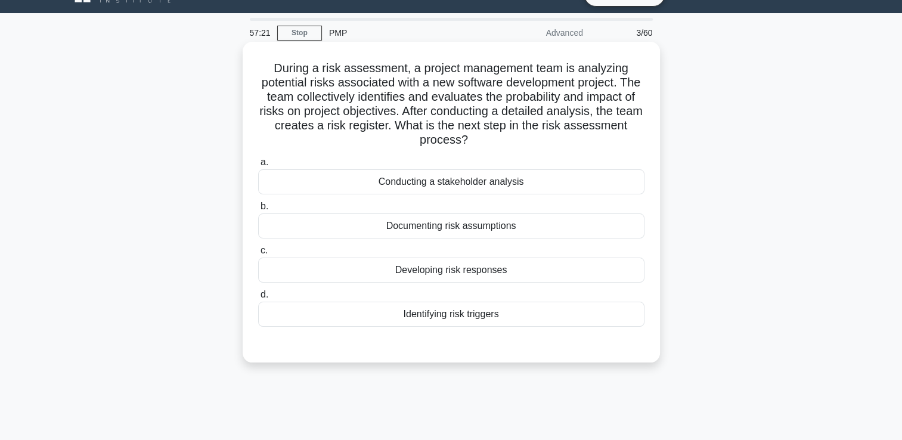
click at [542, 311] on div "Identifying risk triggers" at bounding box center [451, 314] width 386 height 25
click at [258, 299] on input "d. Identifying risk triggers" at bounding box center [258, 295] width 0 height 8
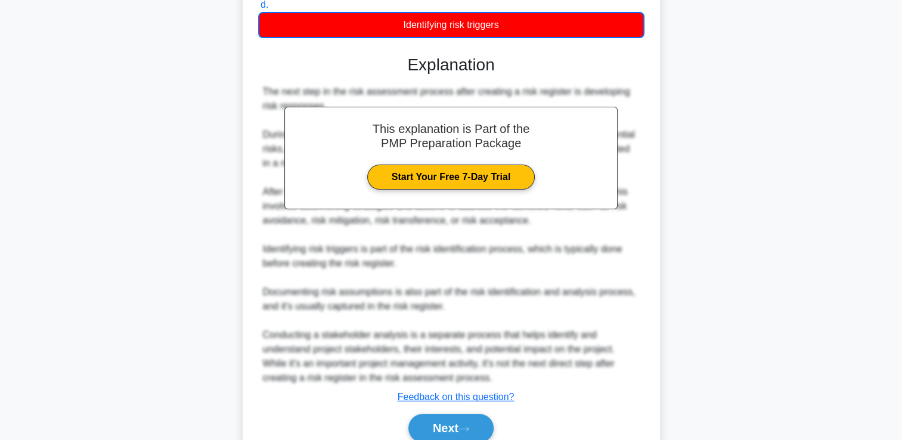
scroll to position [367, 0]
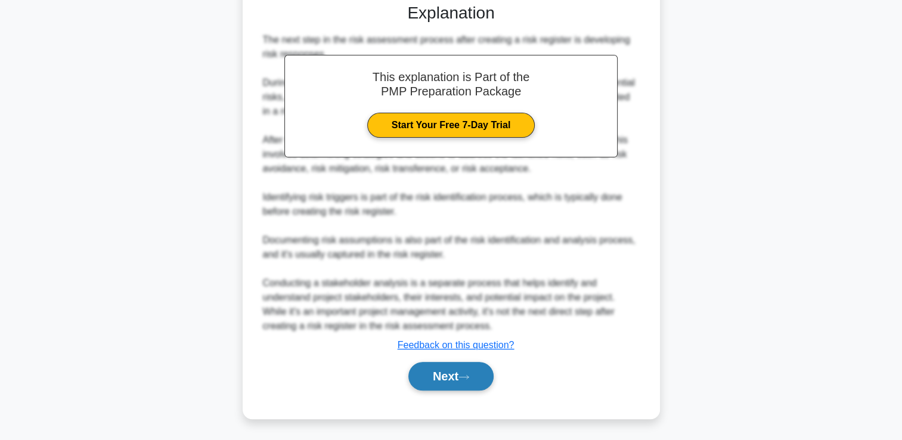
click at [484, 377] on button "Next" at bounding box center [450, 376] width 85 height 29
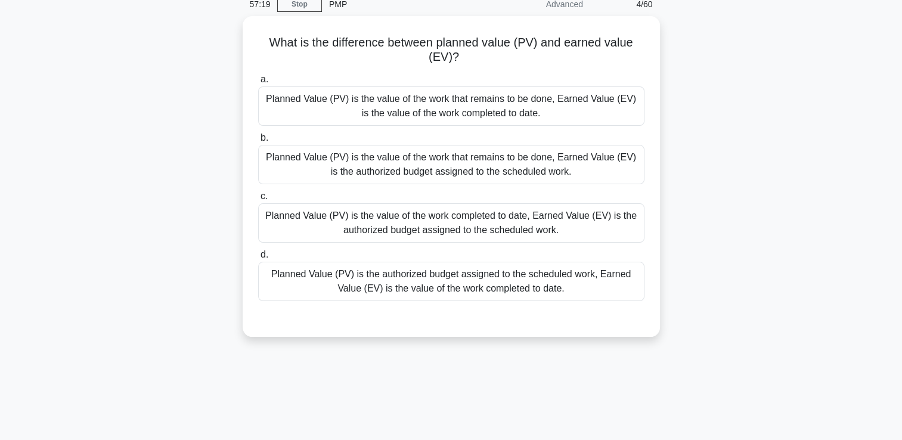
scroll to position [35, 0]
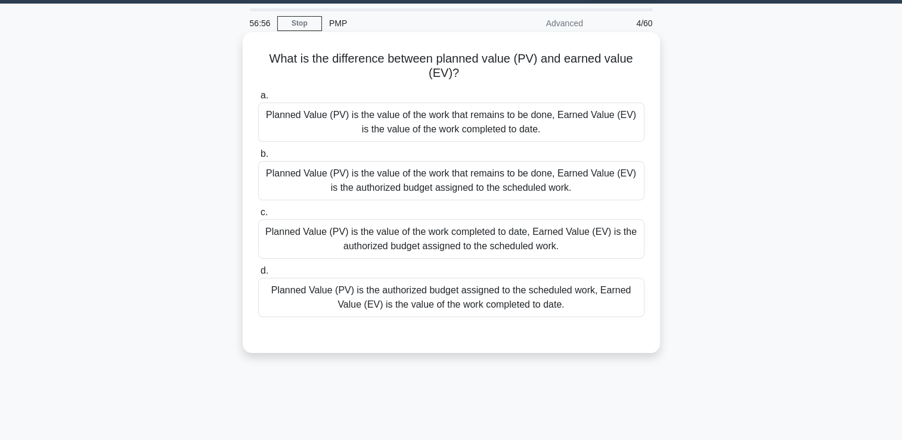
click at [557, 275] on label "d. Planned Value (PV) is the authorized budget assigned to the scheduled work, …" at bounding box center [451, 291] width 386 height 54
click at [258, 275] on input "d. Planned Value (PV) is the authorized budget assigned to the scheduled work, …" at bounding box center [258, 271] width 0 height 8
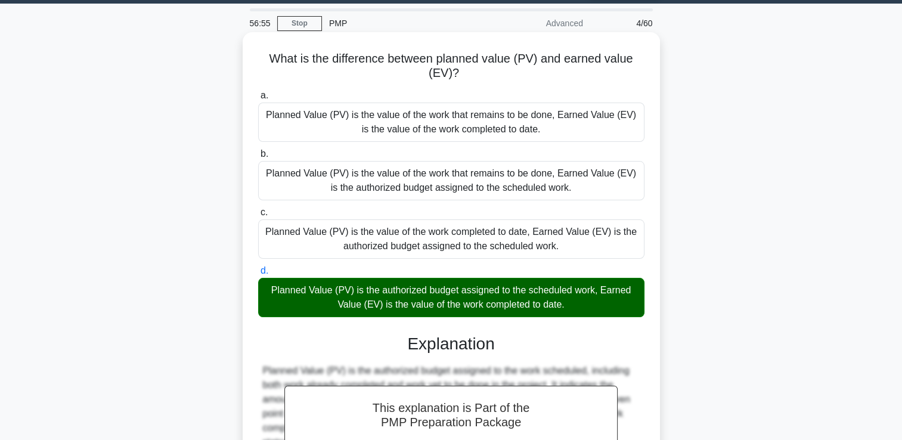
scroll to position [208, 0]
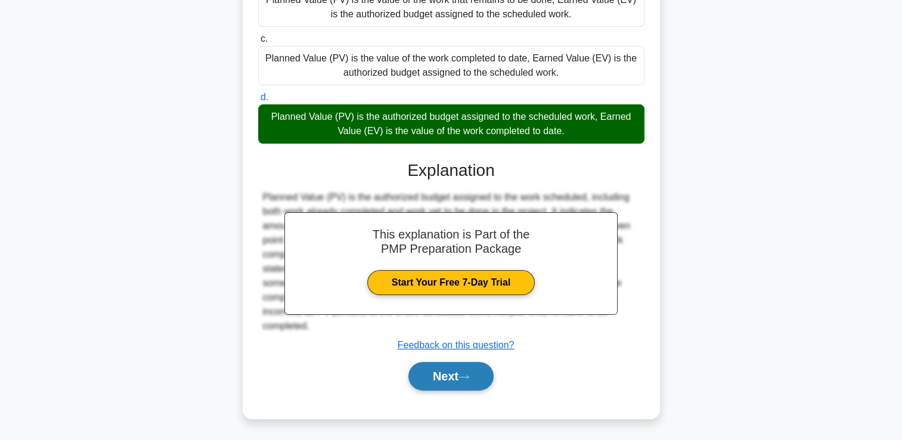
click at [480, 376] on button "Next" at bounding box center [450, 376] width 85 height 29
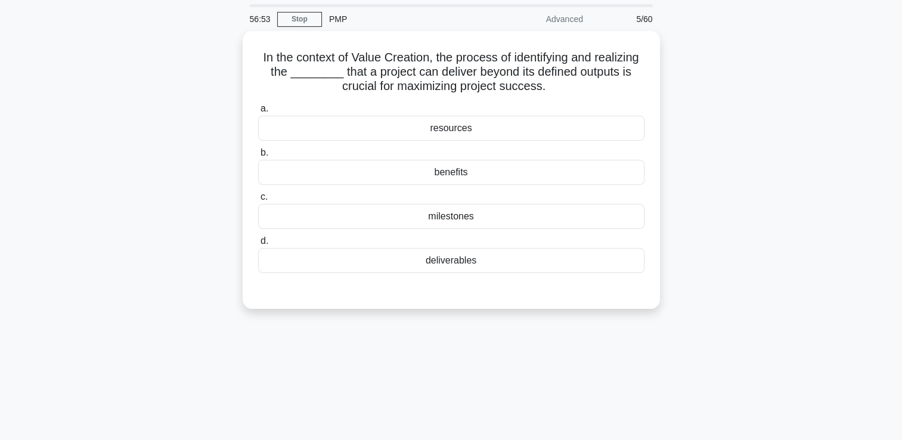
scroll to position [25, 0]
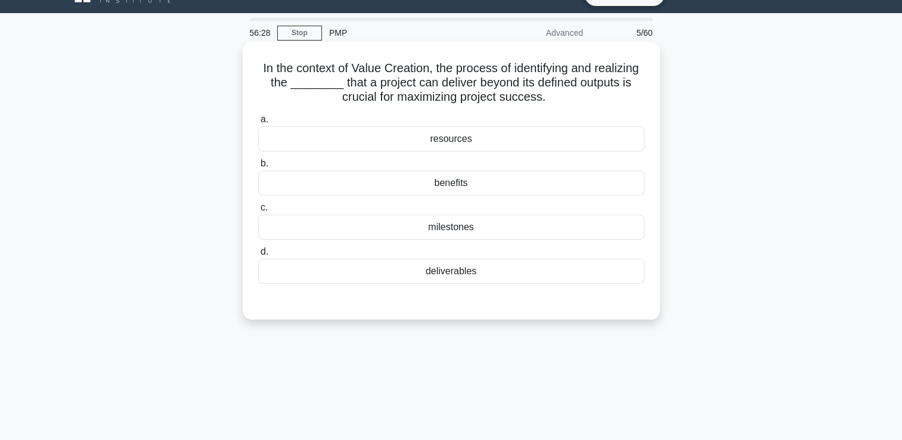
click at [579, 278] on div "deliverables" at bounding box center [451, 271] width 386 height 25
click at [258, 256] on input "d. deliverables" at bounding box center [258, 252] width 0 height 8
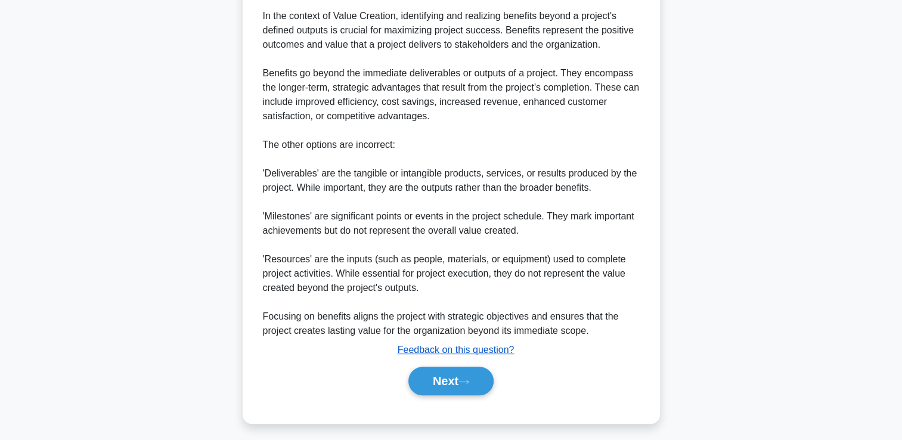
scroll to position [381, 0]
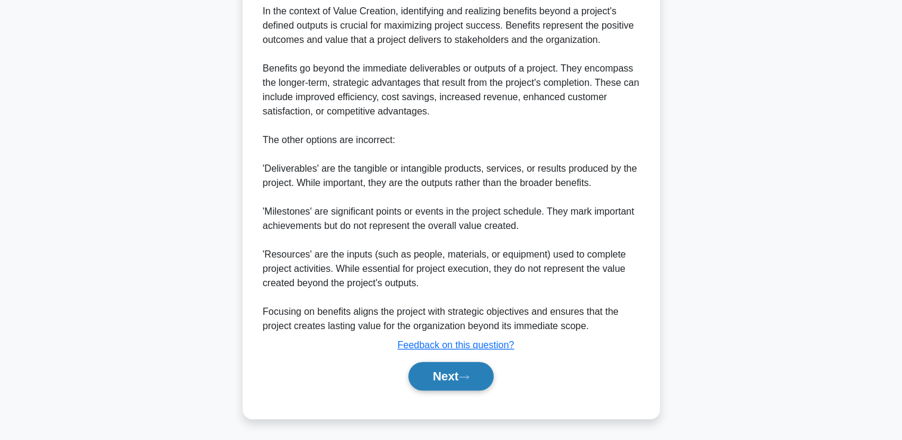
click at [473, 364] on button "Next" at bounding box center [450, 376] width 85 height 29
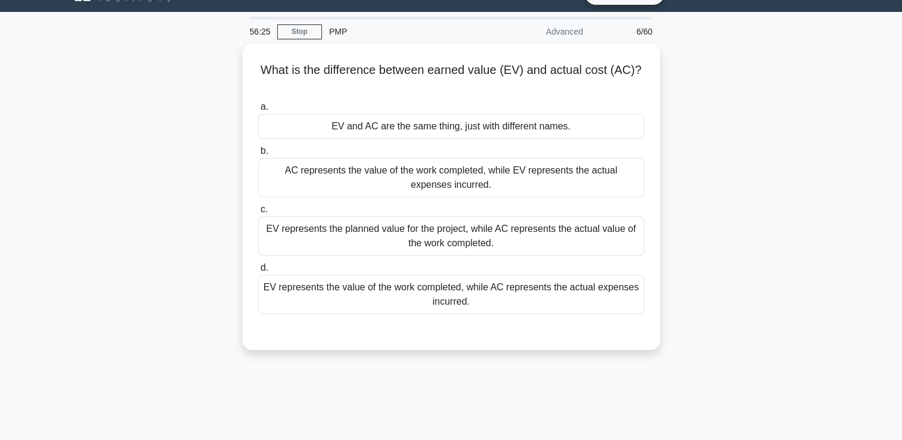
scroll to position [25, 0]
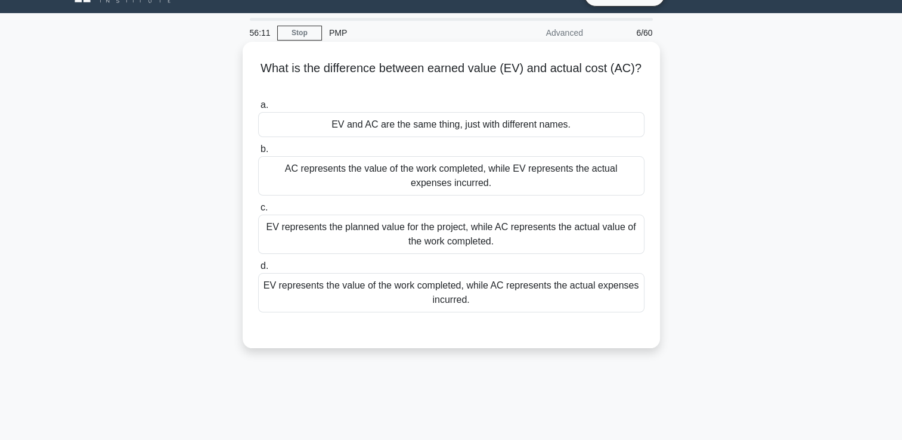
click at [571, 237] on div "EV represents the planned value for the project, while AC represents the actual…" at bounding box center [451, 234] width 386 height 39
click at [258, 212] on input "c. EV represents the planned value for the project, while AC represents the act…" at bounding box center [258, 208] width 0 height 8
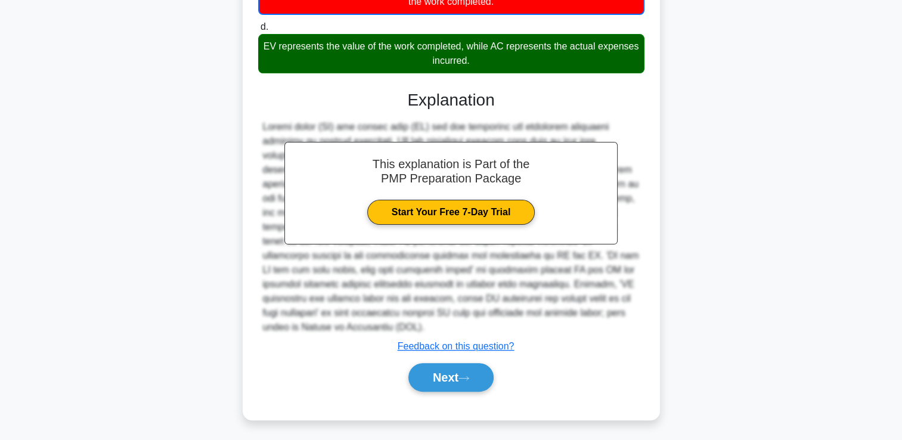
scroll to position [267, 0]
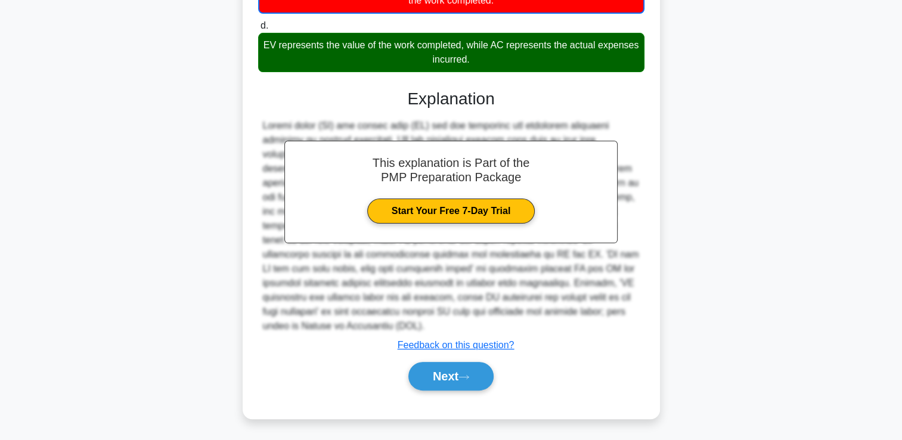
click at [439, 390] on div "Next" at bounding box center [451, 376] width 386 height 38
click at [447, 380] on button "Next" at bounding box center [450, 376] width 85 height 29
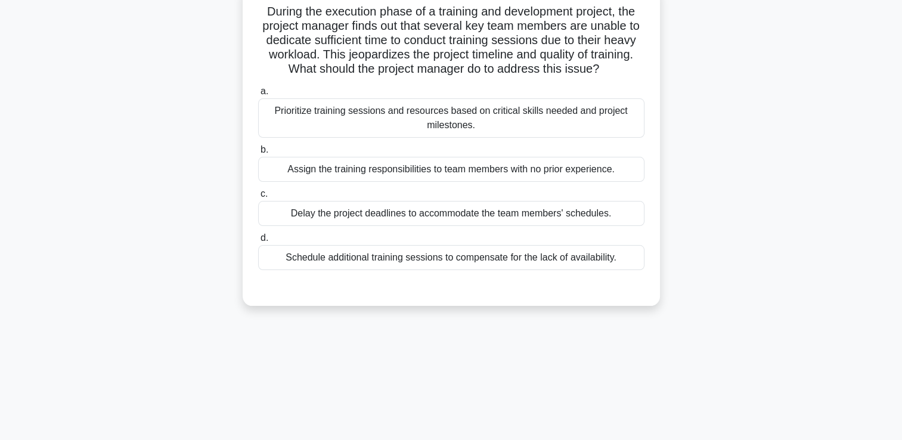
scroll to position [25, 0]
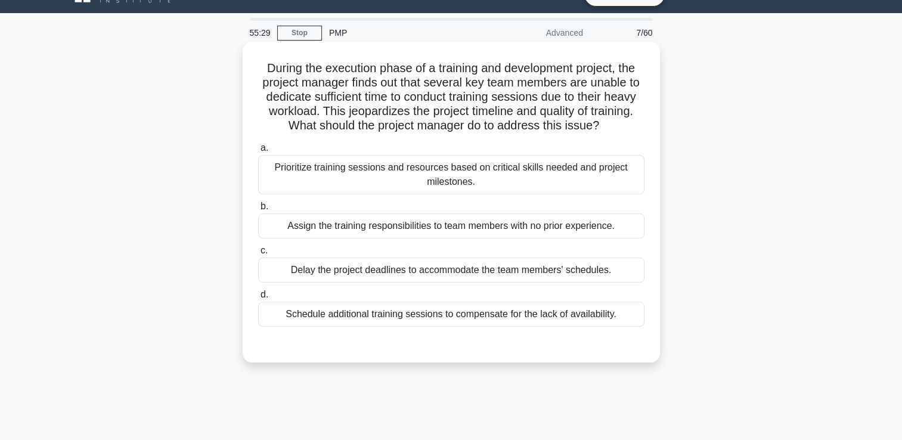
click at [606, 185] on div "Prioritize training sessions and resources based on critical skills needed and …" at bounding box center [451, 174] width 386 height 39
click at [258, 152] on input "a. Prioritize training sessions and resources based on critical skills needed a…" at bounding box center [258, 148] width 0 height 8
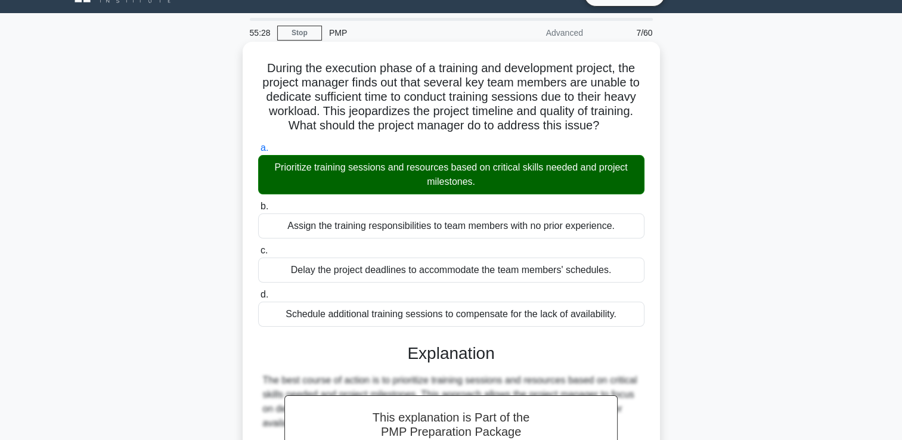
scroll to position [294, 0]
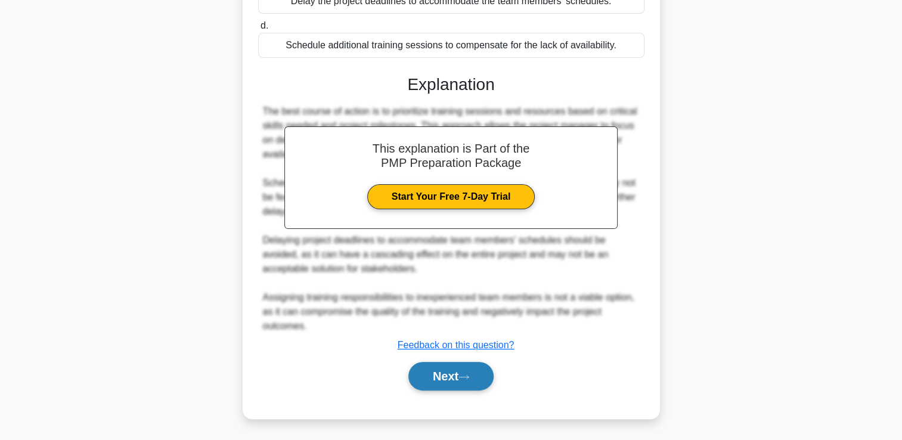
click at [460, 375] on button "Next" at bounding box center [450, 376] width 85 height 29
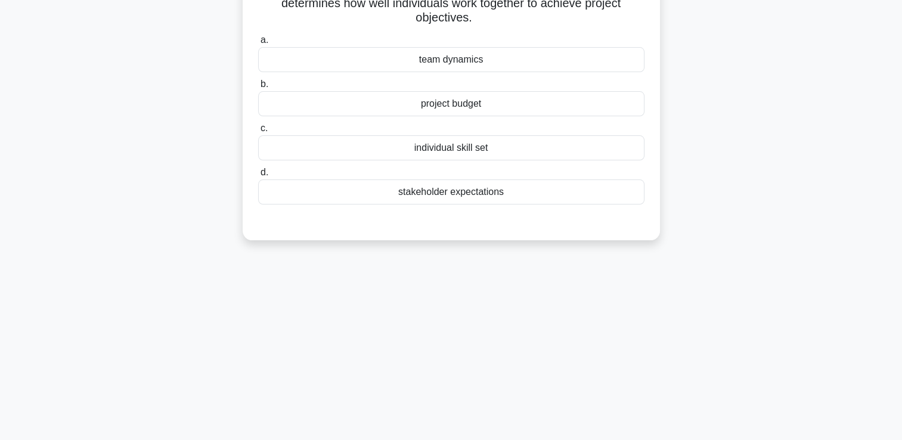
scroll to position [25, 0]
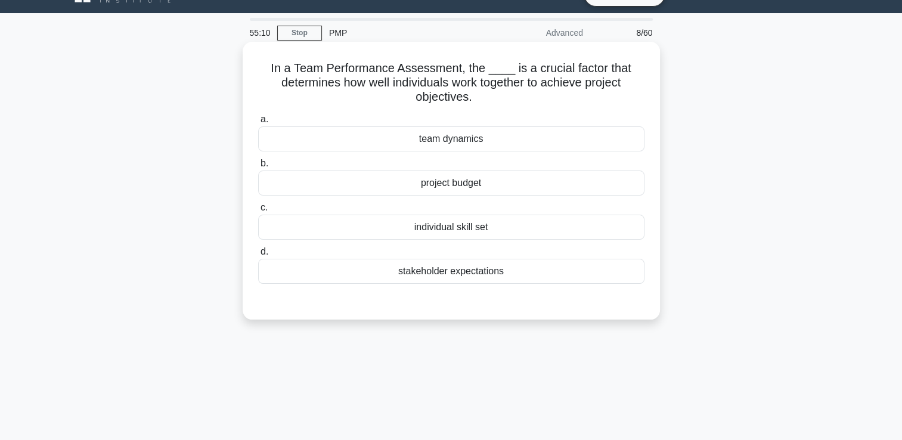
click at [557, 151] on div "team dynamics" at bounding box center [451, 138] width 386 height 25
click at [258, 123] on input "a. team dynamics" at bounding box center [258, 120] width 0 height 8
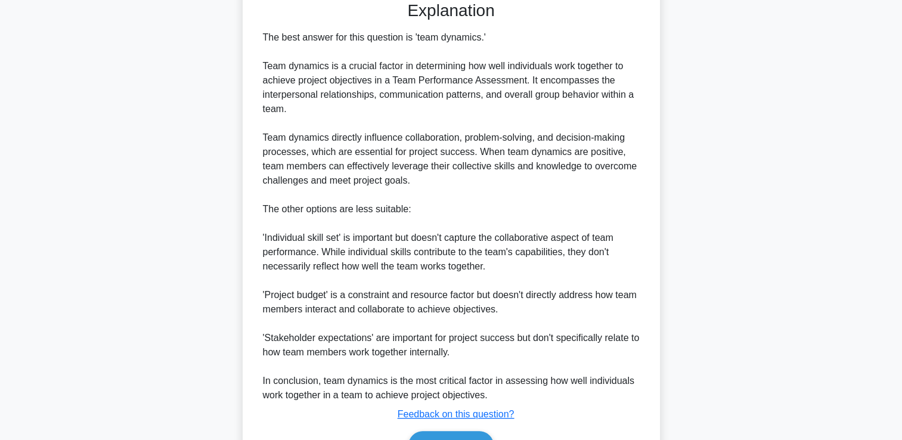
scroll to position [394, 0]
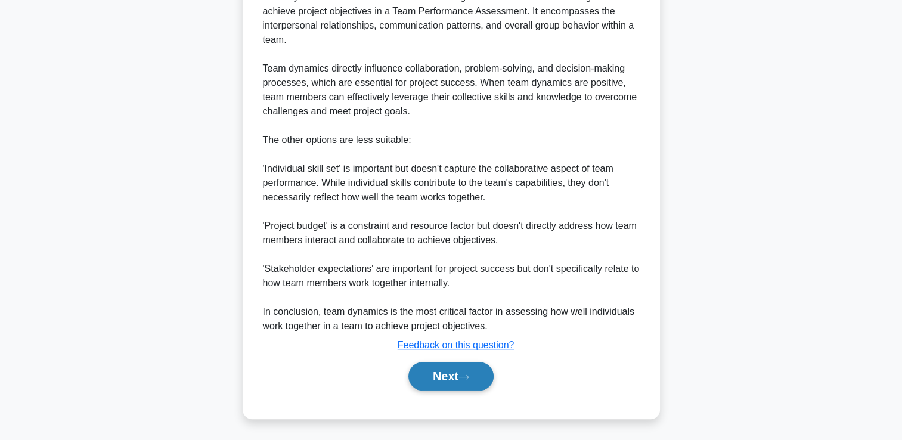
click at [473, 373] on button "Next" at bounding box center [450, 376] width 85 height 29
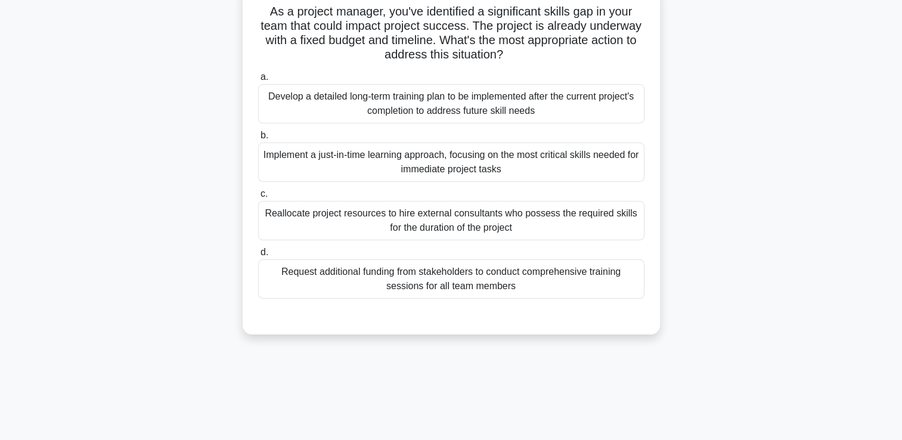
scroll to position [25, 0]
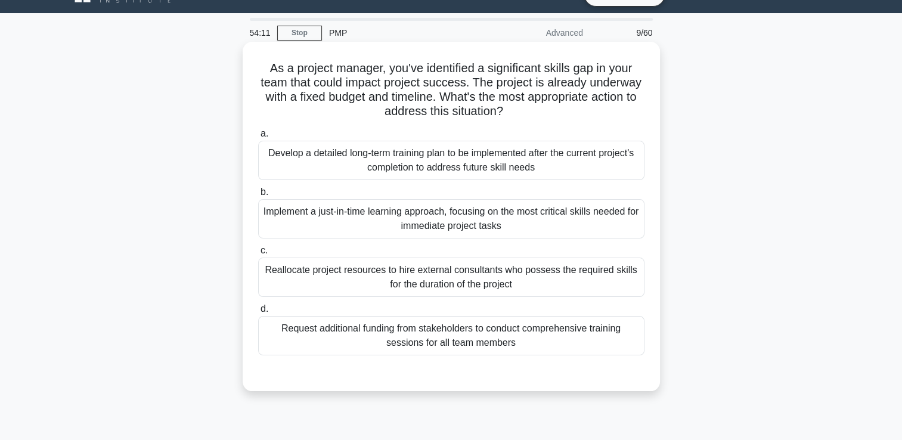
click at [577, 231] on div "Implement a just-in-time learning approach, focusing on the most critical skill…" at bounding box center [451, 218] width 386 height 39
click at [258, 196] on input "b. Implement a just-in-time learning approach, focusing on the most critical sk…" at bounding box center [258, 192] width 0 height 8
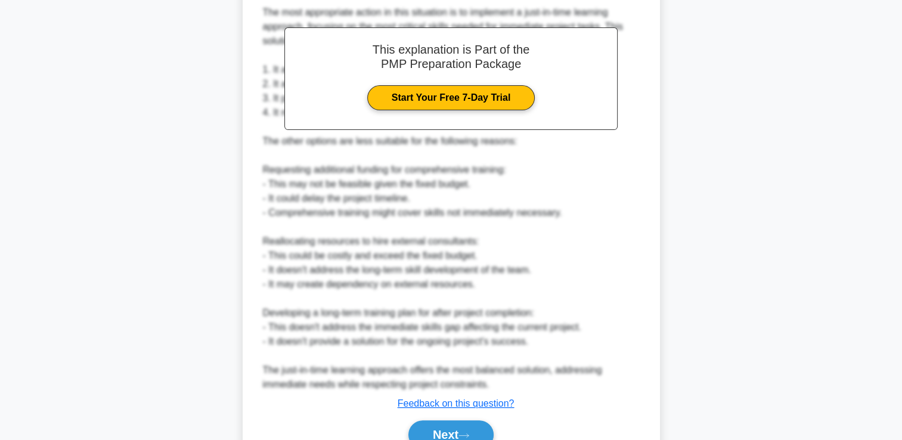
scroll to position [480, 0]
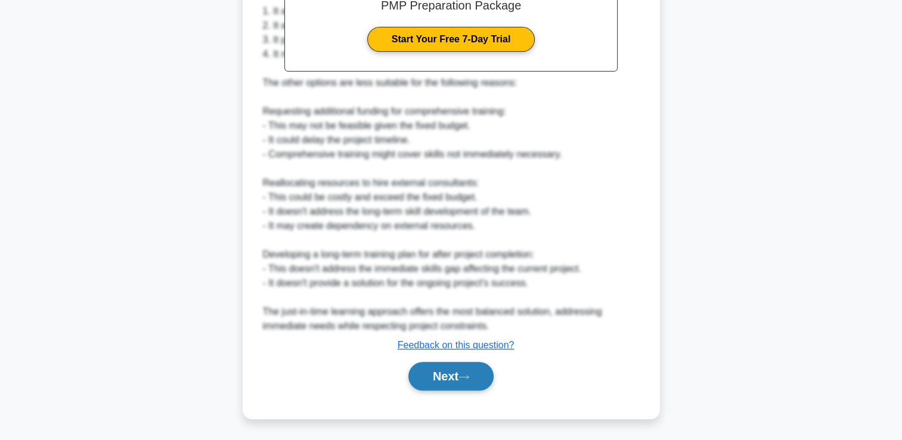
click at [477, 369] on button "Next" at bounding box center [450, 376] width 85 height 29
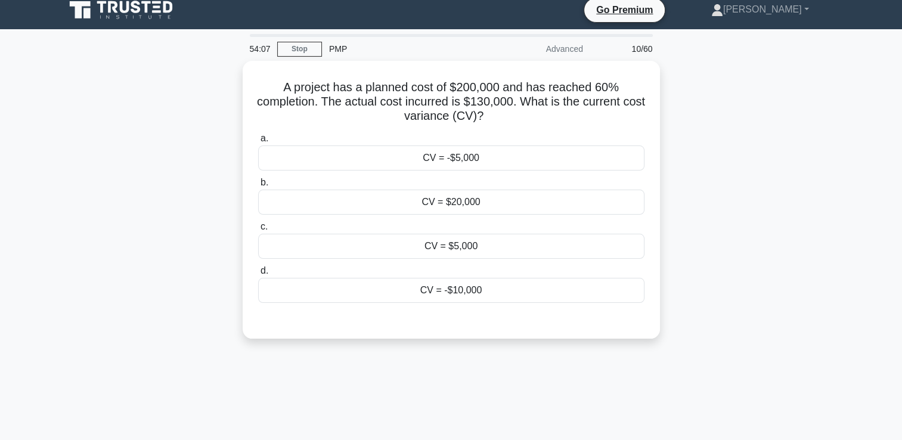
scroll to position [0, 0]
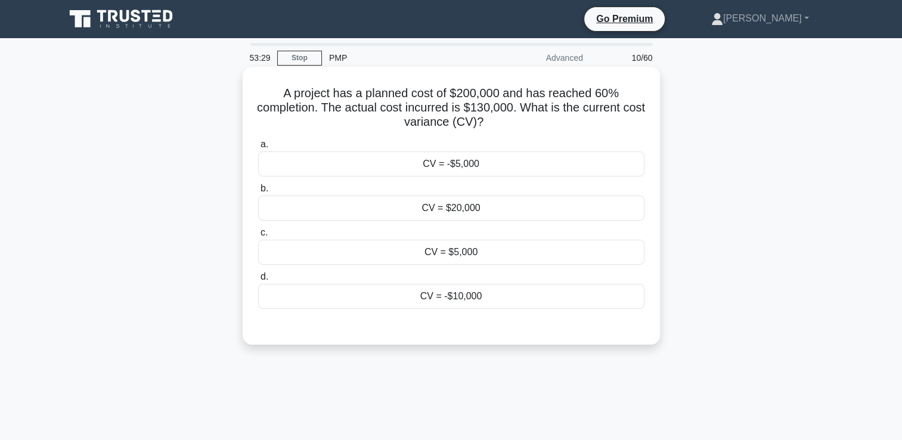
click at [538, 254] on div "CV = $5,000" at bounding box center [451, 252] width 386 height 25
click at [258, 237] on input "c. CV = $5,000" at bounding box center [258, 233] width 0 height 8
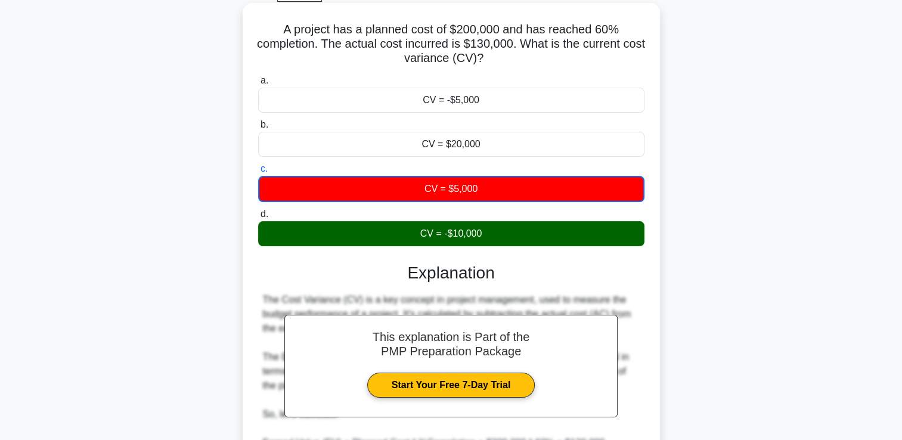
scroll to position [238, 0]
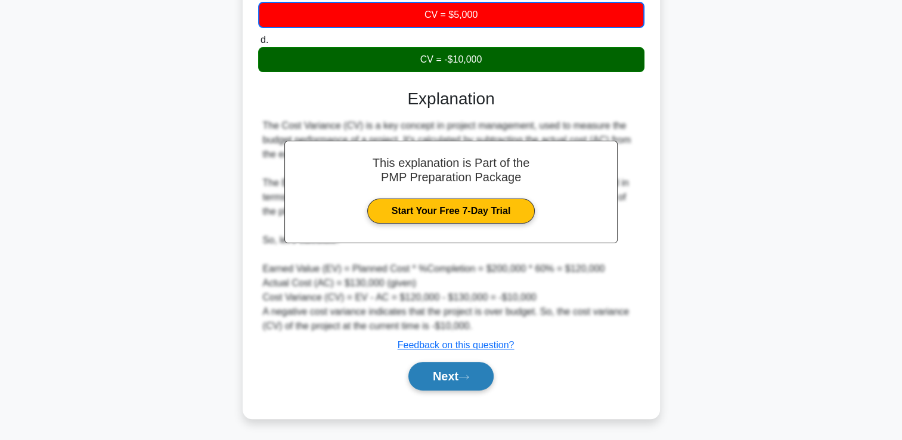
click at [450, 373] on button "Next" at bounding box center [450, 376] width 85 height 29
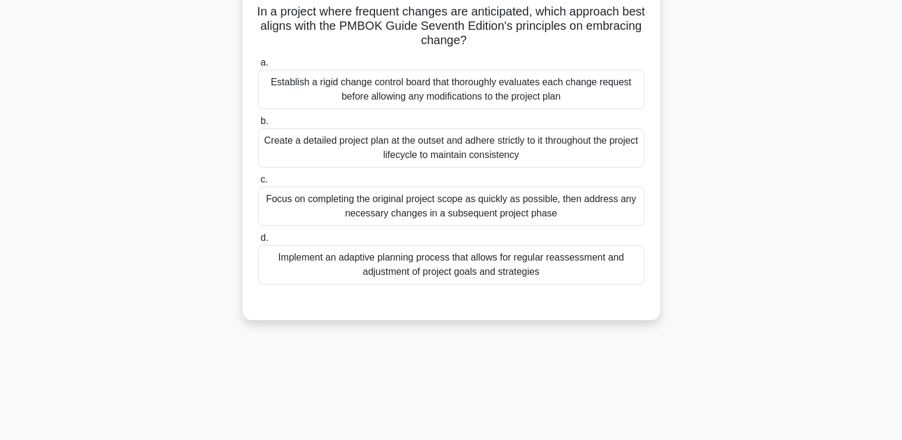
scroll to position [25, 0]
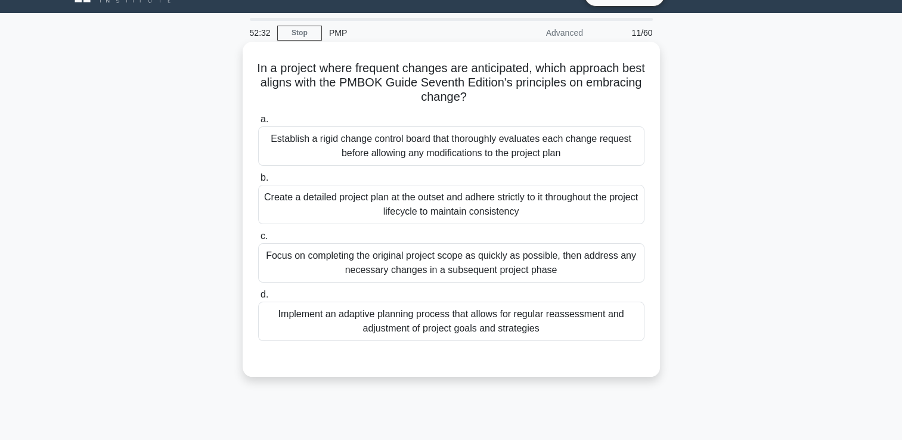
click at [563, 219] on div "Create a detailed project plan at the outset and adhere strictly to it througho…" at bounding box center [451, 204] width 386 height 39
click at [258, 182] on input "b. Create a detailed project plan at the outset and adhere strictly to it throu…" at bounding box center [258, 178] width 0 height 8
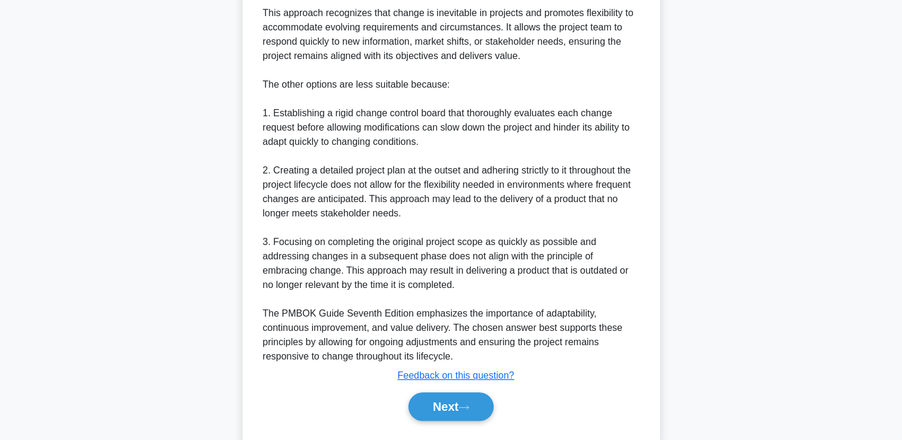
scroll to position [495, 0]
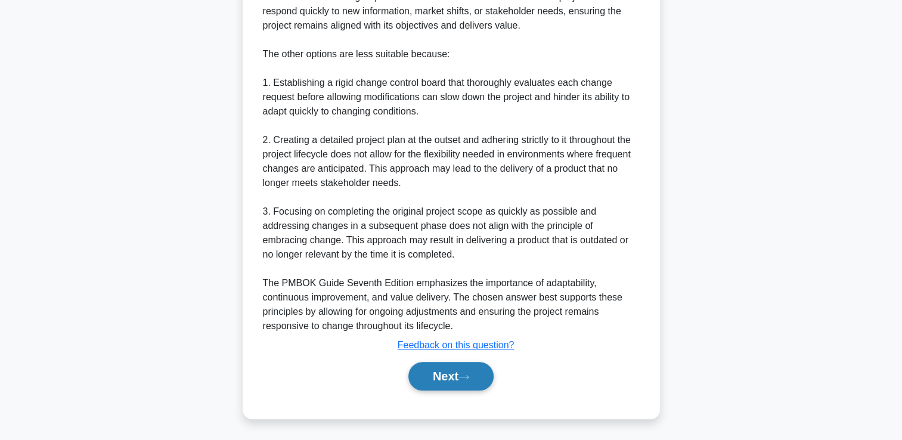
click at [461, 371] on button "Next" at bounding box center [450, 376] width 85 height 29
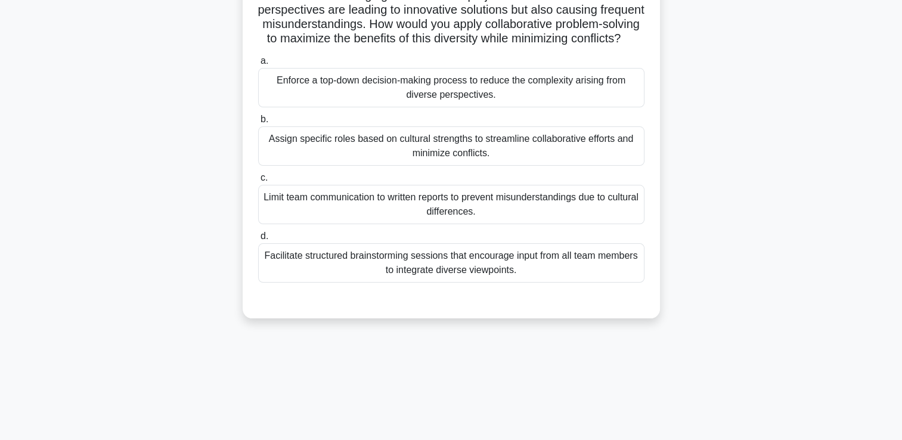
scroll to position [25, 0]
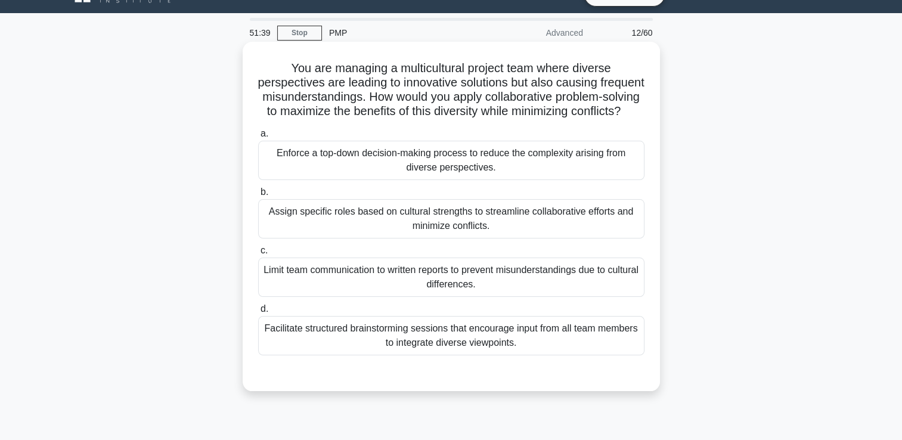
click at [518, 345] on div "Facilitate structured brainstorming sessions that encourage input from all team…" at bounding box center [451, 335] width 386 height 39
click at [258, 313] on input "d. Facilitate structured brainstorming sessions that encourage input from all t…" at bounding box center [258, 309] width 0 height 8
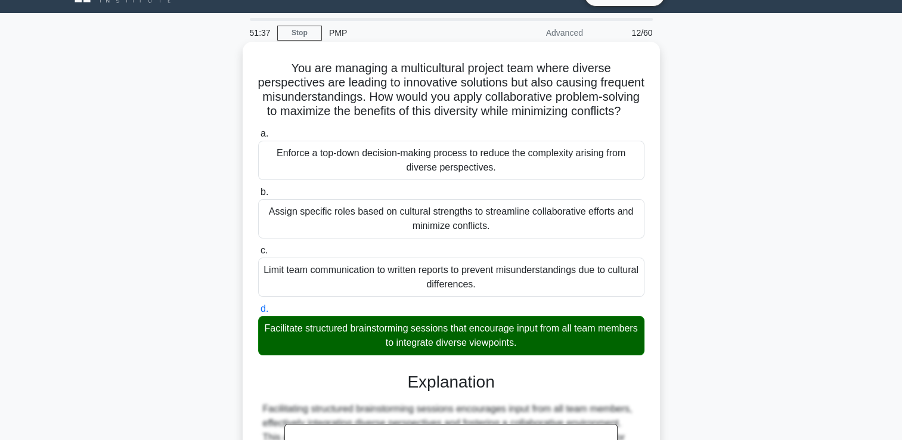
scroll to position [251, 0]
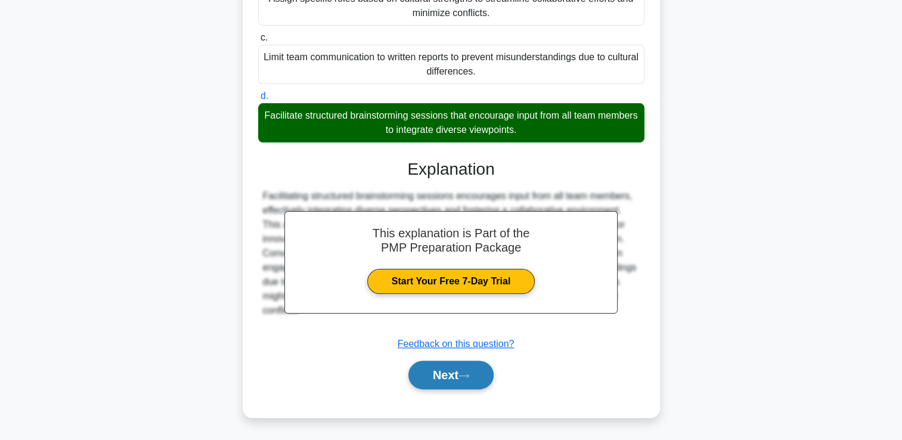
click at [453, 377] on button "Next" at bounding box center [450, 375] width 85 height 29
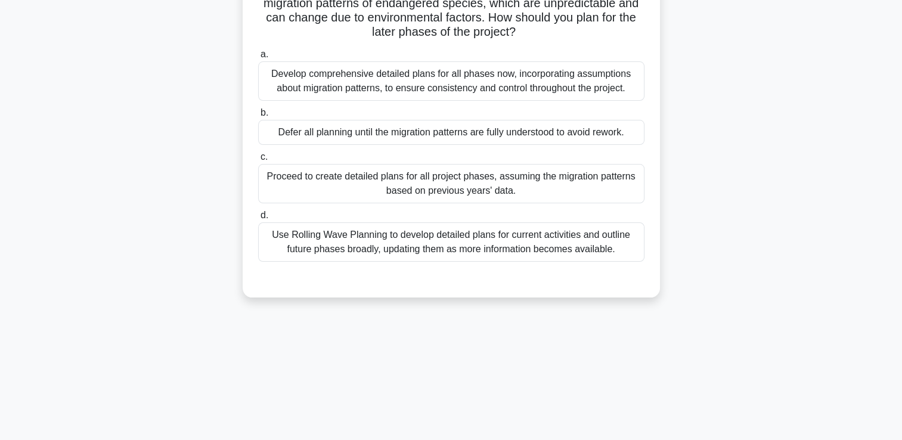
scroll to position [25, 0]
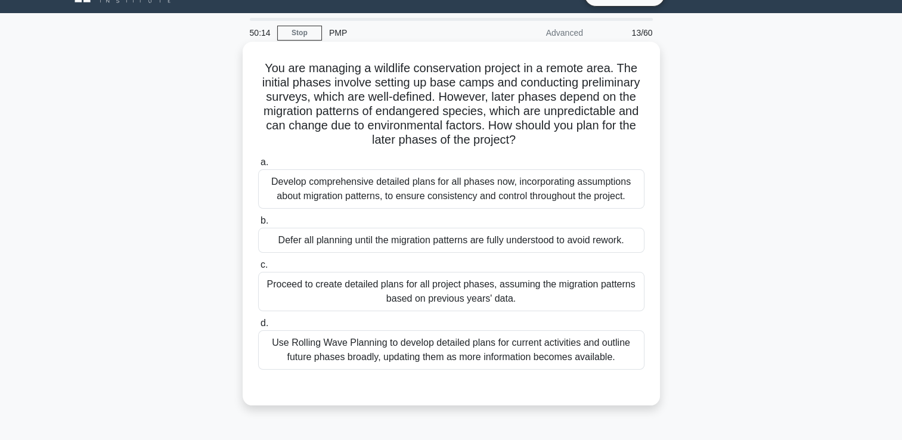
click at [520, 336] on div "Use Rolling Wave Planning to develop detailed plans for current activities and …" at bounding box center [451, 349] width 386 height 39
click at [258, 327] on input "d. Use Rolling Wave Planning to develop detailed plans for current activities a…" at bounding box center [258, 324] width 0 height 8
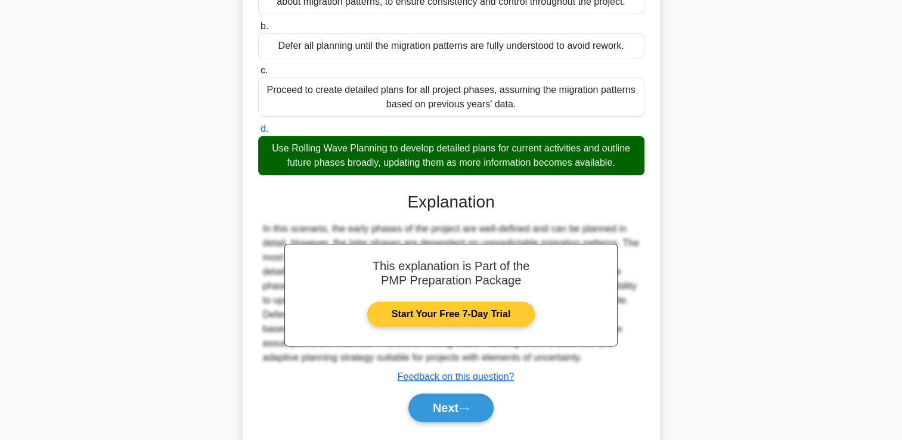
scroll to position [251, 0]
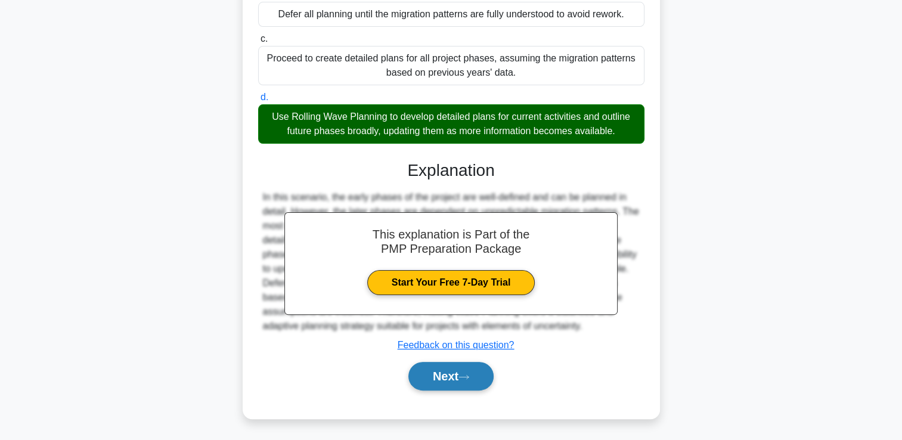
click at [453, 377] on button "Next" at bounding box center [450, 376] width 85 height 29
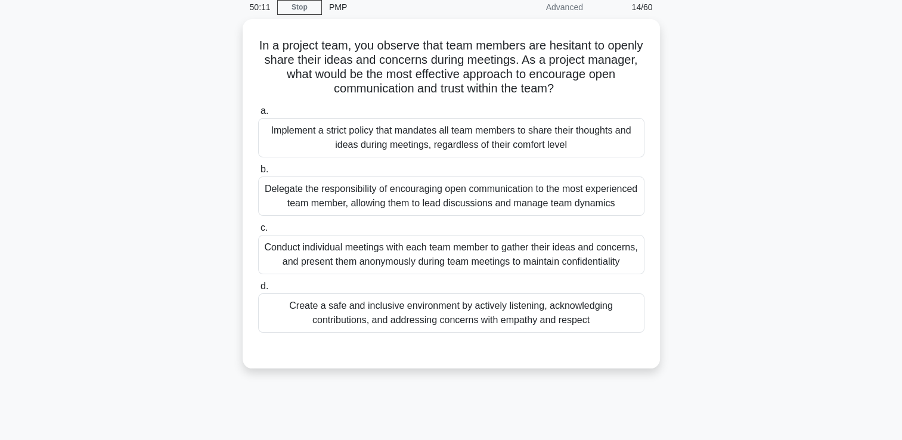
scroll to position [25, 0]
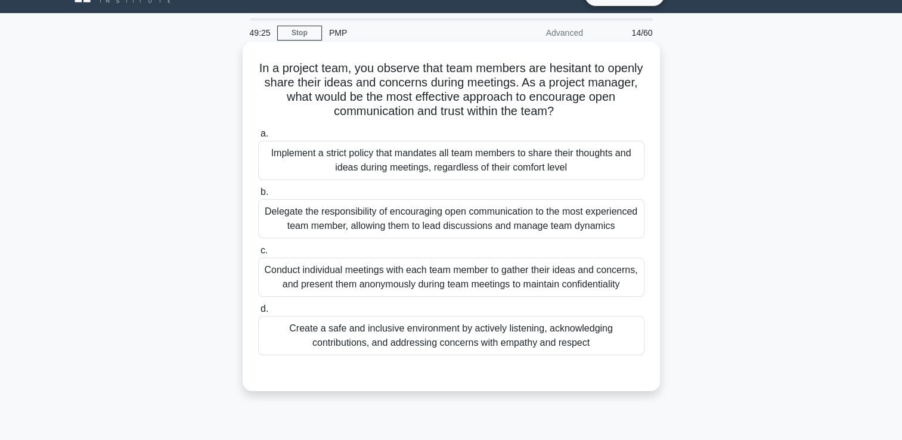
click at [597, 336] on div "Create a safe and inclusive environment by actively listening, acknowledging co…" at bounding box center [451, 335] width 386 height 39
click at [258, 313] on input "d. Create a safe and inclusive environment by actively listening, acknowledging…" at bounding box center [258, 309] width 0 height 8
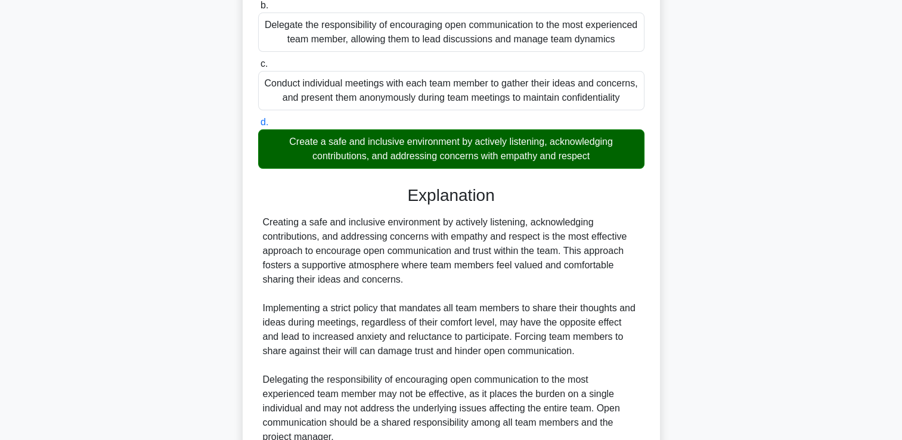
scroll to position [383, 0]
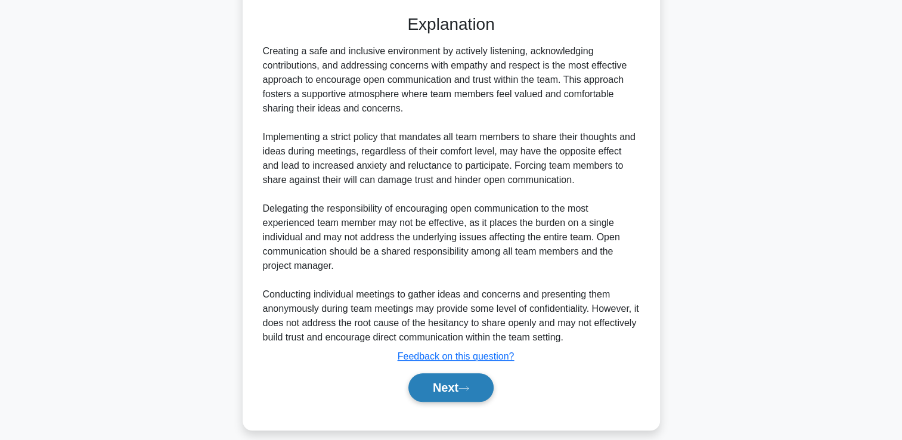
click at [478, 396] on button "Next" at bounding box center [450, 387] width 85 height 29
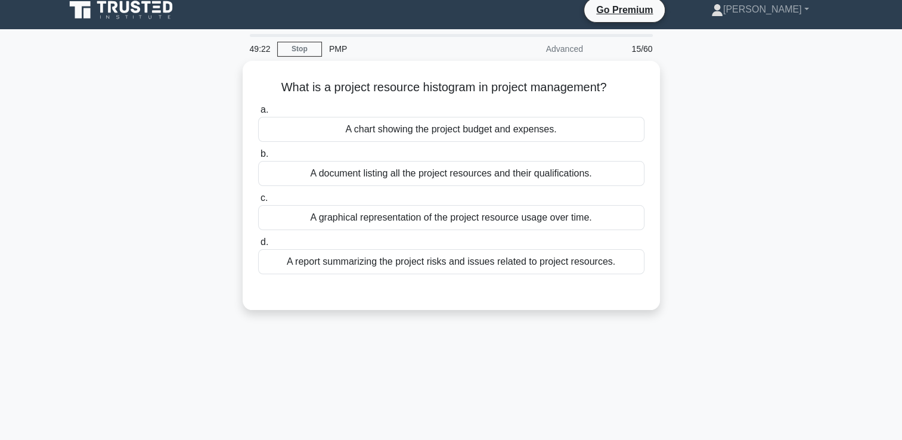
scroll to position [0, 0]
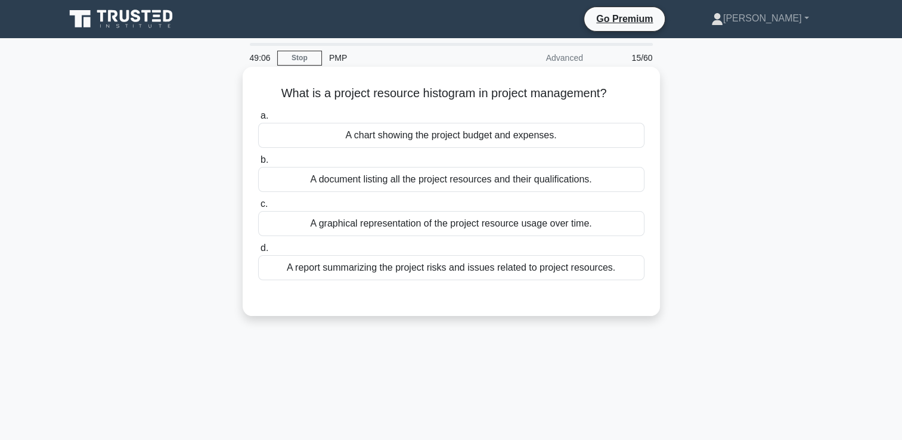
click at [580, 180] on div "A document listing all the project resources and their qualifications." at bounding box center [451, 179] width 386 height 25
click at [258, 164] on input "b. A document listing all the project resources and their qualifications." at bounding box center [258, 160] width 0 height 8
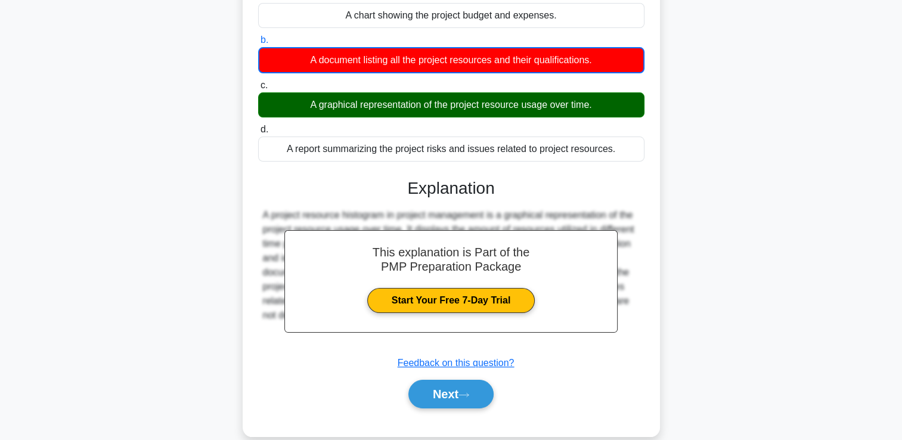
scroll to position [204, 0]
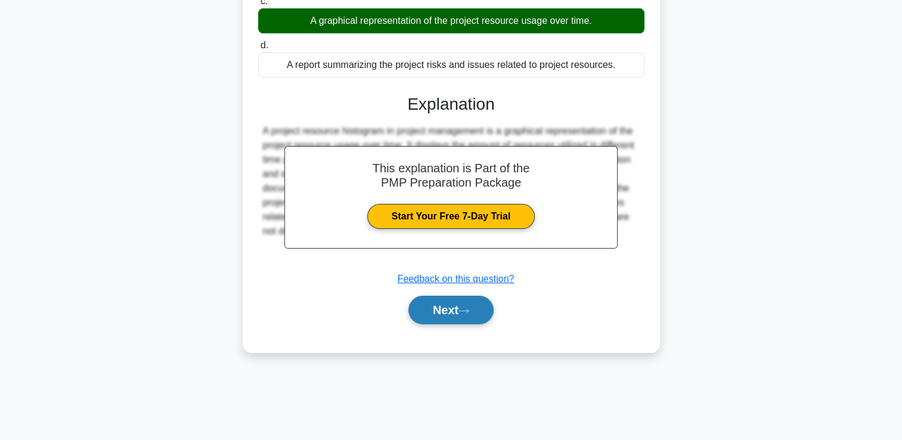
click at [489, 303] on button "Next" at bounding box center [450, 310] width 85 height 29
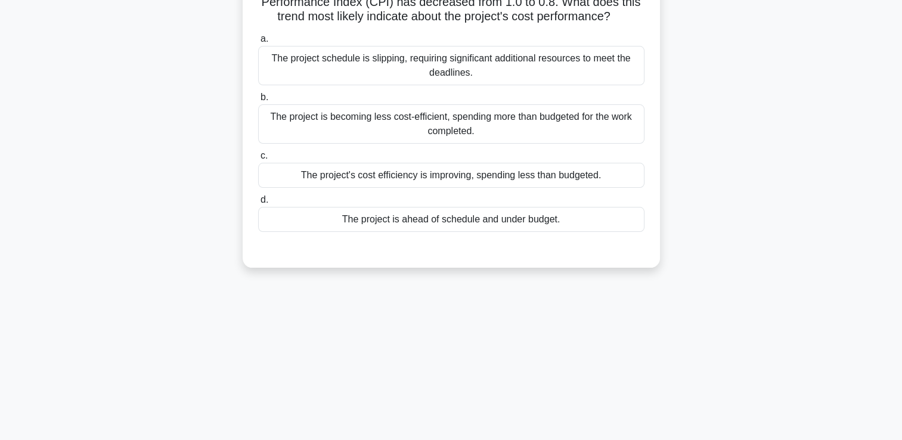
scroll to position [25, 0]
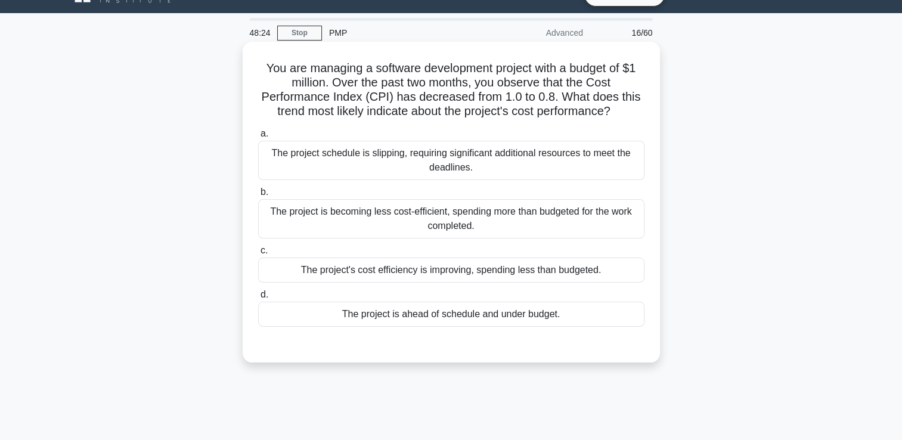
click at [529, 222] on div "The project is becoming less cost-efficient, spending more than budgeted for th…" at bounding box center [451, 218] width 386 height 39
click at [258, 196] on input "b. The project is becoming less cost-efficient, spending more than budgeted for…" at bounding box center [258, 192] width 0 height 8
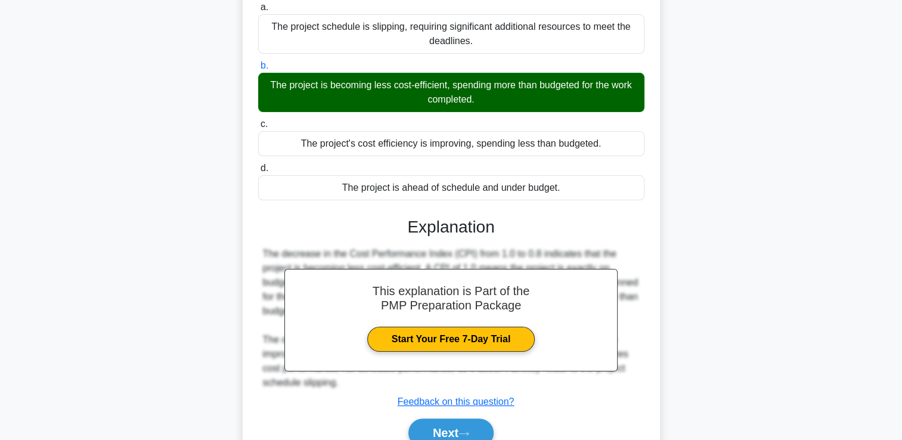
scroll to position [208, 0]
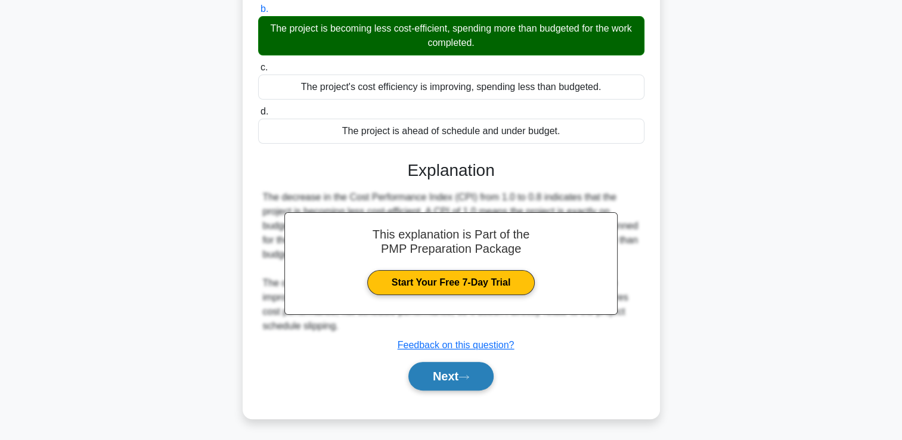
click at [453, 371] on button "Next" at bounding box center [450, 376] width 85 height 29
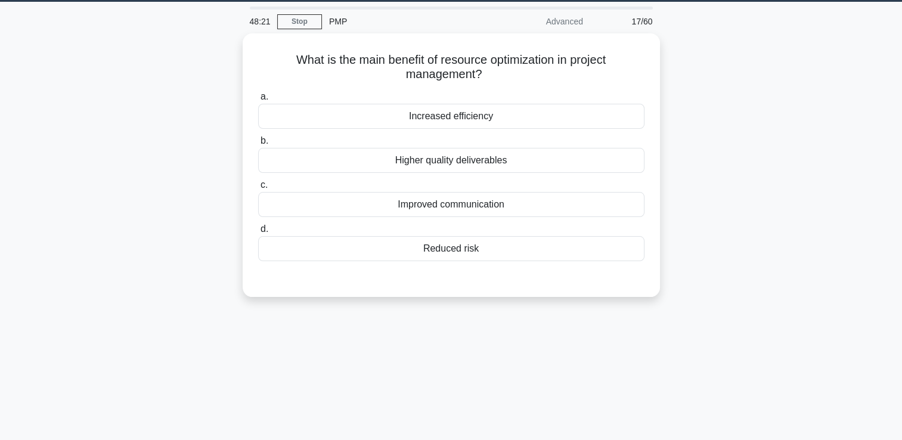
scroll to position [0, 0]
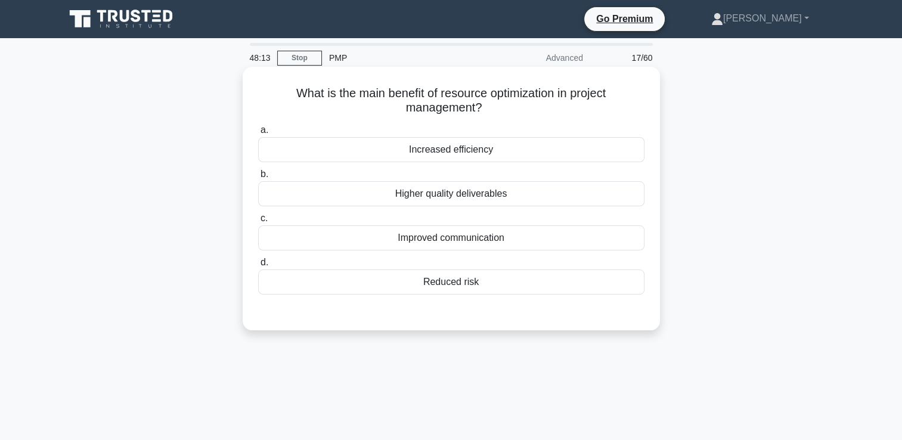
click at [529, 144] on div "Increased efficiency" at bounding box center [451, 149] width 386 height 25
click at [258, 134] on input "a. Increased efficiency" at bounding box center [258, 130] width 0 height 8
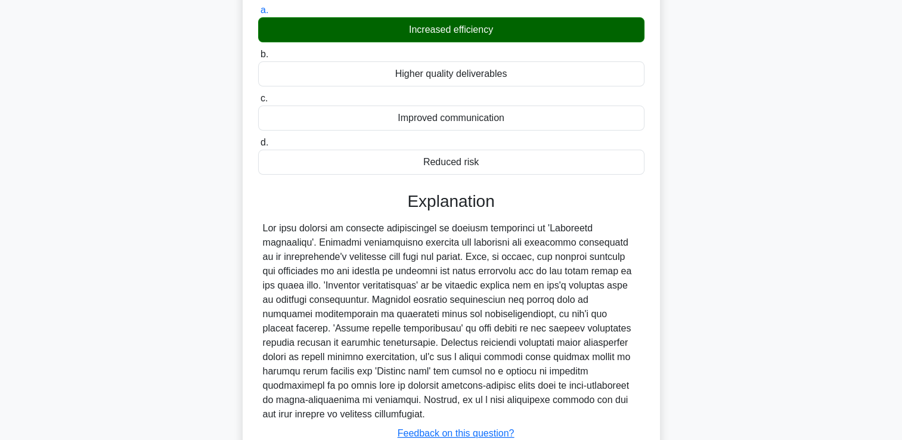
scroll to position [208, 0]
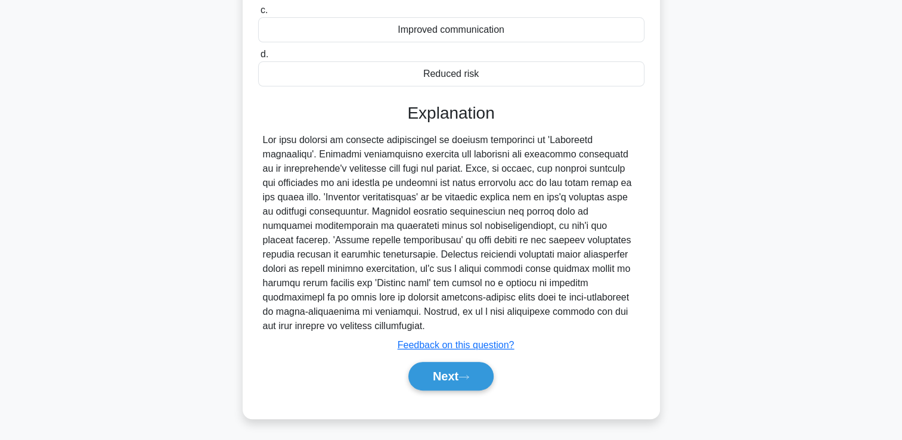
click at [463, 359] on div "Next" at bounding box center [451, 376] width 386 height 38
click at [462, 371] on button "Next" at bounding box center [450, 376] width 85 height 29
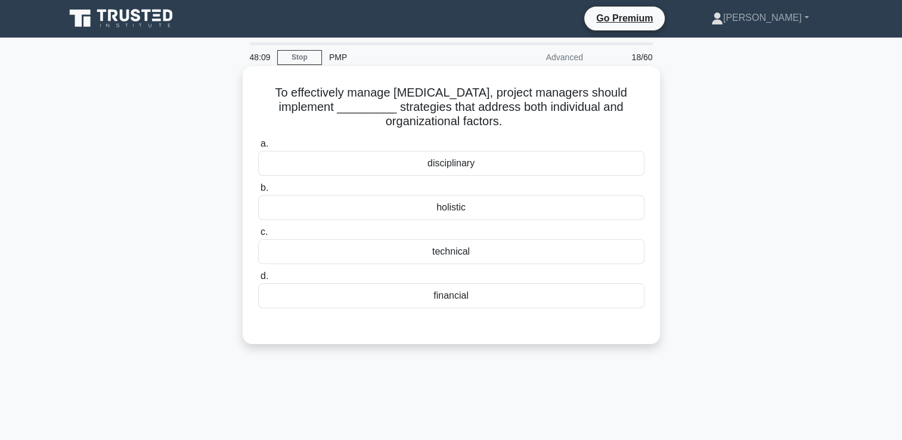
scroll to position [0, 0]
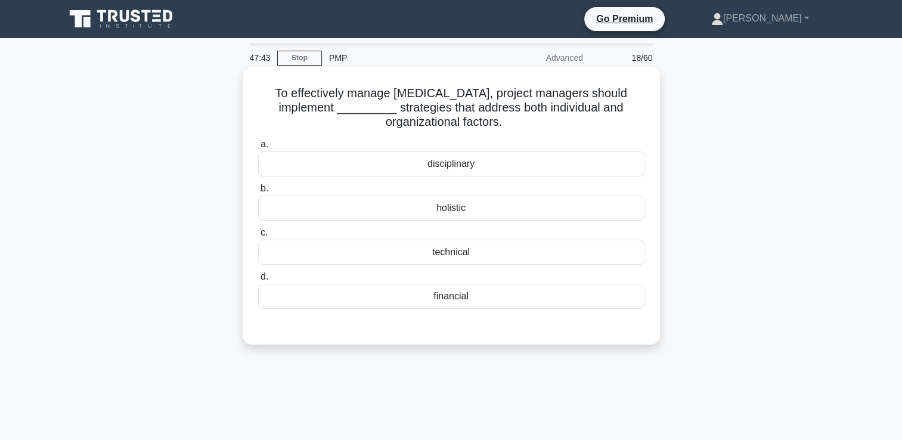
click at [541, 198] on div "holistic" at bounding box center [451, 208] width 386 height 25
click at [258, 193] on input "b. holistic" at bounding box center [258, 189] width 0 height 8
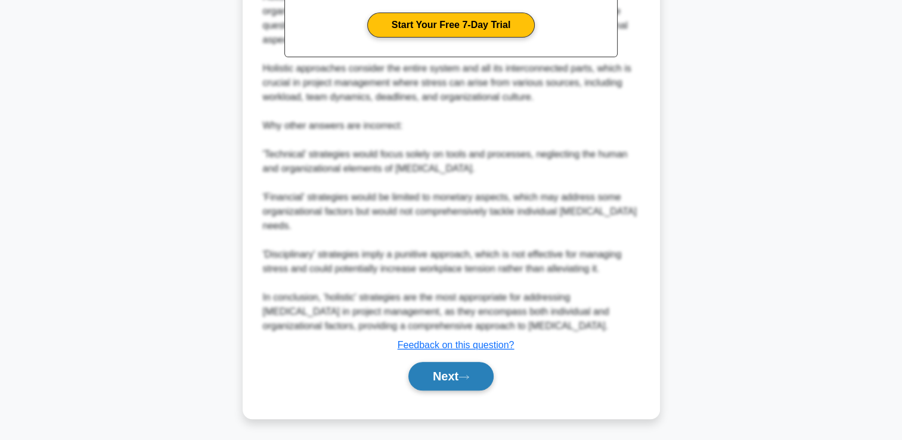
click at [465, 369] on button "Next" at bounding box center [450, 376] width 85 height 29
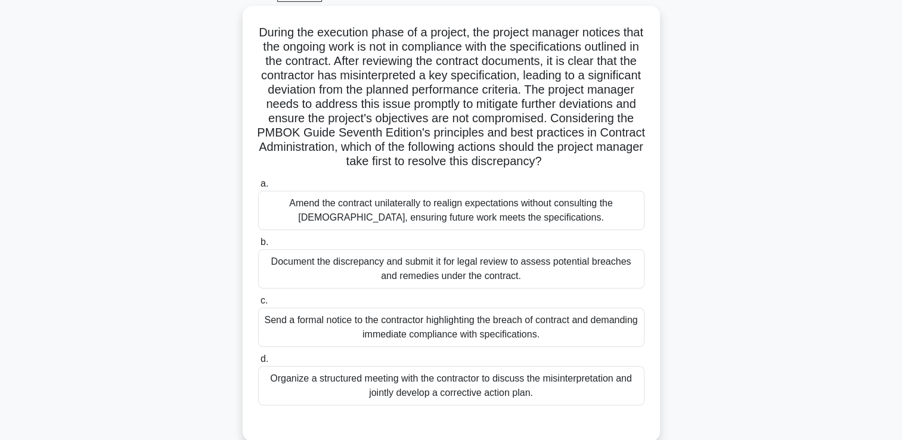
scroll to position [85, 0]
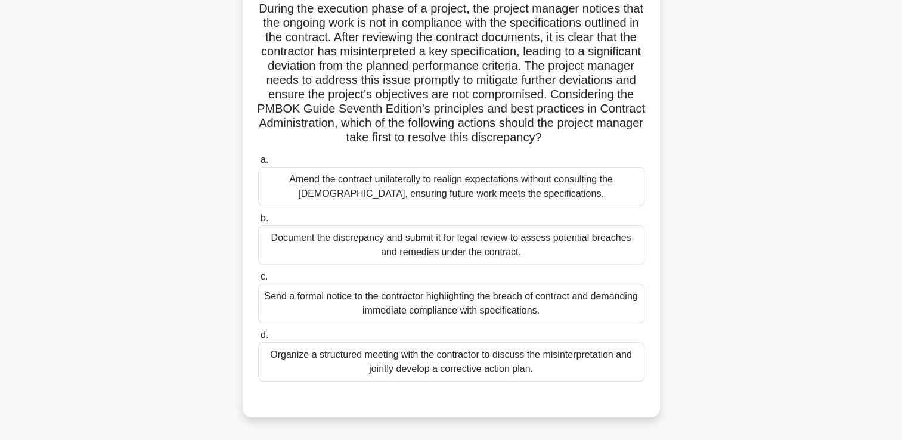
click at [553, 366] on div "Organize a structured meeting with the contractor to discuss the misinterpretat…" at bounding box center [451, 361] width 386 height 39
click at [258, 339] on input "d. Organize a structured meeting with the contractor to discuss the misinterpre…" at bounding box center [258, 335] width 0 height 8
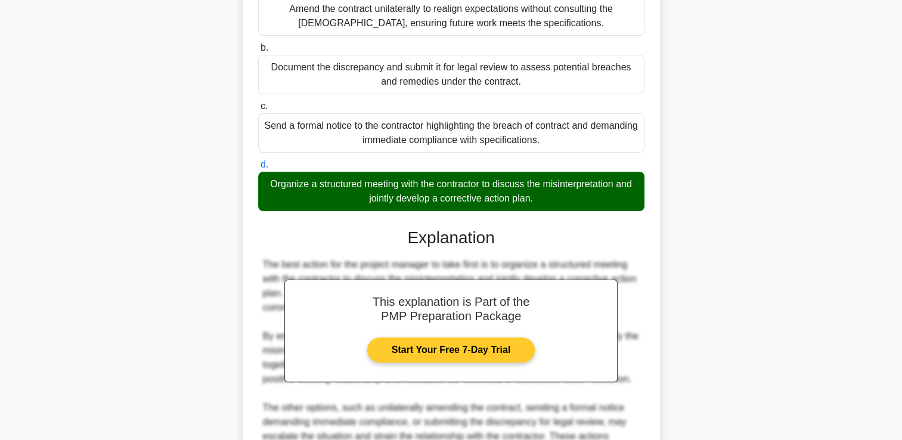
scroll to position [383, 0]
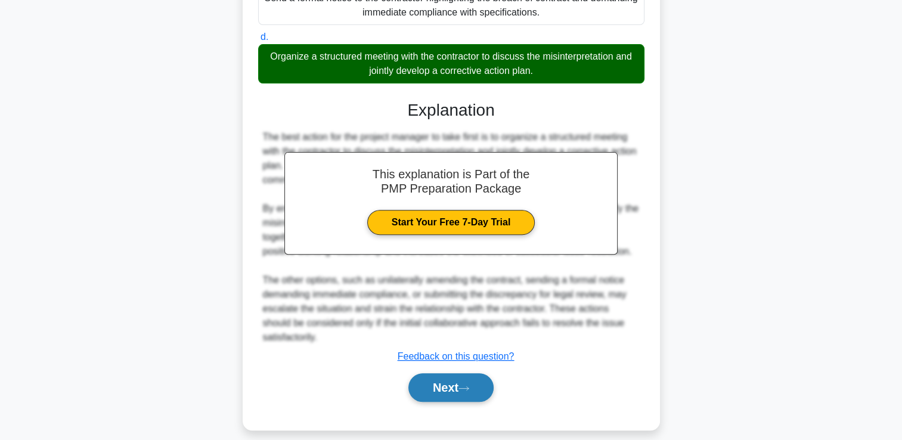
click at [442, 402] on button "Next" at bounding box center [450, 387] width 85 height 29
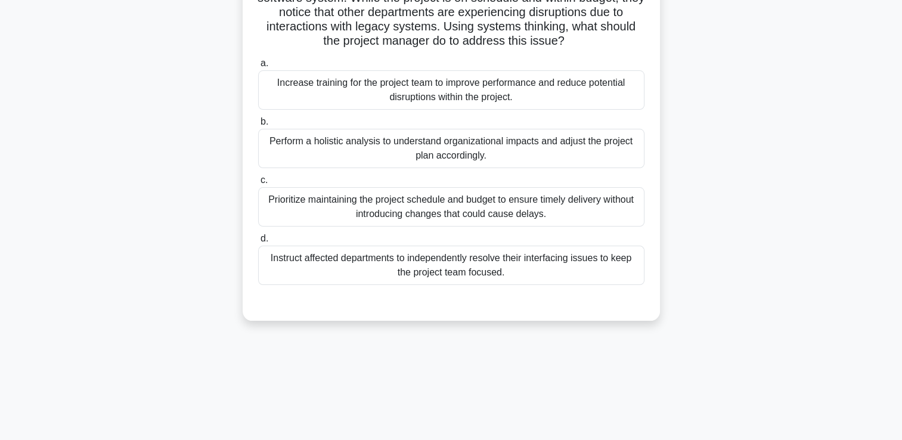
scroll to position [25, 0]
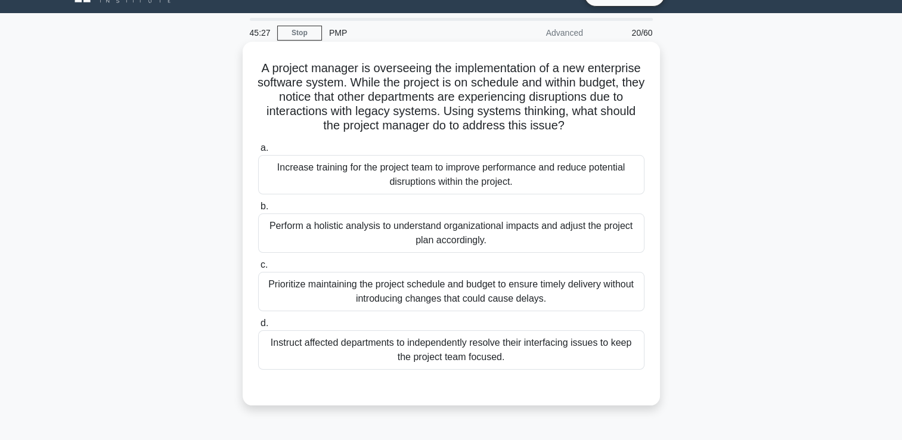
click at [480, 244] on div "Perform a holistic analysis to understand organizational impacts and adjust the…" at bounding box center [451, 232] width 386 height 39
click at [258, 210] on input "b. Perform a holistic analysis to understand organizational impacts and adjust …" at bounding box center [258, 207] width 0 height 8
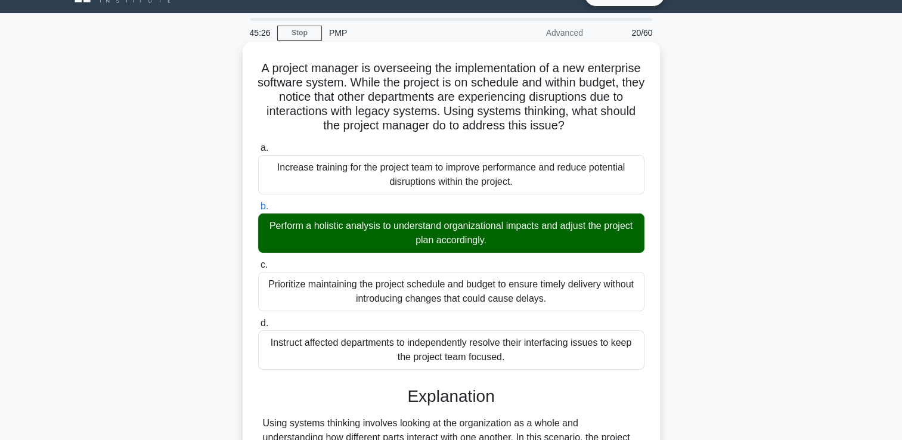
scroll to position [280, 0]
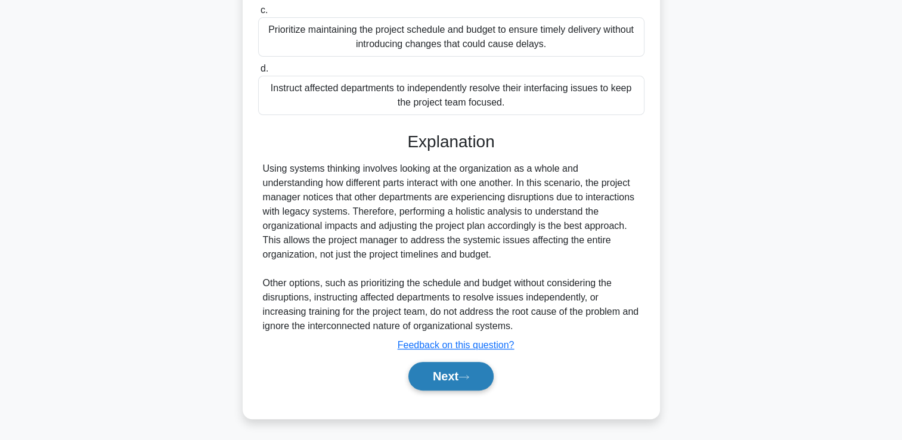
click at [448, 376] on button "Next" at bounding box center [450, 376] width 85 height 29
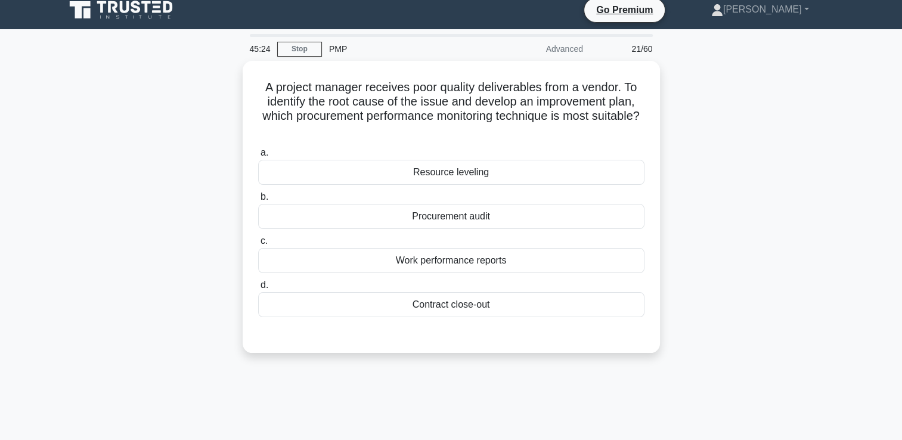
scroll to position [0, 0]
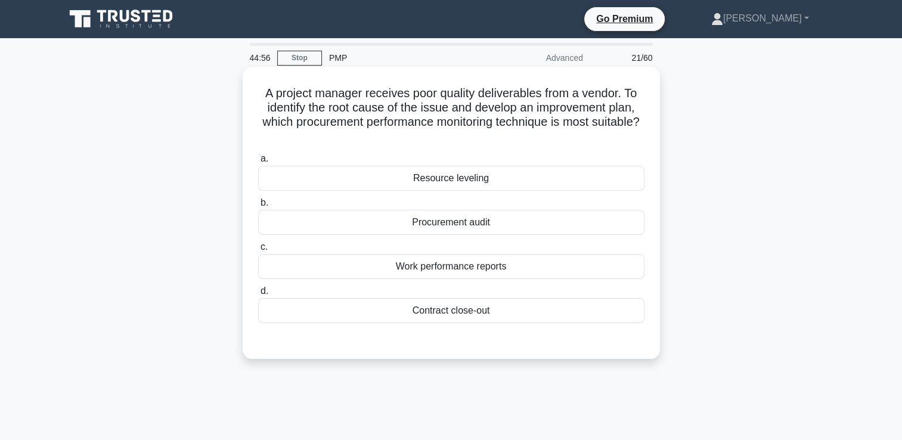
click at [580, 219] on div "Procurement audit" at bounding box center [451, 222] width 386 height 25
click at [258, 207] on input "b. Procurement audit" at bounding box center [258, 203] width 0 height 8
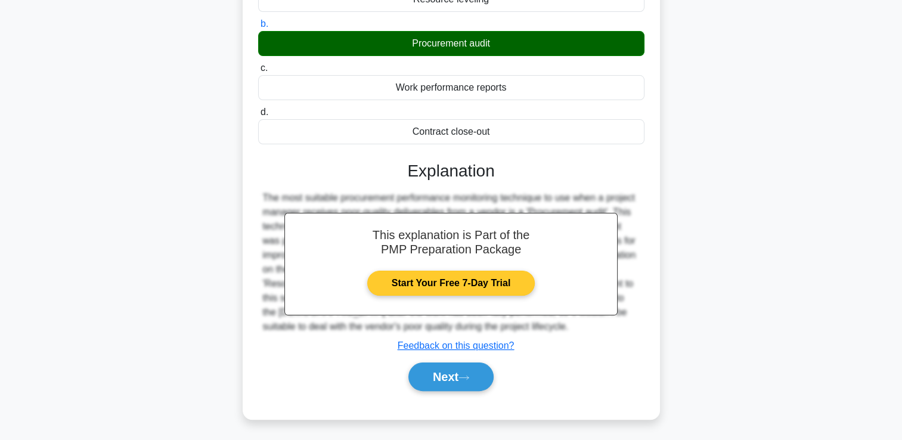
scroll to position [204, 0]
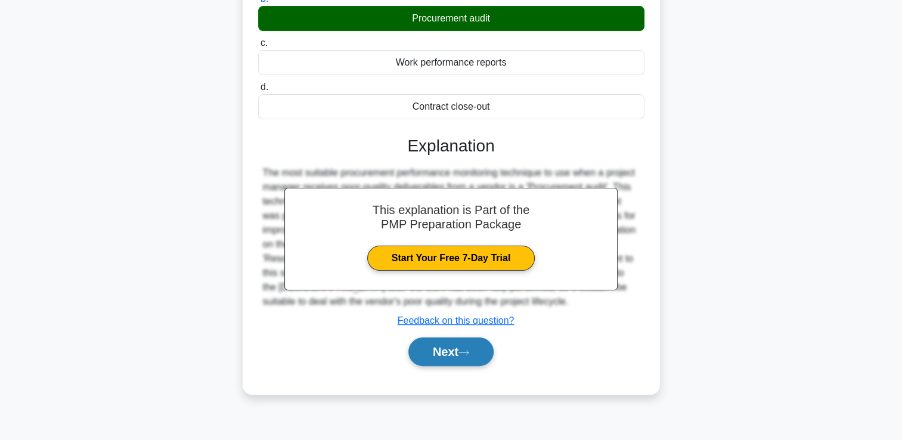
click at [457, 355] on button "Next" at bounding box center [450, 351] width 85 height 29
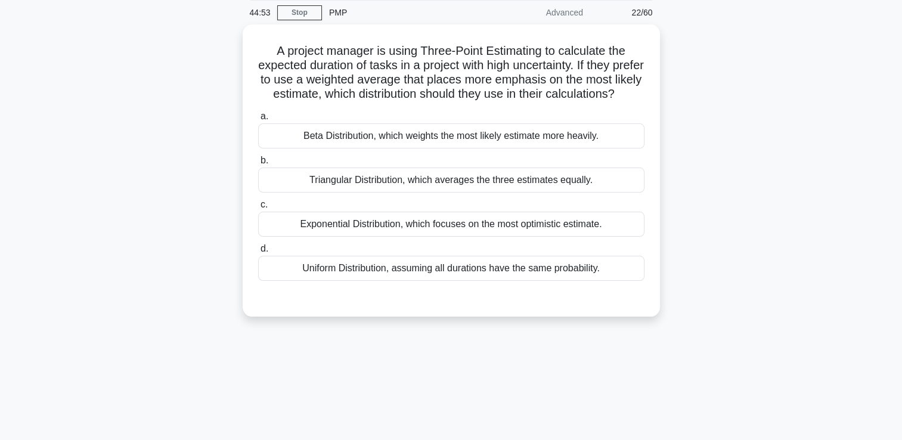
scroll to position [25, 0]
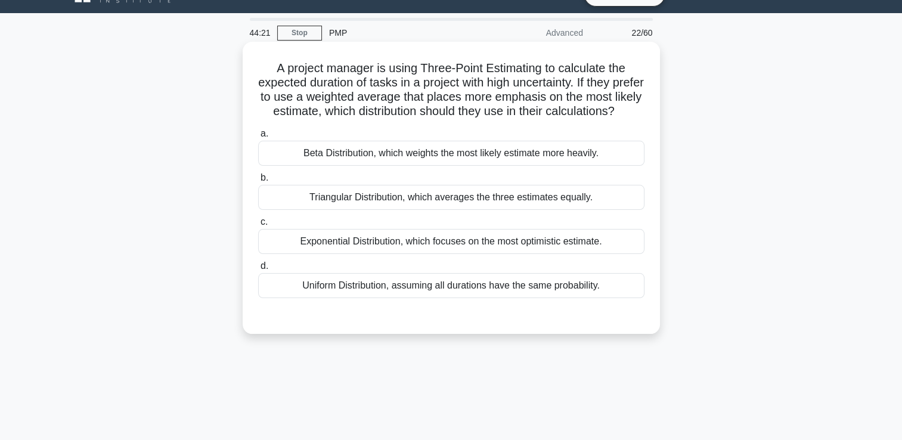
click at [600, 210] on div "Triangular Distribution, which averages the three estimates equally." at bounding box center [451, 197] width 386 height 25
click at [258, 182] on input "b. Triangular Distribution, which averages the three estimates equally." at bounding box center [258, 178] width 0 height 8
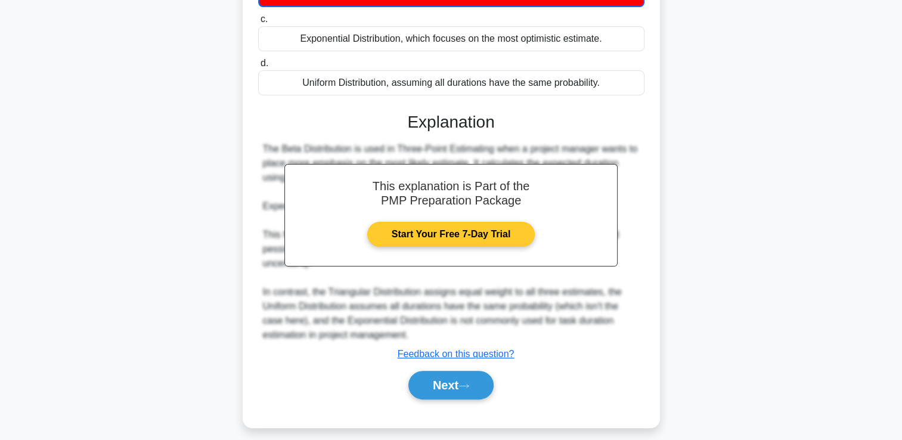
scroll to position [252, 0]
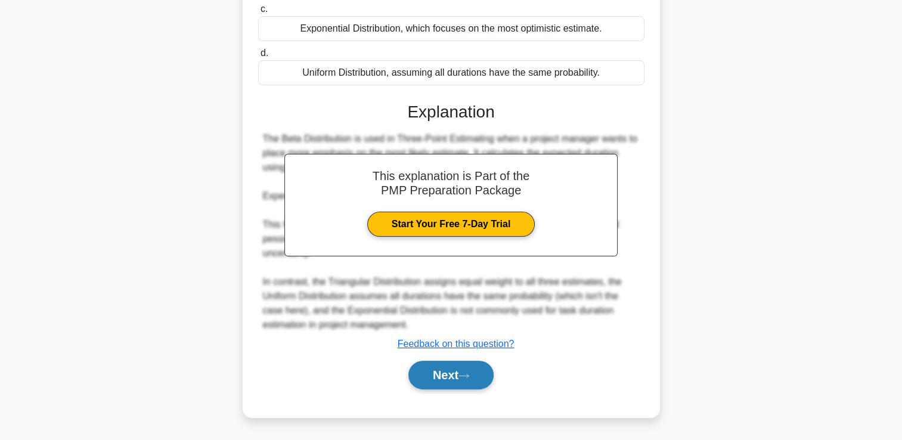
click at [463, 379] on icon at bounding box center [463, 376] width 11 height 7
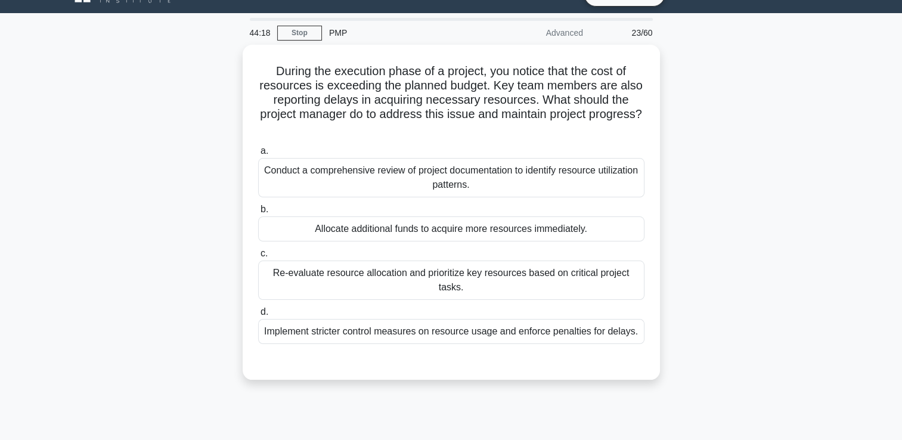
scroll to position [0, 0]
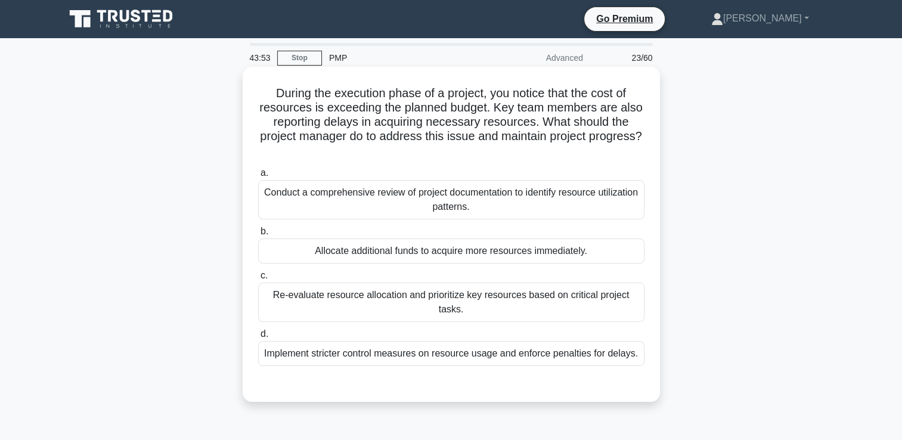
click at [436, 193] on div "Conduct a comprehensive review of project documentation to identify resource ut…" at bounding box center [451, 199] width 386 height 39
click at [258, 177] on input "a. Conduct a comprehensive review of project documentation to identify resource…" at bounding box center [258, 173] width 0 height 8
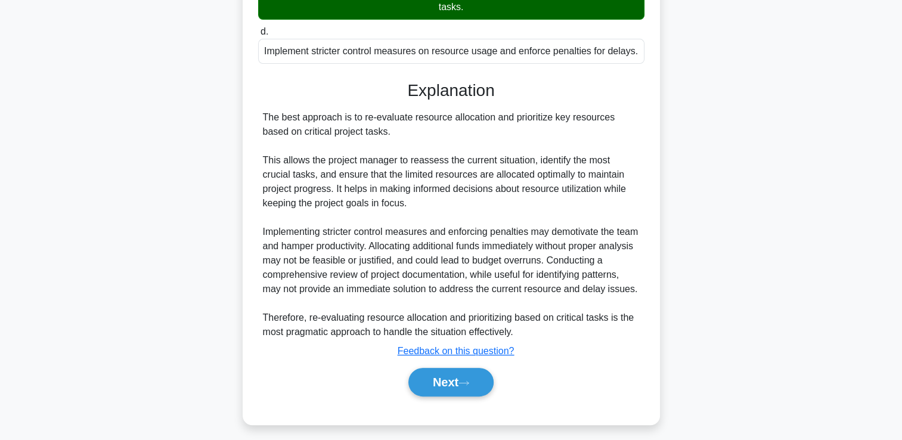
scroll to position [309, 0]
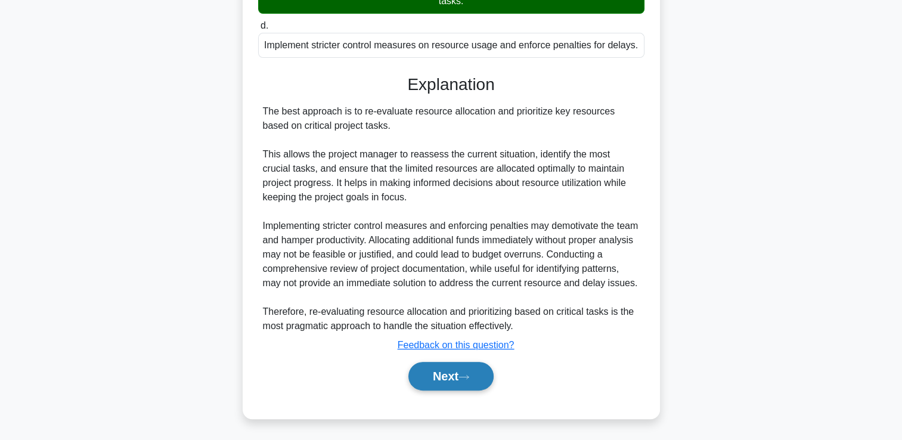
click at [459, 379] on button "Next" at bounding box center [450, 376] width 85 height 29
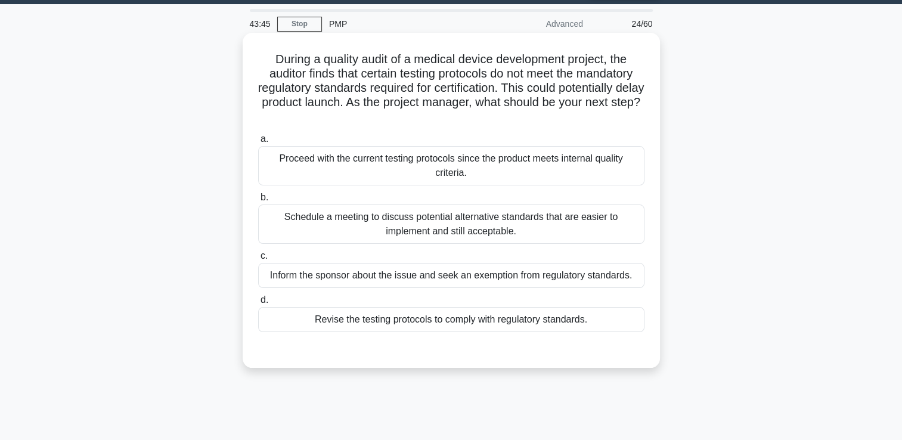
scroll to position [25, 0]
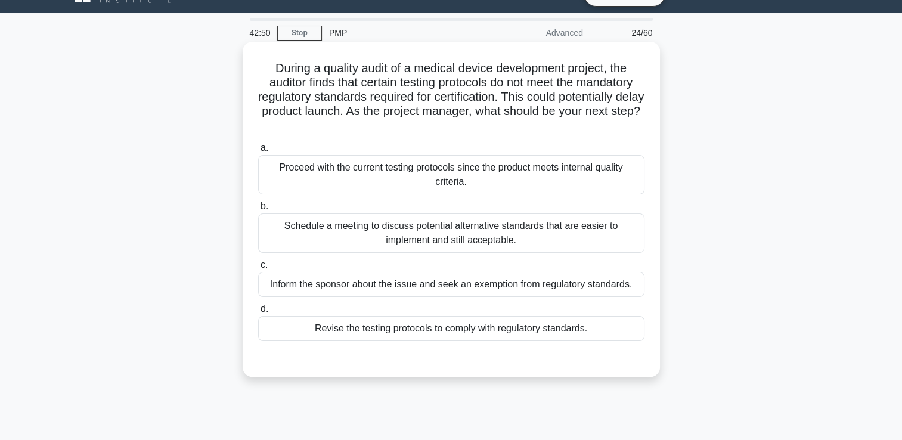
click at [491, 192] on div "Proceed with the current testing protocols since the product meets internal qua…" at bounding box center [451, 174] width 386 height 39
click at [258, 152] on input "a. Proceed with the current testing protocols since the product meets internal …" at bounding box center [258, 148] width 0 height 8
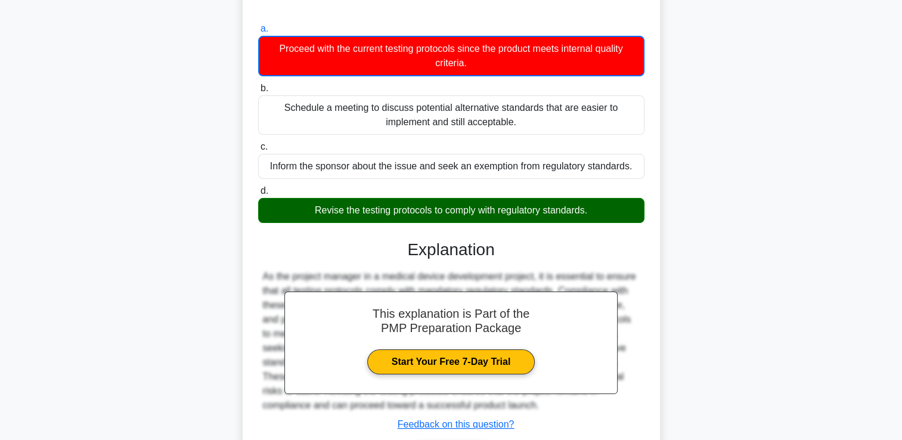
scroll to position [224, 0]
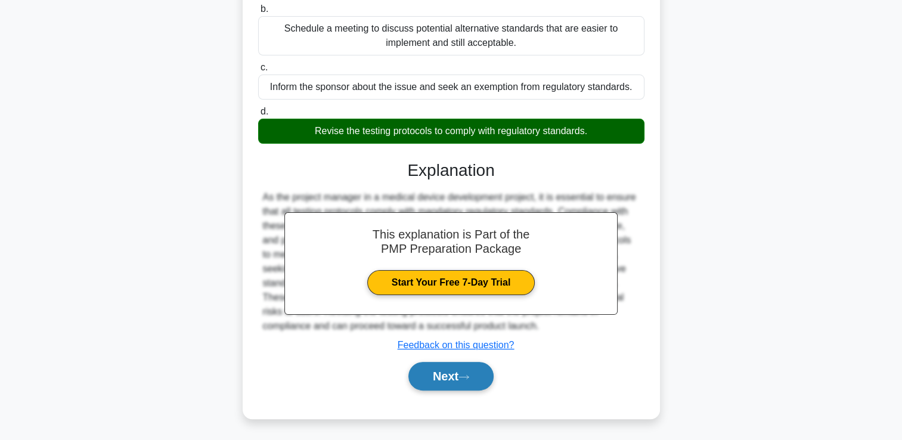
click at [448, 379] on button "Next" at bounding box center [450, 376] width 85 height 29
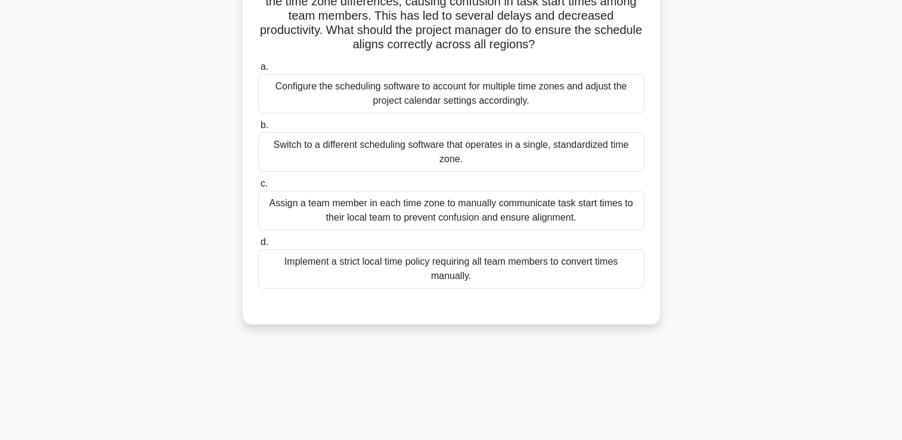
scroll to position [25, 0]
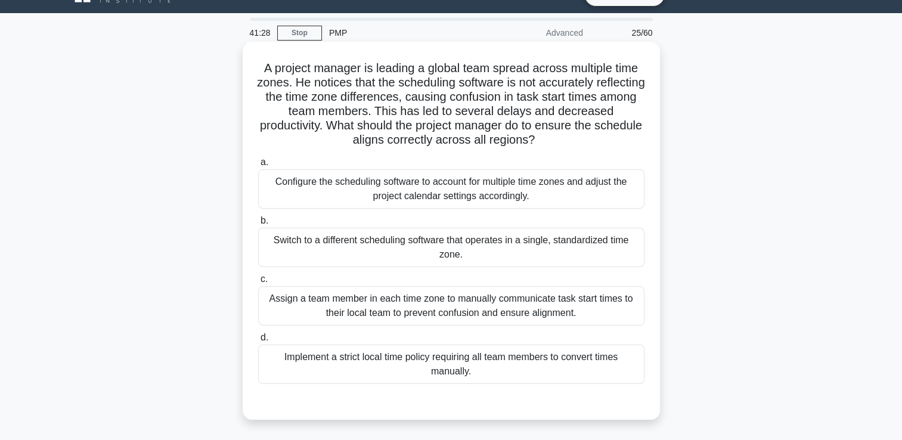
click at [504, 197] on div "Configure the scheduling software to account for multiple time zones and adjust…" at bounding box center [451, 188] width 386 height 39
click at [258, 166] on input "a. Configure the scheduling software to account for multiple time zones and adj…" at bounding box center [258, 163] width 0 height 8
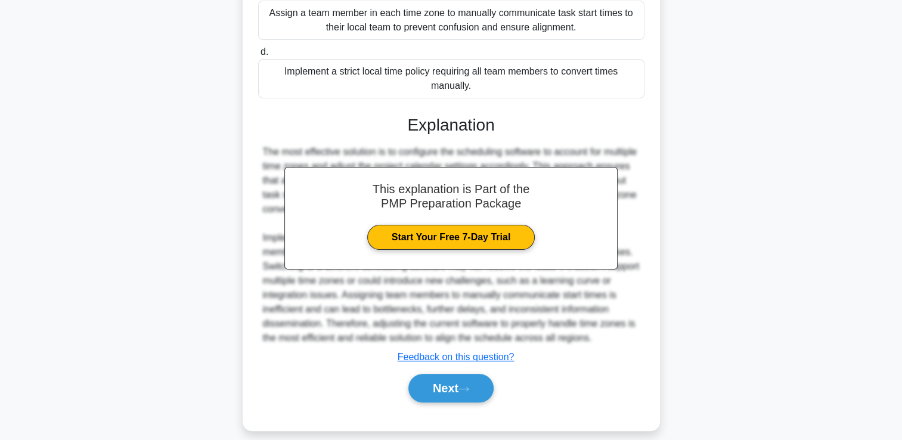
scroll to position [323, 0]
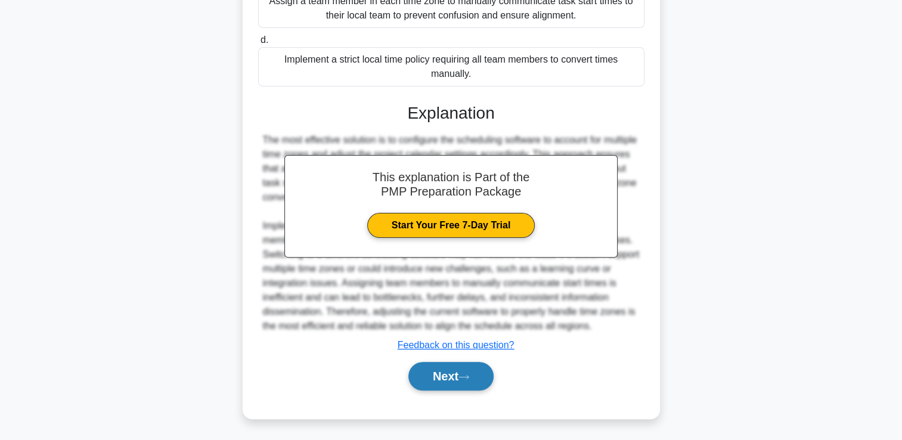
click at [458, 364] on button "Next" at bounding box center [450, 376] width 85 height 29
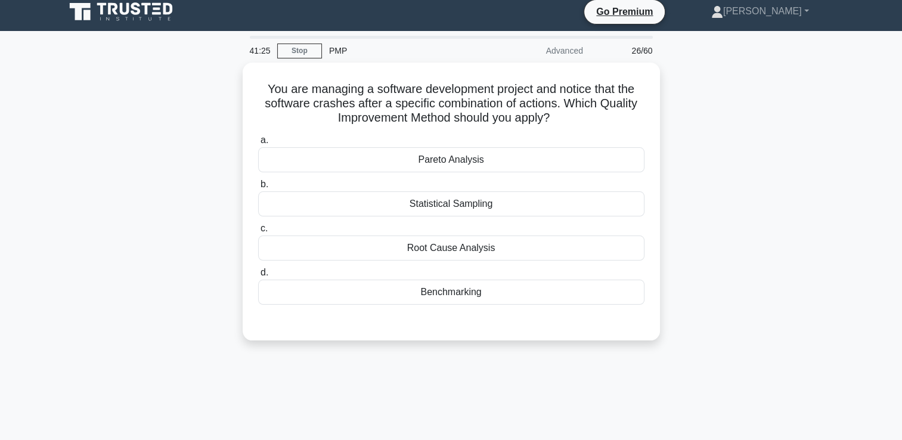
scroll to position [0, 0]
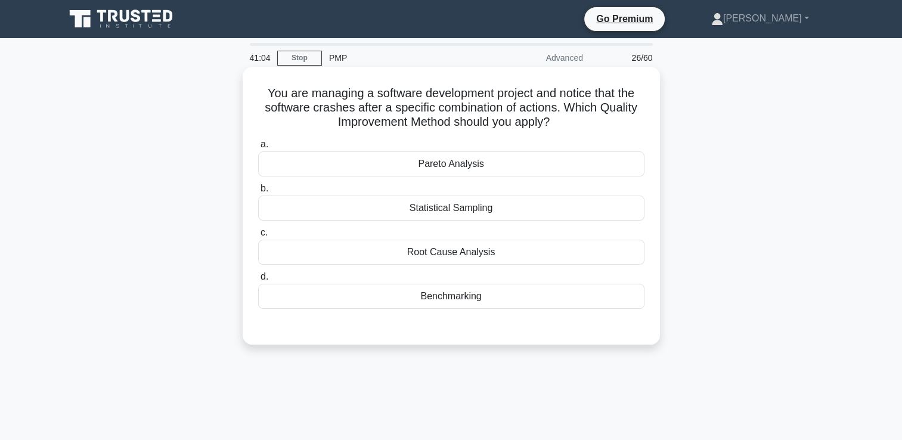
click at [446, 163] on div "Pareto Analysis" at bounding box center [451, 163] width 386 height 25
click at [258, 148] on input "a. Pareto Analysis" at bounding box center [258, 145] width 0 height 8
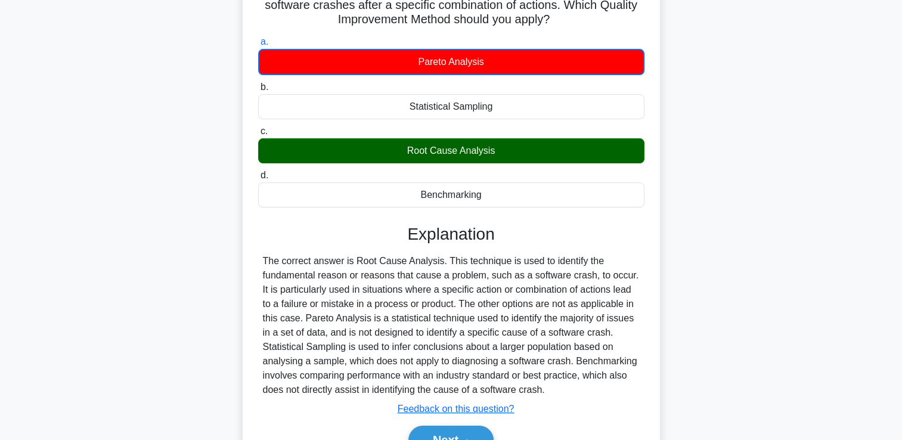
scroll to position [204, 0]
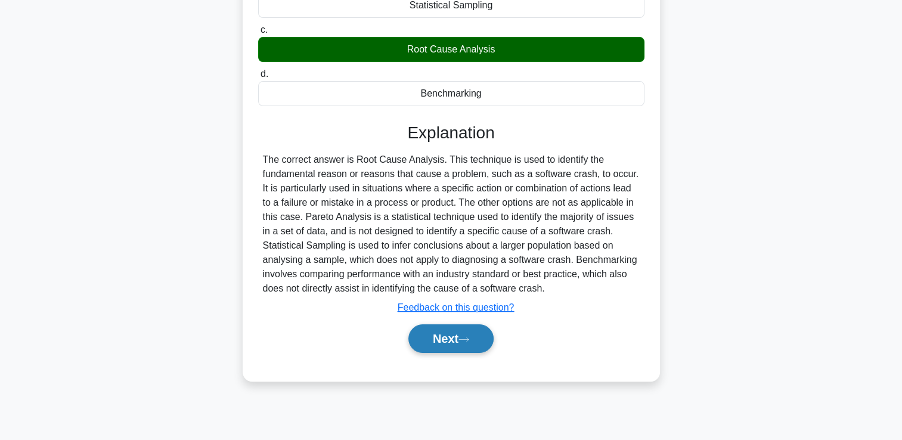
click at [463, 345] on button "Next" at bounding box center [450, 338] width 85 height 29
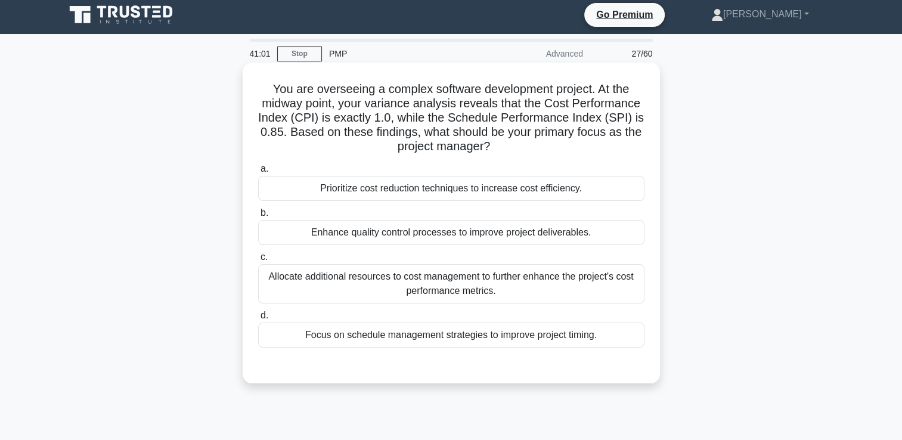
scroll to position [0, 0]
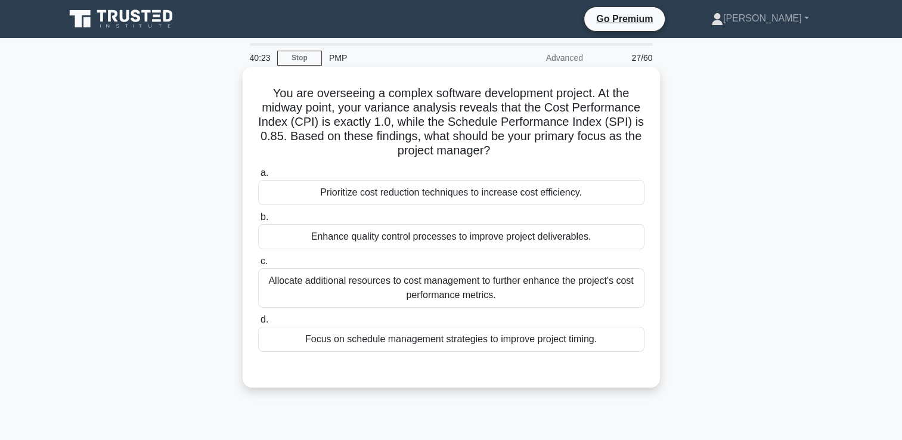
click at [569, 348] on div "Focus on schedule management strategies to improve project timing." at bounding box center [451, 339] width 386 height 25
click at [258, 324] on input "d. Focus on schedule management strategies to improve project timing." at bounding box center [258, 320] width 0 height 8
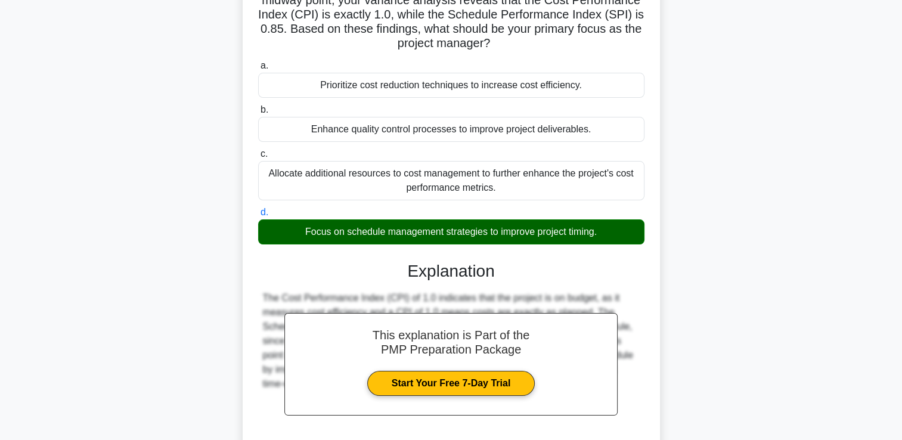
scroll to position [208, 0]
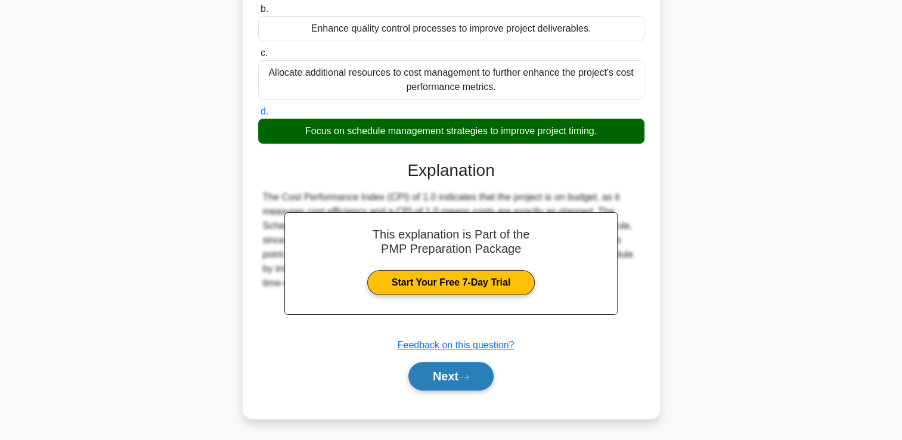
click at [482, 373] on button "Next" at bounding box center [450, 376] width 85 height 29
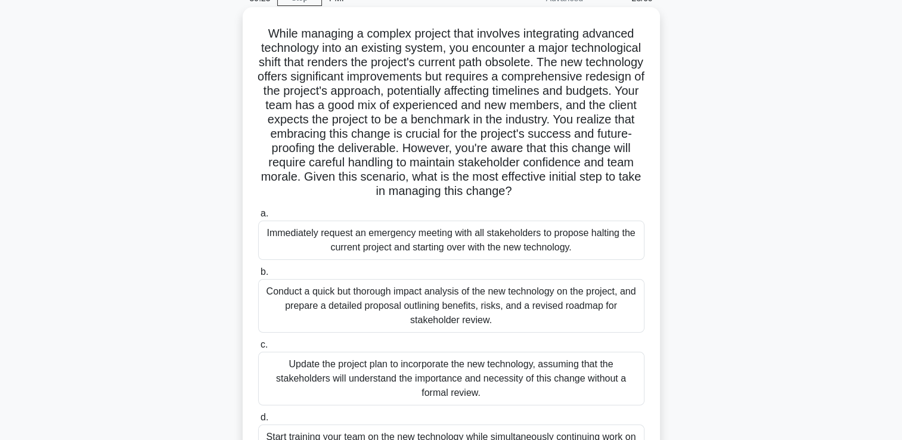
scroll to position [119, 0]
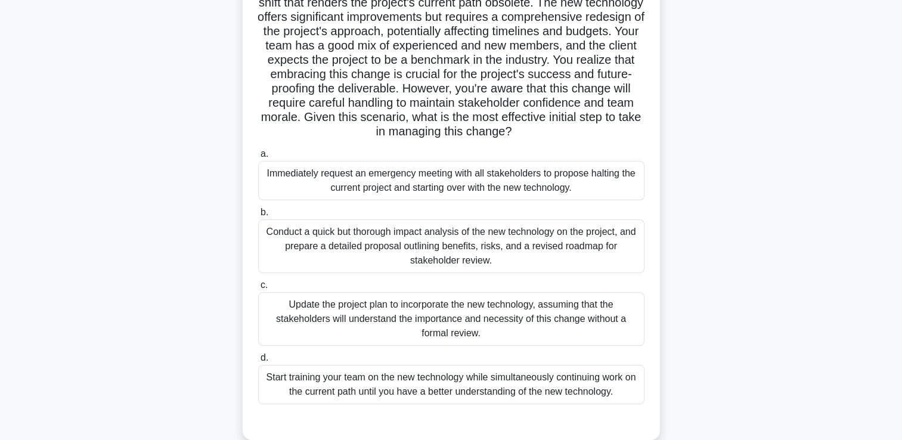
click at [501, 301] on div "Update the project plan to incorporate the new technology, assuming that the st…" at bounding box center [451, 319] width 386 height 54
click at [258, 289] on input "c. Update the project plan to incorporate the new technology, assuming that the…" at bounding box center [258, 285] width 0 height 8
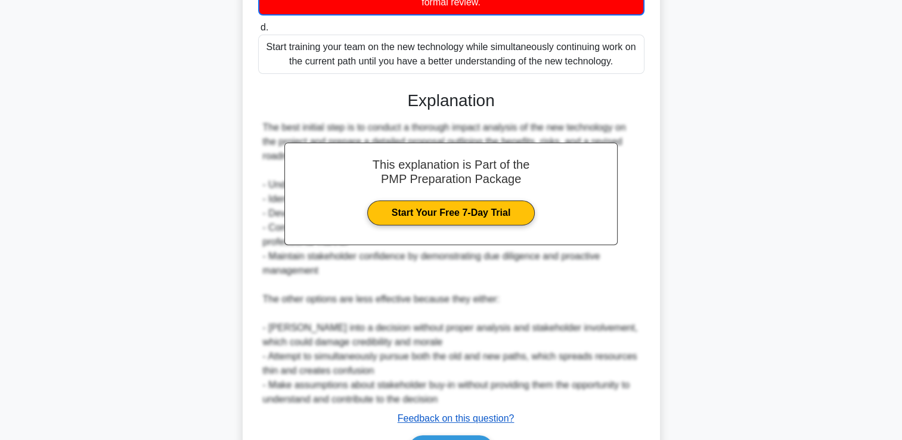
scroll to position [524, 0]
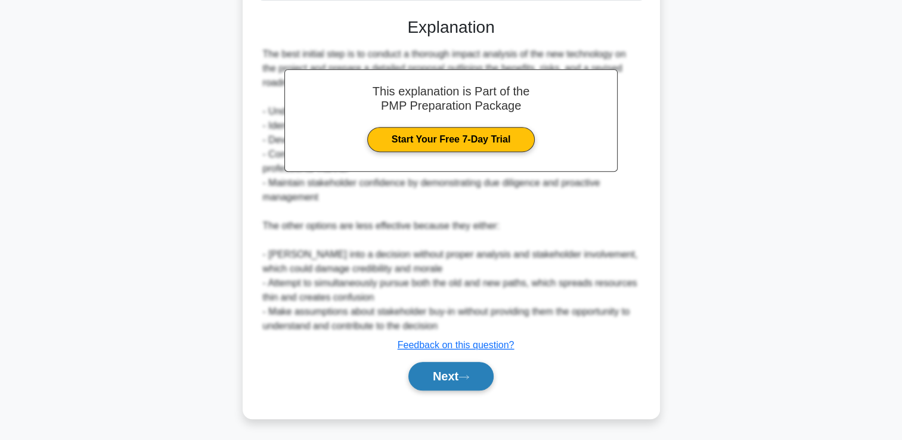
click at [480, 371] on button "Next" at bounding box center [450, 376] width 85 height 29
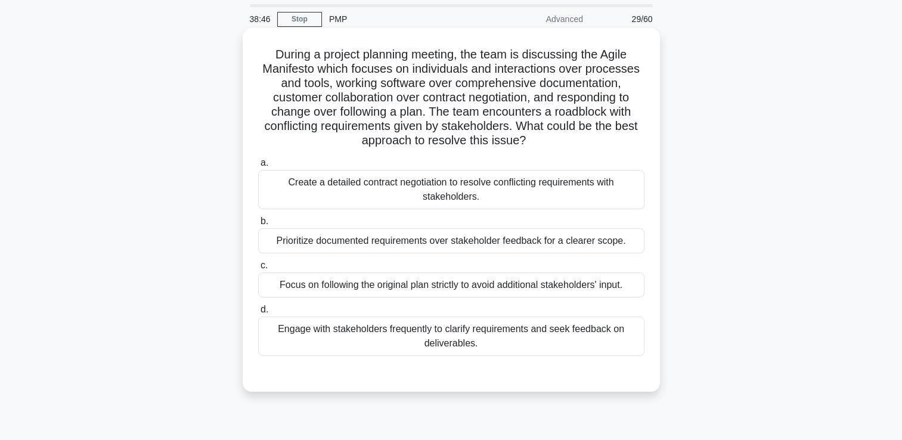
scroll to position [60, 0]
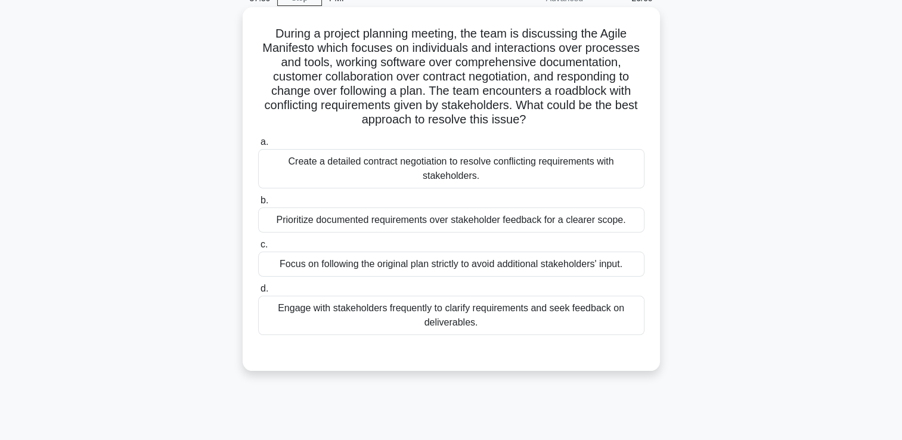
click at [546, 313] on div "Engage with stakeholders frequently to clarify requirements and seek feedback o…" at bounding box center [451, 315] width 386 height 39
click at [258, 293] on input "d. Engage with stakeholders frequently to clarify requirements and seek feedbac…" at bounding box center [258, 289] width 0 height 8
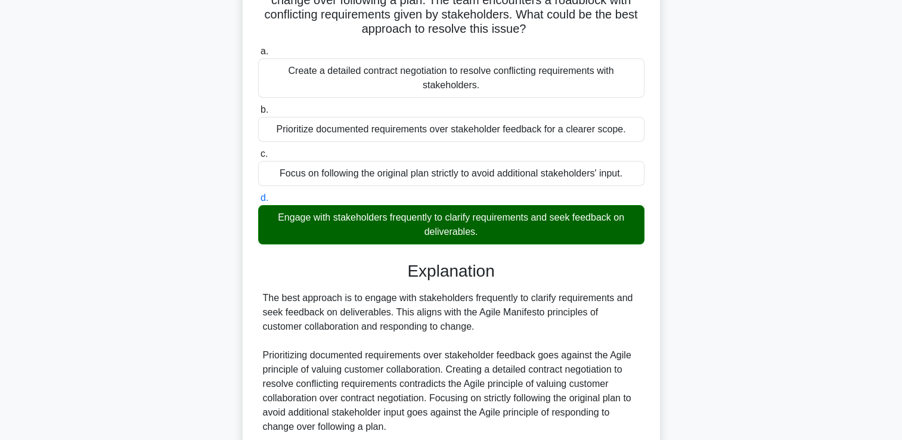
scroll to position [251, 0]
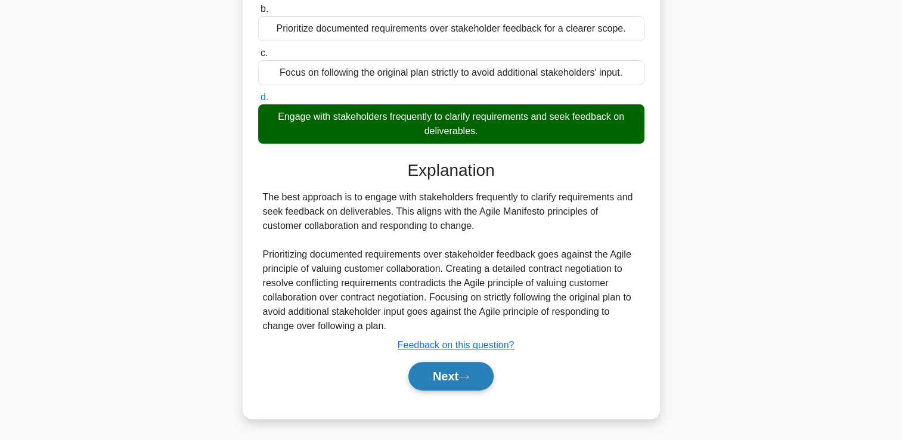
click at [479, 365] on button "Next" at bounding box center [450, 376] width 85 height 29
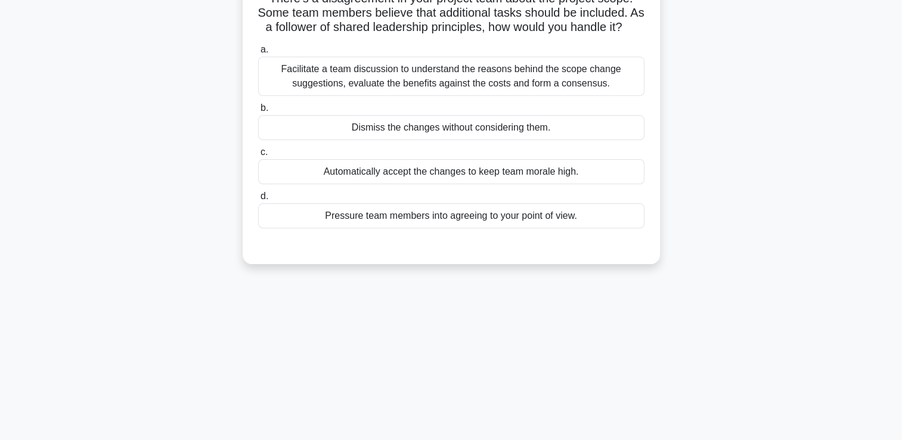
scroll to position [25, 0]
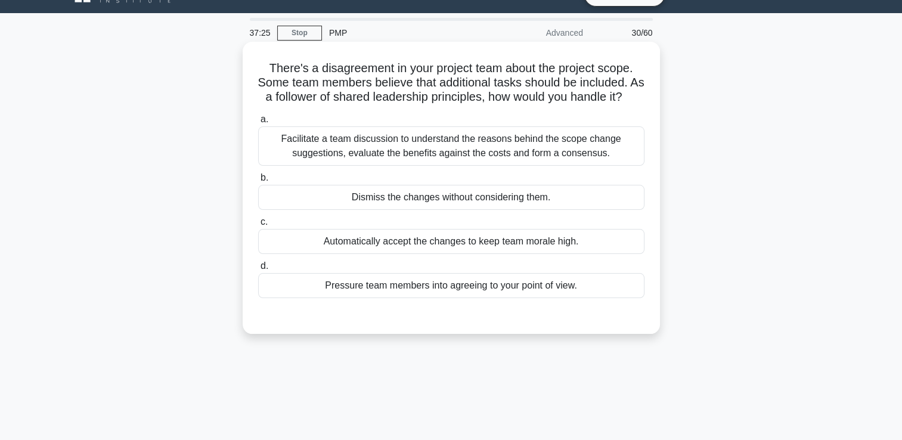
click at [487, 162] on div "Facilitate a team discussion to understand the reasons behind the scope change …" at bounding box center [451, 145] width 386 height 39
click at [258, 123] on input "a. Facilitate a team discussion to understand the reasons behind the scope chan…" at bounding box center [258, 120] width 0 height 8
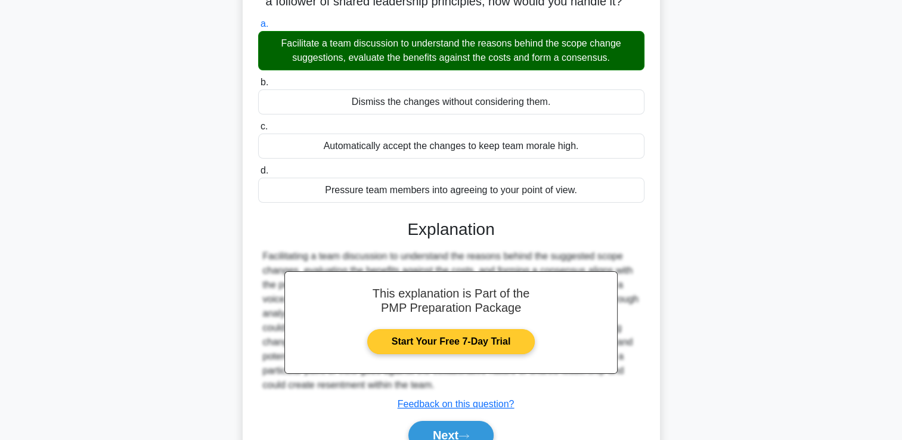
scroll to position [204, 0]
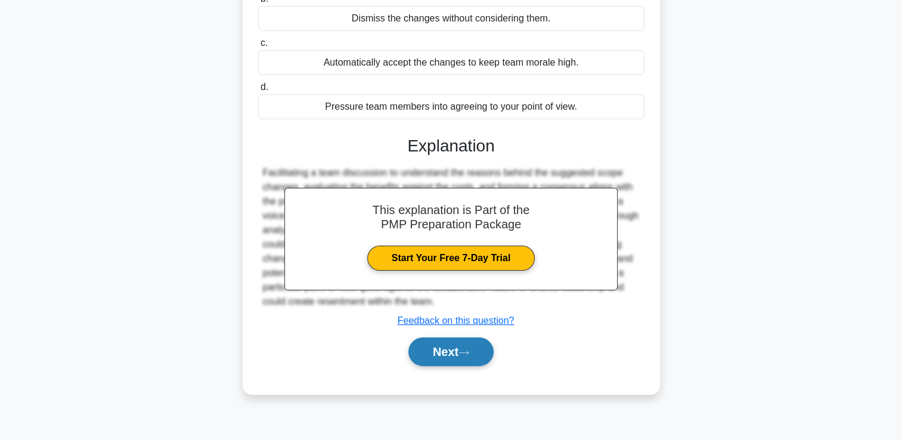
click at [463, 357] on button "Next" at bounding box center [450, 351] width 85 height 29
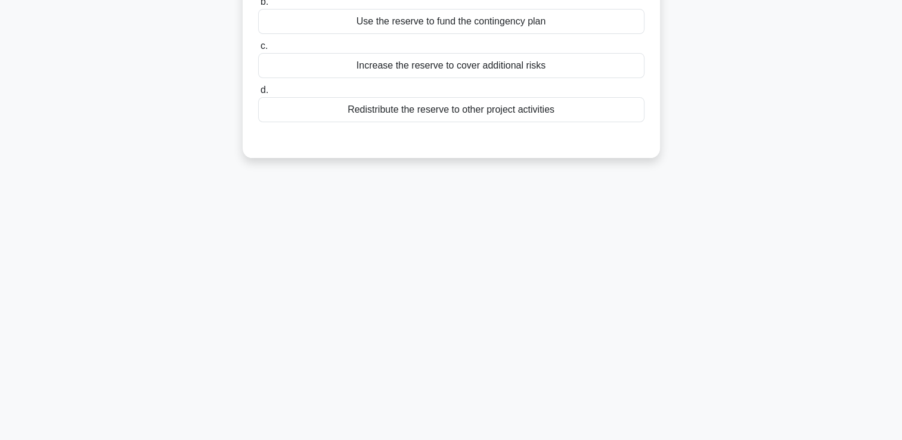
scroll to position [25, 0]
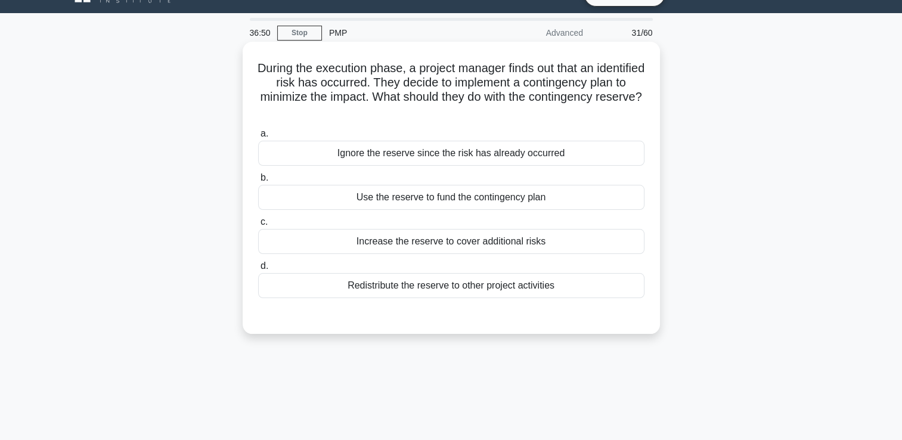
click at [510, 206] on div "Use the reserve to fund the contingency plan" at bounding box center [451, 197] width 386 height 25
click at [258, 182] on input "b. Use the reserve to fund the contingency plan" at bounding box center [258, 178] width 0 height 8
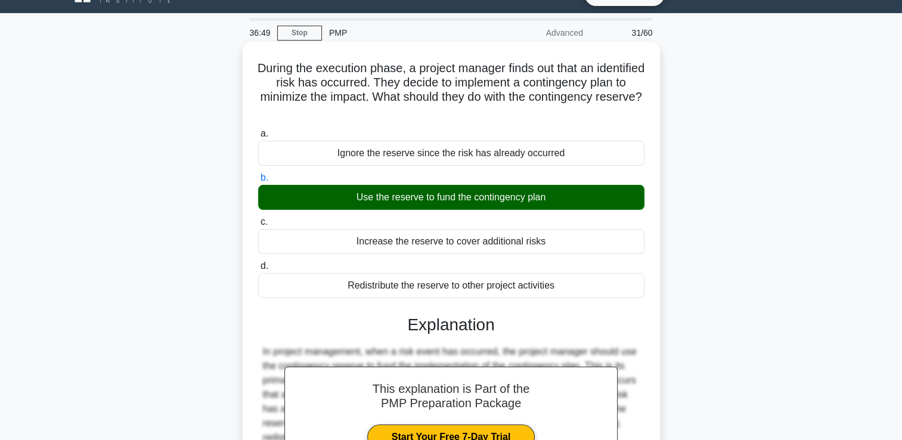
scroll to position [204, 0]
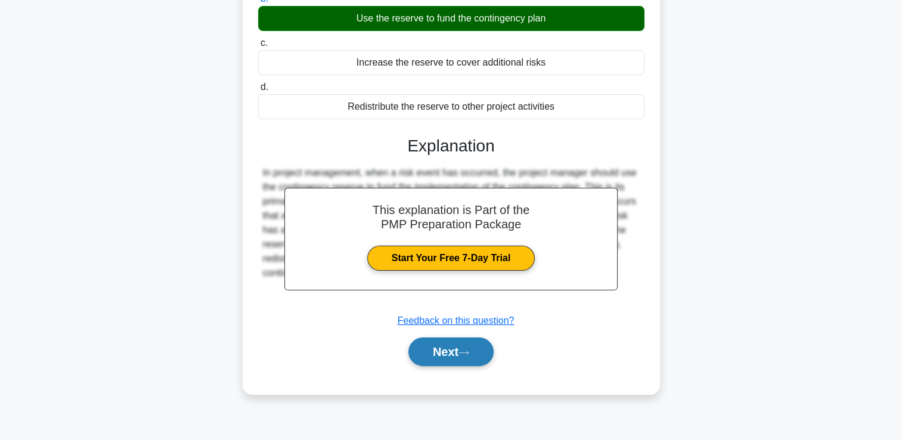
click at [458, 349] on button "Next" at bounding box center [450, 351] width 85 height 29
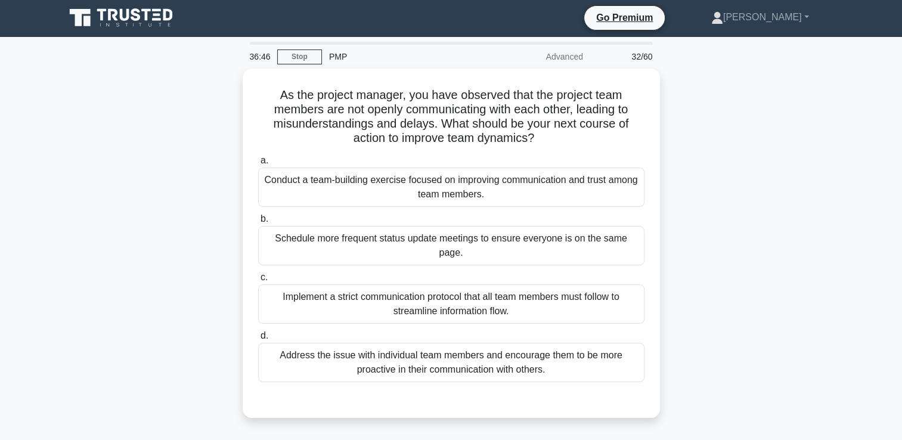
scroll to position [0, 0]
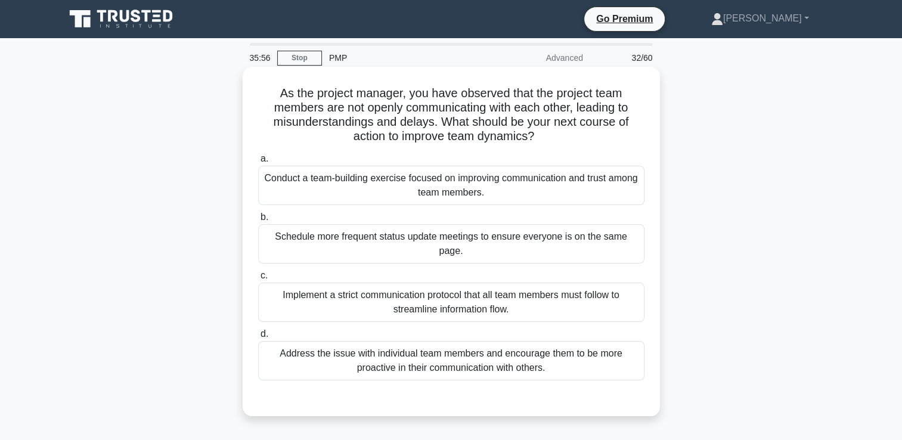
click at [510, 217] on label "b. Schedule more frequent status update meetings to ensure everyone is on the s…" at bounding box center [451, 237] width 386 height 54
click at [258, 217] on input "b. Schedule more frequent status update meetings to ensure everyone is on the s…" at bounding box center [258, 217] width 0 height 8
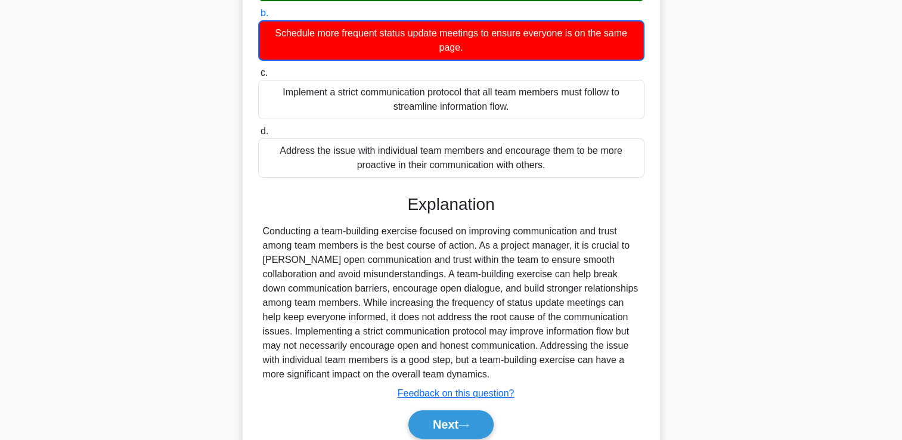
scroll to position [252, 0]
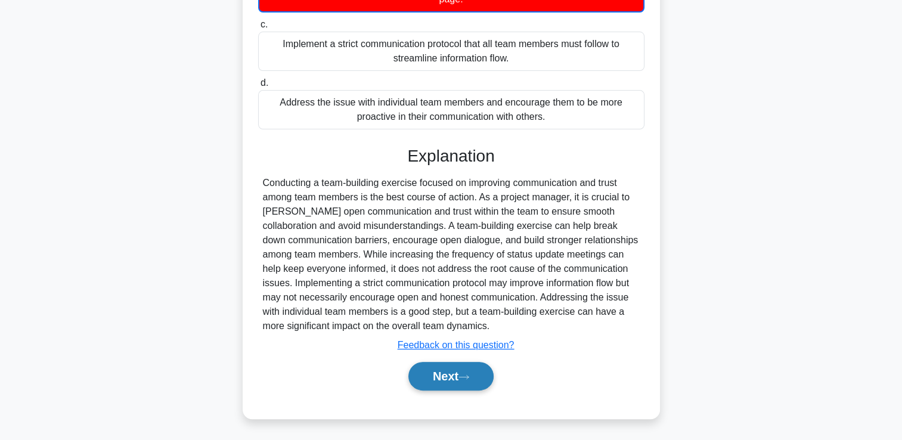
click at [456, 376] on button "Next" at bounding box center [450, 376] width 85 height 29
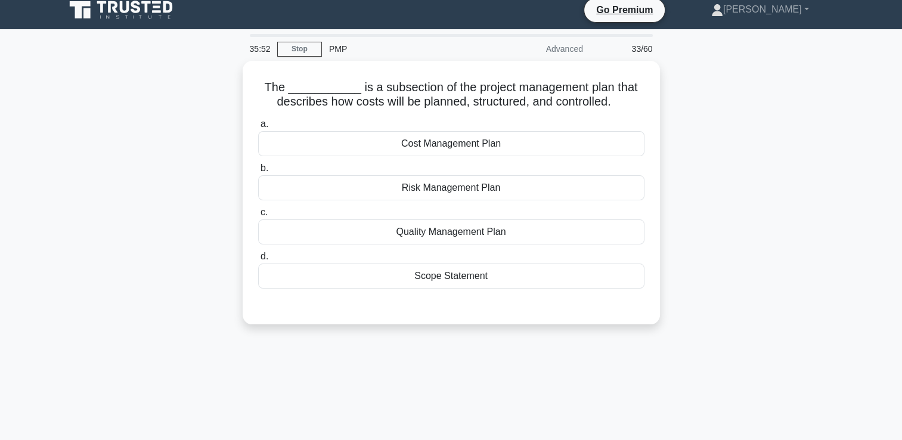
scroll to position [0, 0]
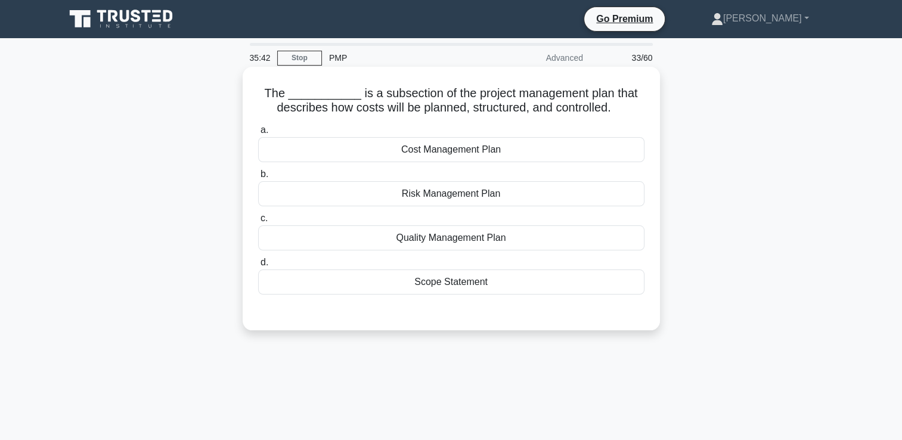
click at [491, 147] on div "Cost Management Plan" at bounding box center [451, 149] width 386 height 25
click at [258, 134] on input "a. Cost Management Plan" at bounding box center [258, 130] width 0 height 8
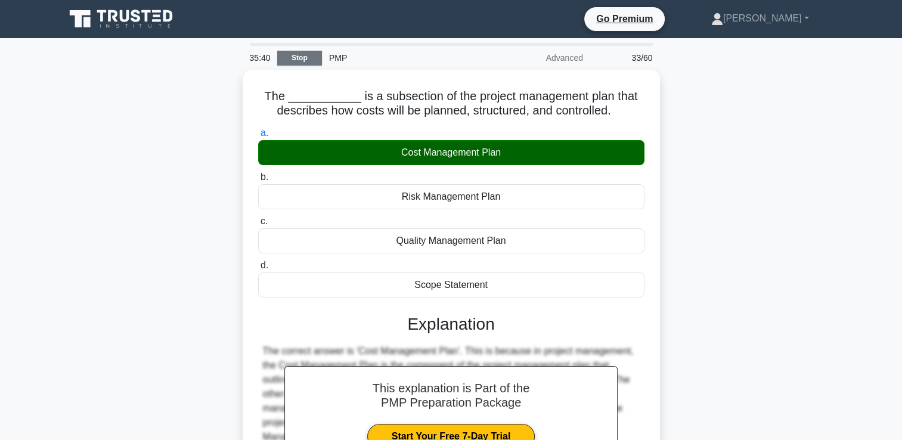
click at [320, 59] on link "Stop" at bounding box center [299, 58] width 45 height 15
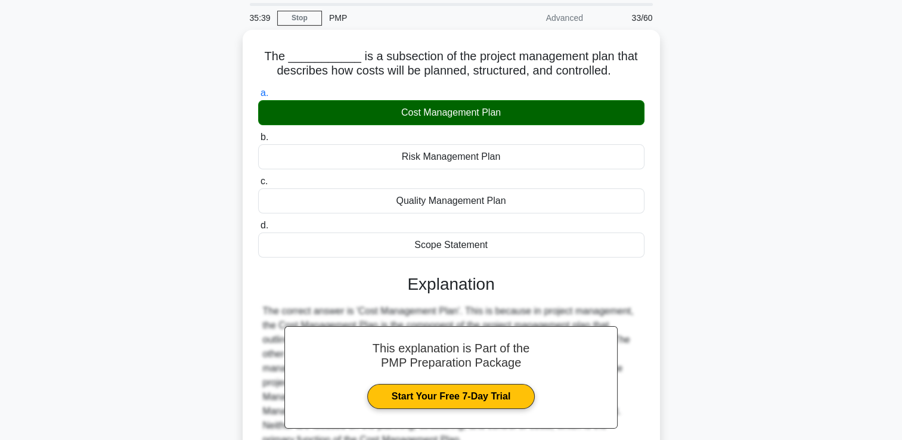
scroll to position [154, 0]
